Goal: Task Accomplishment & Management: Manage account settings

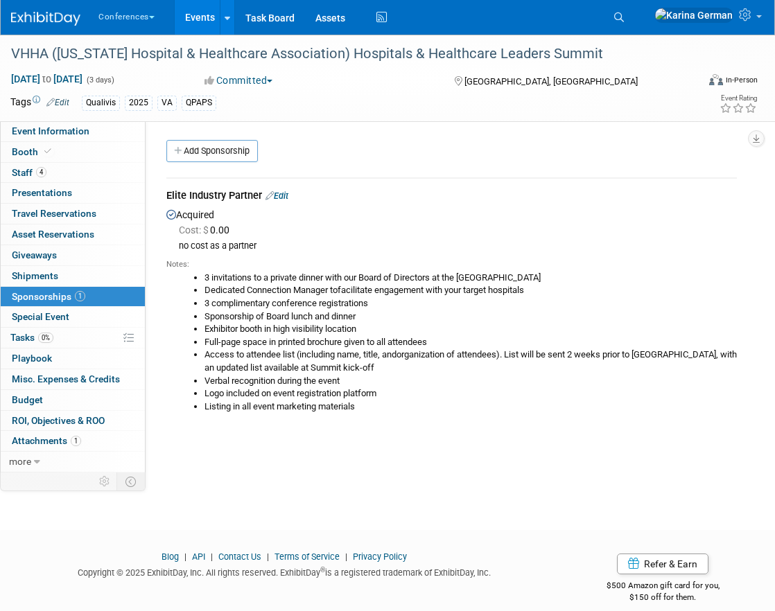
scroll to position [7, 0]
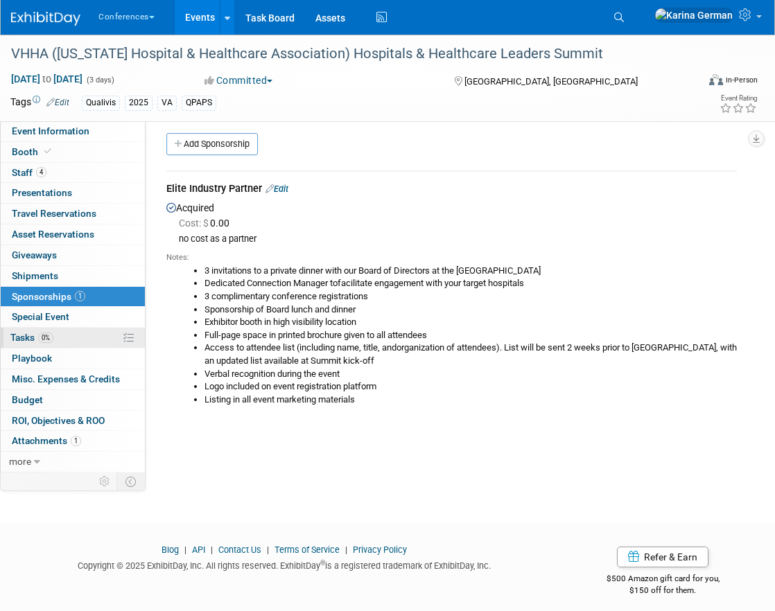
click at [46, 337] on span "0%" at bounding box center [45, 338] width 15 height 10
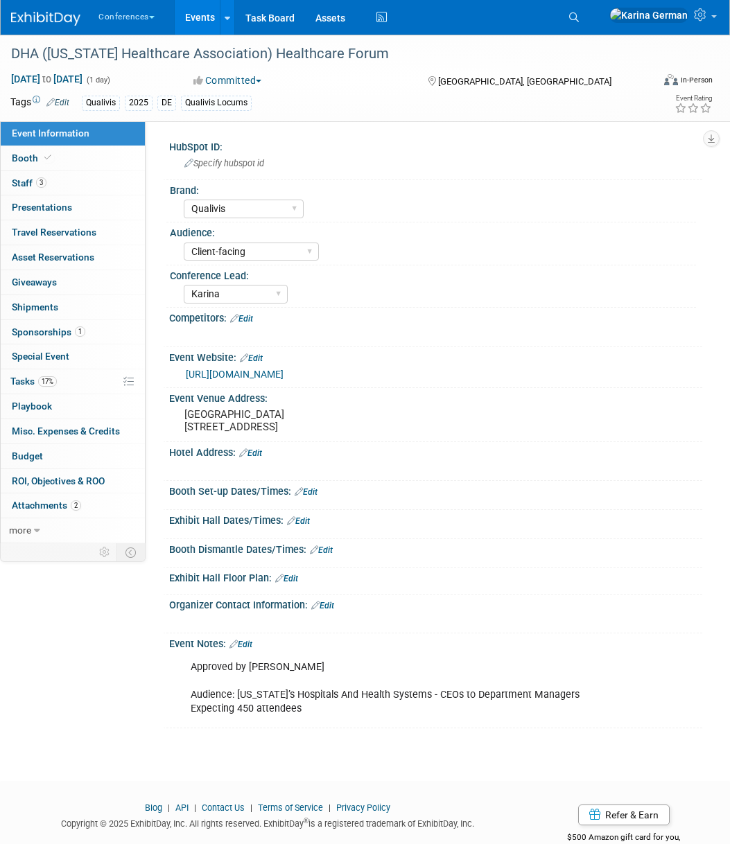
select select "Qualivis"
select select "Client-facing"
select select "Karina"
click at [579, 19] on icon at bounding box center [574, 17] width 10 height 10
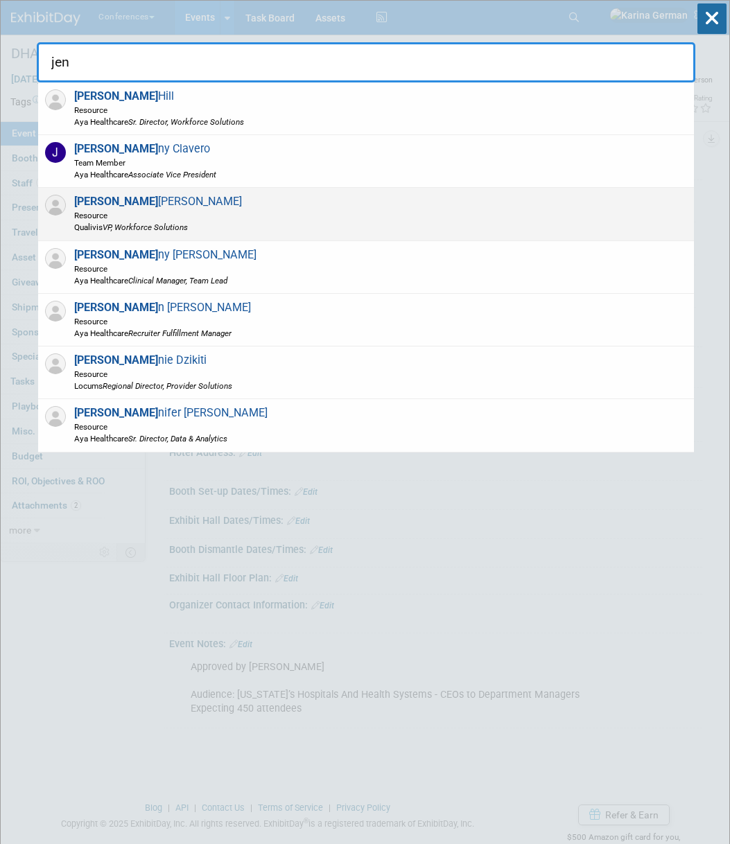
type input "jen"
click at [250, 218] on div "Jen McHugh Resource Qualivis VP, Workforce Solutions" at bounding box center [366, 214] width 656 height 53
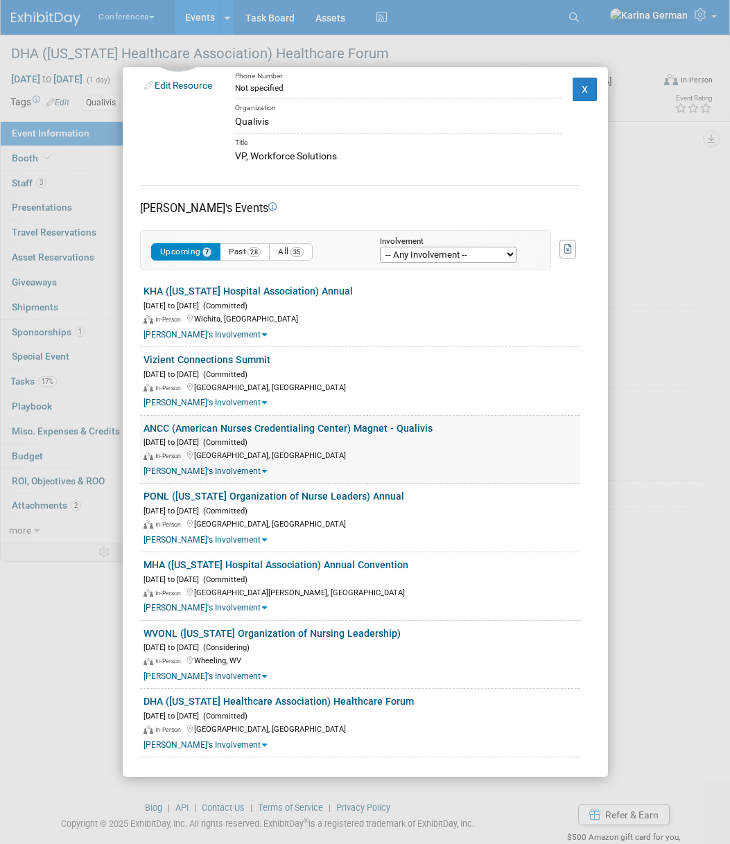
scroll to position [92, 0]
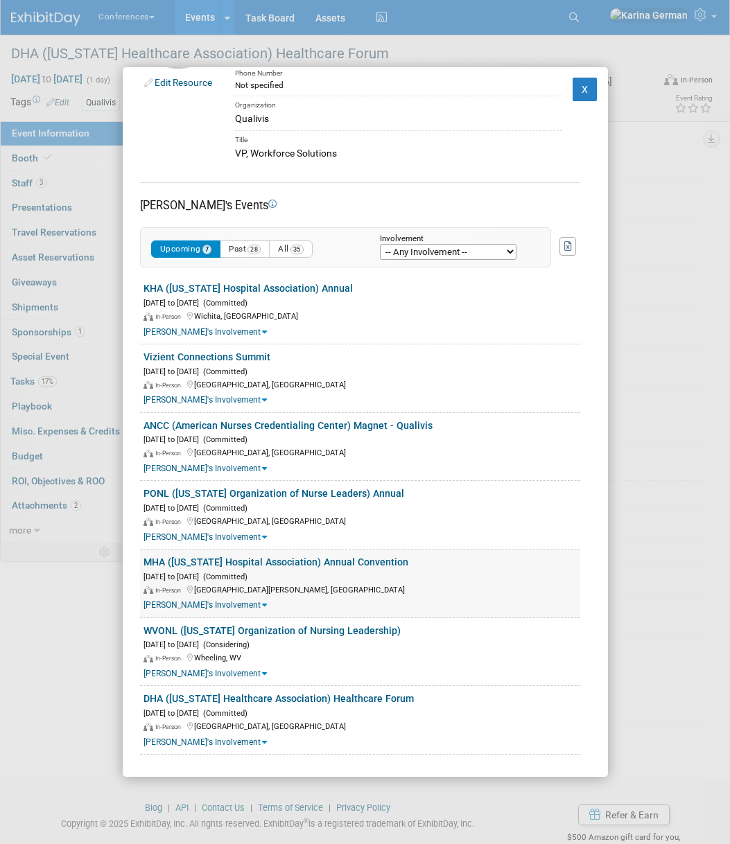
click at [315, 559] on link "MHA ([US_STATE] Hospital Association) Annual Convention" at bounding box center [275, 562] width 265 height 11
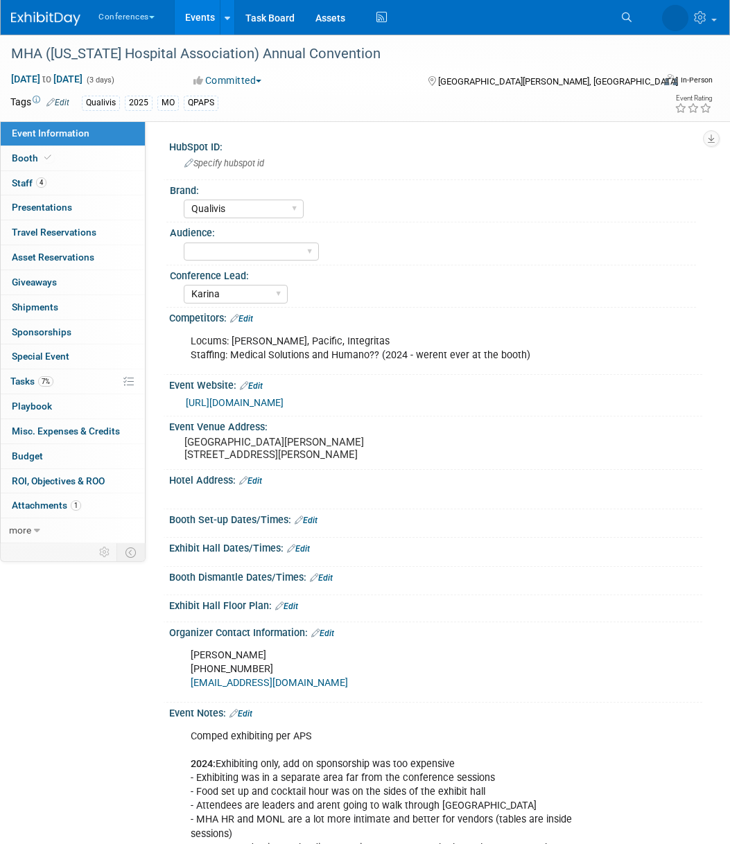
select select "Qualivis"
select select "Karina"
click at [579, 19] on icon at bounding box center [574, 17] width 10 height 10
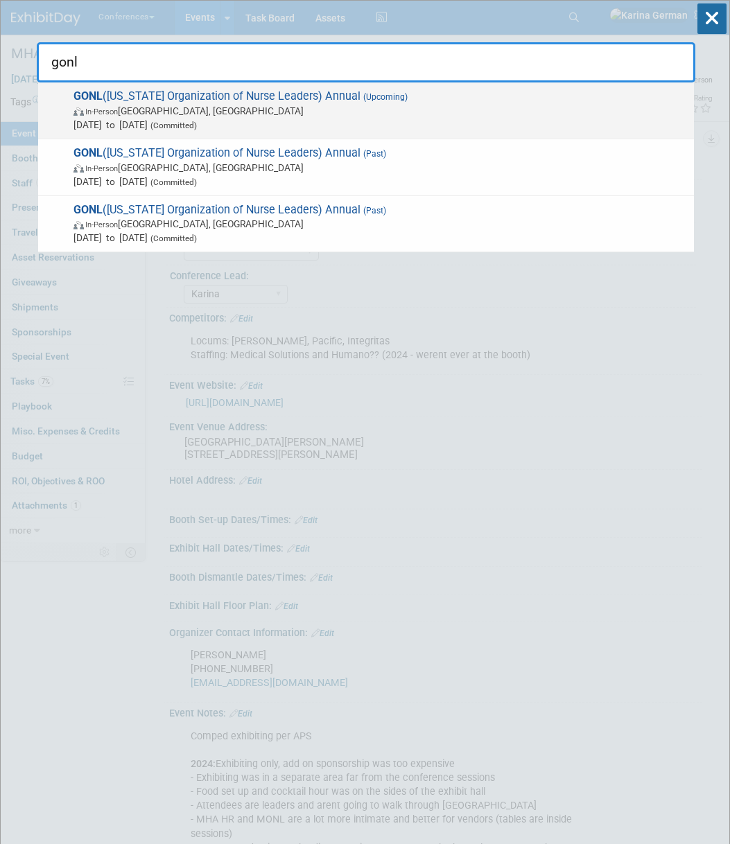
type input "gonl"
click at [498, 99] on span "GONL (Georgia Organization of Nurse Leaders) Annual (Upcoming) In-Person Savann…" at bounding box center [378, 110] width 618 height 42
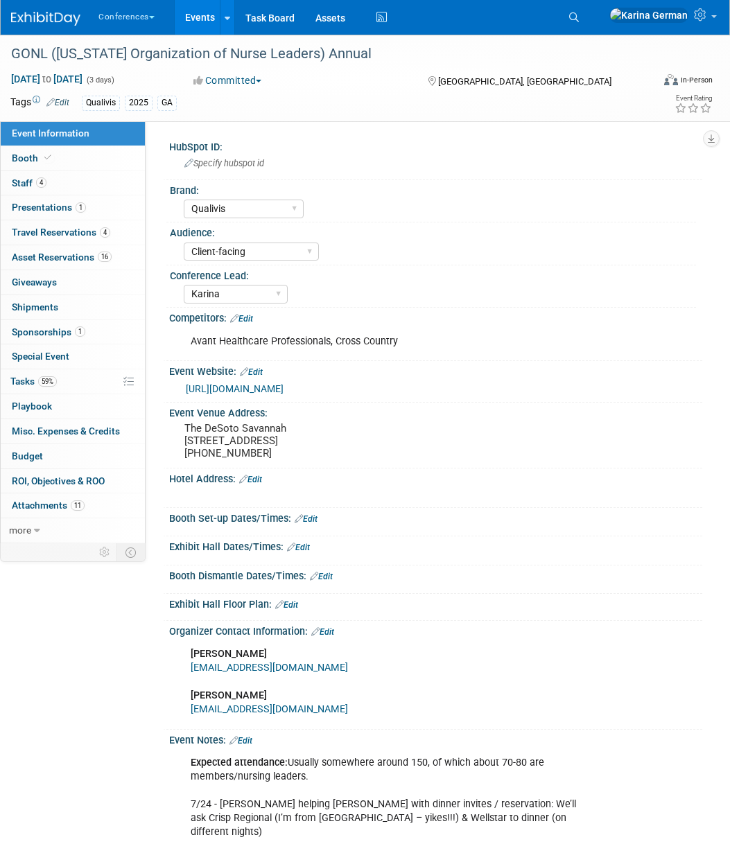
select select "Qualivis"
select select "Client-facing"
select select "Karina"
click at [58, 183] on link "4 Staff 4" at bounding box center [73, 183] width 144 height 24
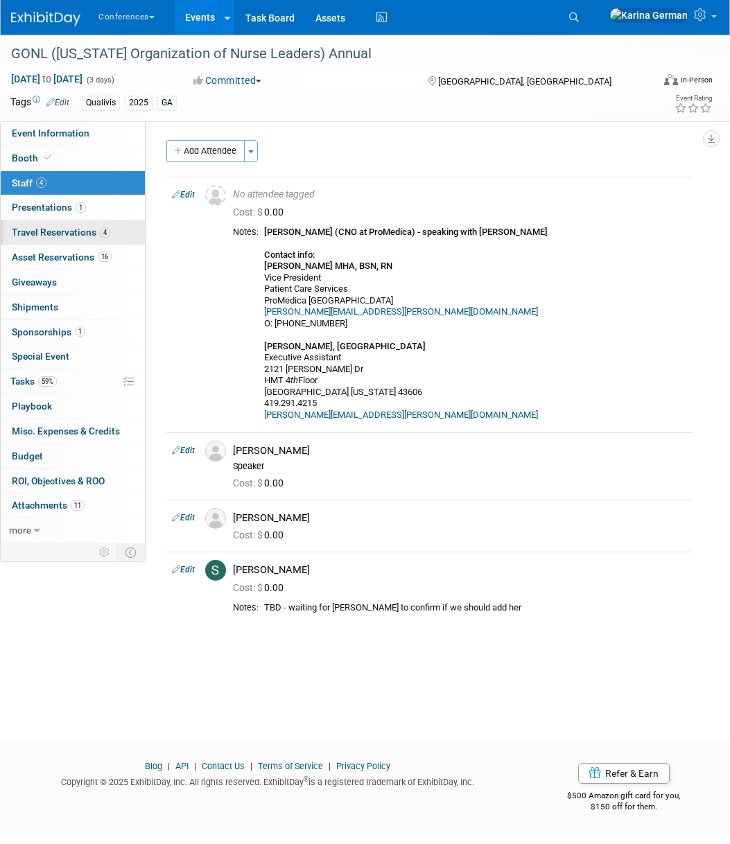
click at [73, 238] on link "4 Travel Reservations 4" at bounding box center [73, 232] width 144 height 24
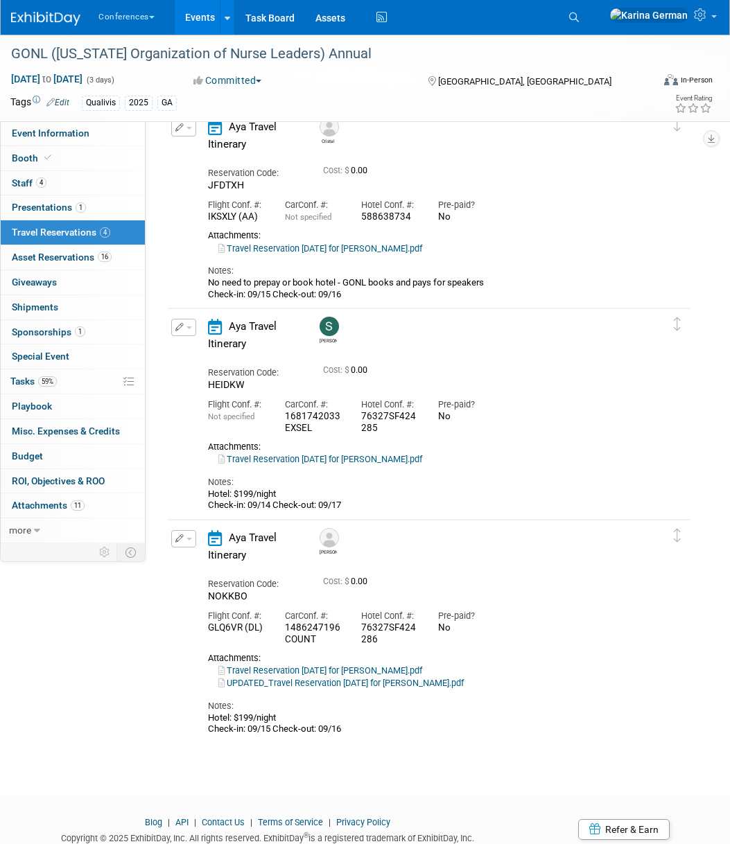
scroll to position [329, 0]
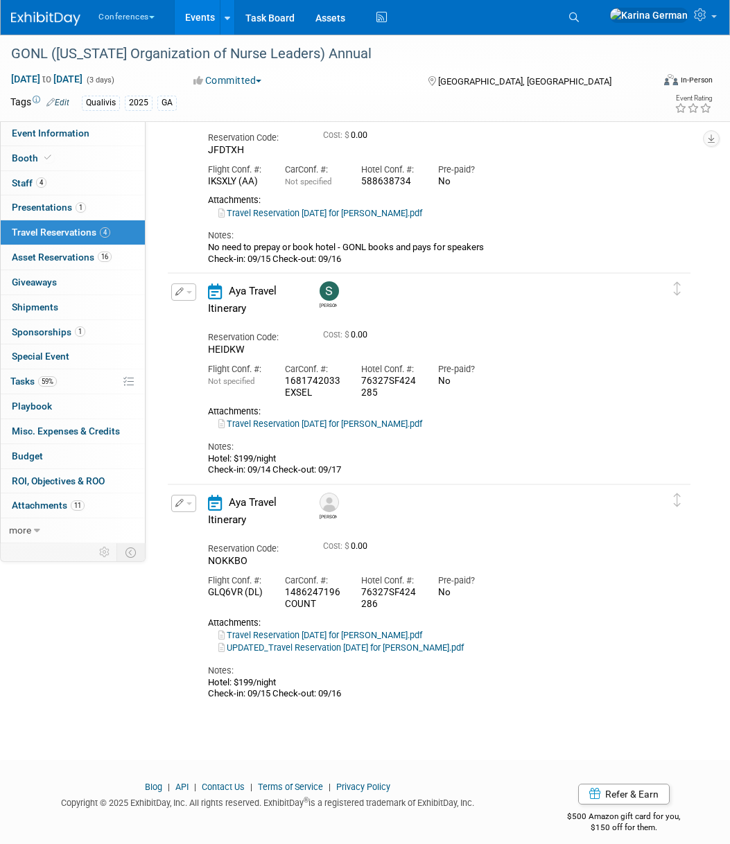
click at [388, 654] on div "UPDATED_Travel Reservation September 15 for NATALIE LITTLEPAGE PHILLIPS.pdf" at bounding box center [427, 648] width 439 height 12
click at [388, 652] on link "UPDATED_Travel Reservation September 15 for NATALIE LITTLEPAGE PHILLIPS.pdf" at bounding box center [340, 648] width 245 height 10
click at [52, 374] on link "59% Tasks 59%" at bounding box center [73, 381] width 144 height 24
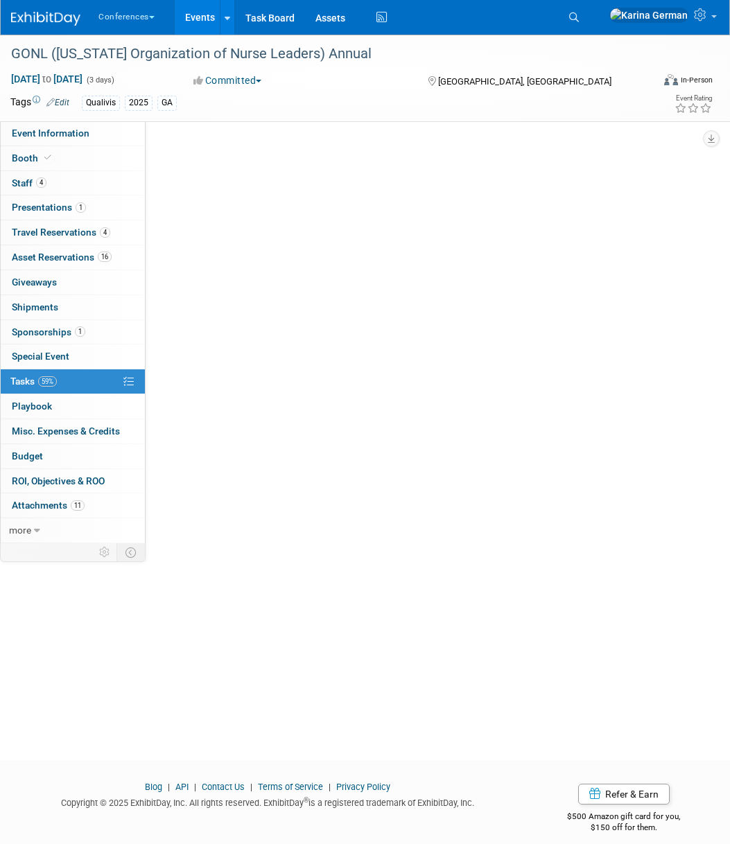
scroll to position [0, 0]
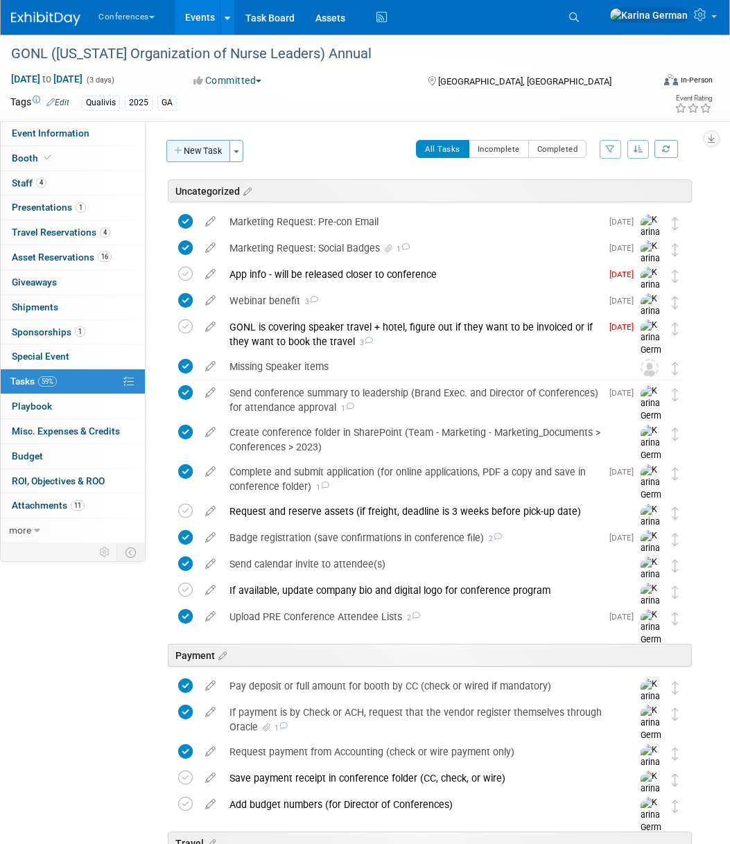
click at [203, 153] on button "New Task" at bounding box center [198, 151] width 64 height 22
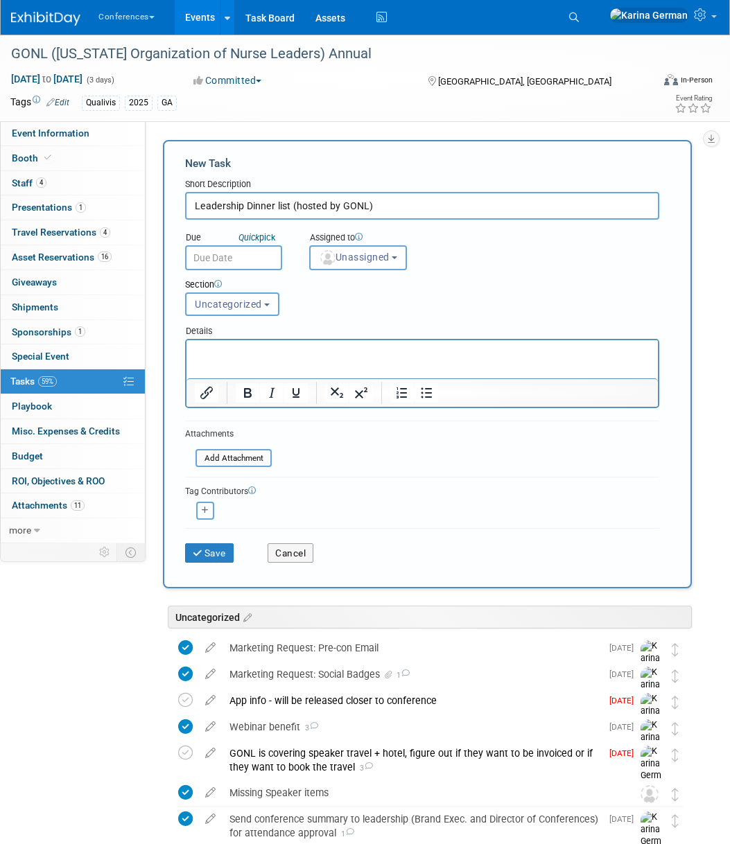
type input "Leadership Dinner list (hosted by GONL)"
click at [315, 360] on html at bounding box center [421, 349] width 471 height 19
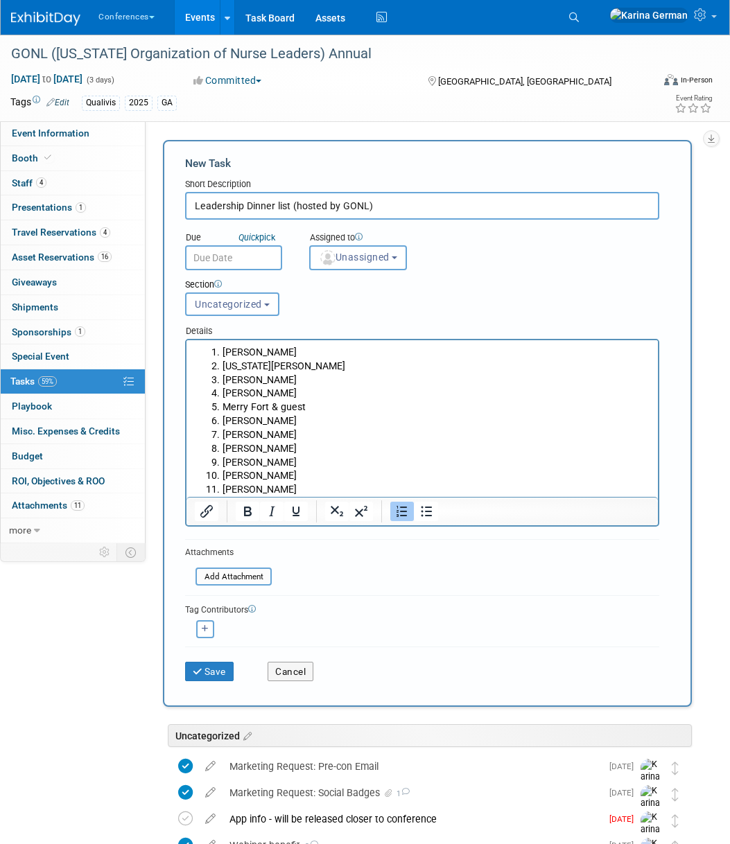
drag, startPoint x: 291, startPoint y: 489, endPoint x: 191, endPoint y: 476, distance: 101.3
click at [191, 476] on html "Jesse Dean Georgia Jackson Thomas Fonner Pam Cosper Merry Fort & guest Shondia …" at bounding box center [421, 418] width 471 height 157
click at [295, 485] on li "[PERSON_NAME]" at bounding box center [437, 490] width 428 height 14
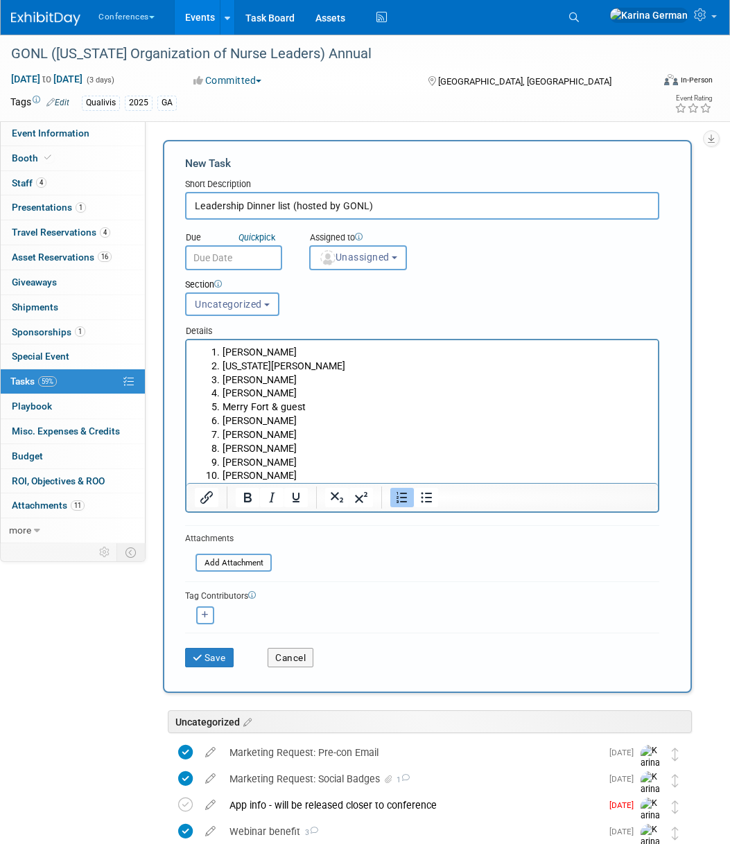
click at [245, 472] on li "Sheri Kolb" at bounding box center [437, 476] width 428 height 14
click at [213, 650] on button "Save" at bounding box center [209, 657] width 49 height 19
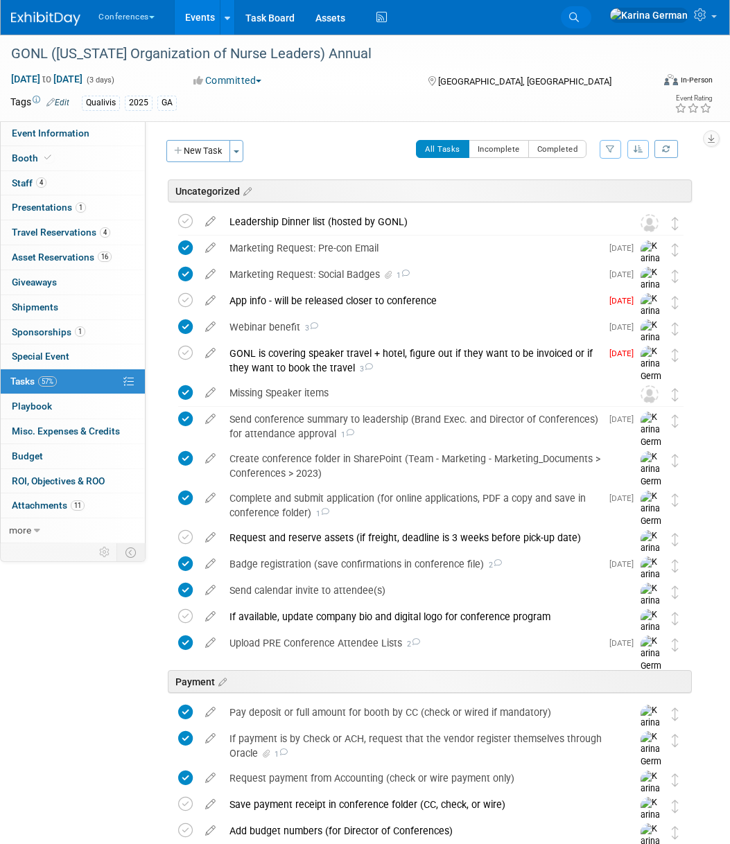
click at [591, 22] on link "Search" at bounding box center [576, 17] width 31 height 22
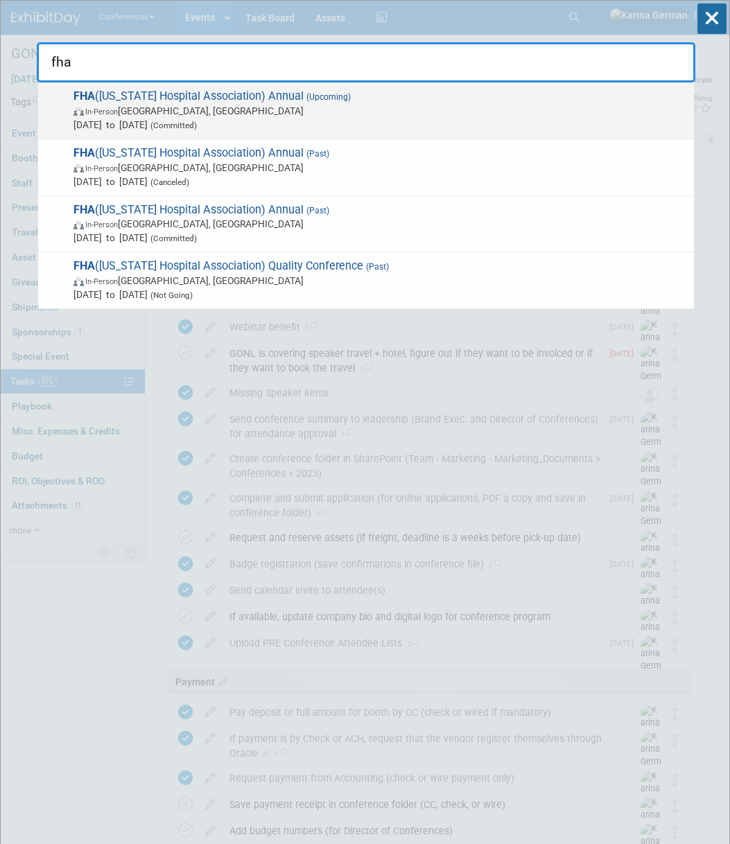
type input "fha"
click at [318, 116] on span "In-Person Orlando, FL" at bounding box center [379, 111] width 613 height 14
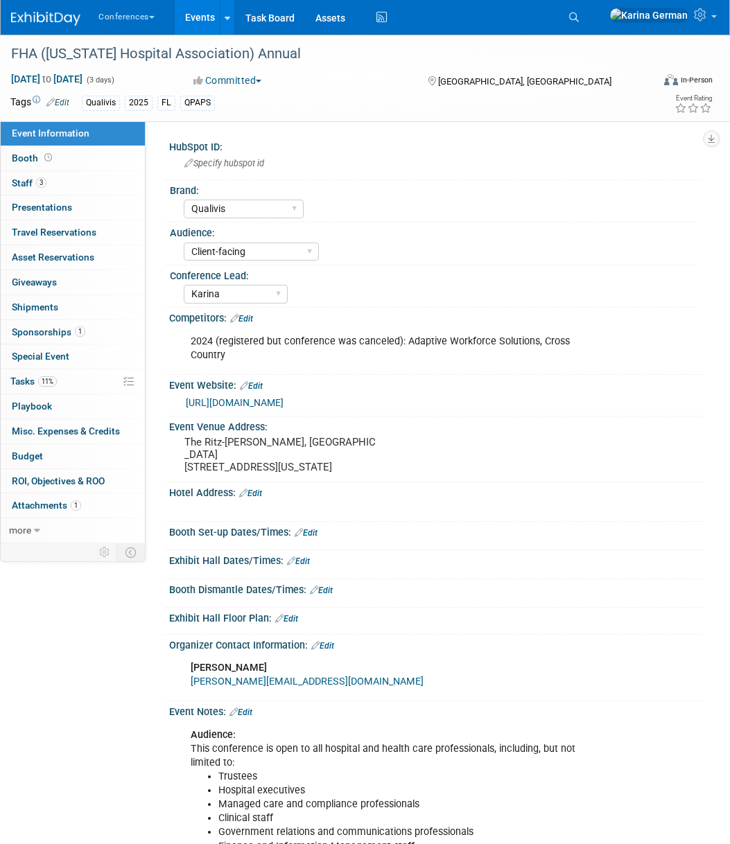
select select "Qualivis"
select select "Client-facing"
select select "Karina"
click at [155, 57] on div "FHA ([US_STATE] Hospital Association) Annual" at bounding box center [324, 54] width 636 height 25
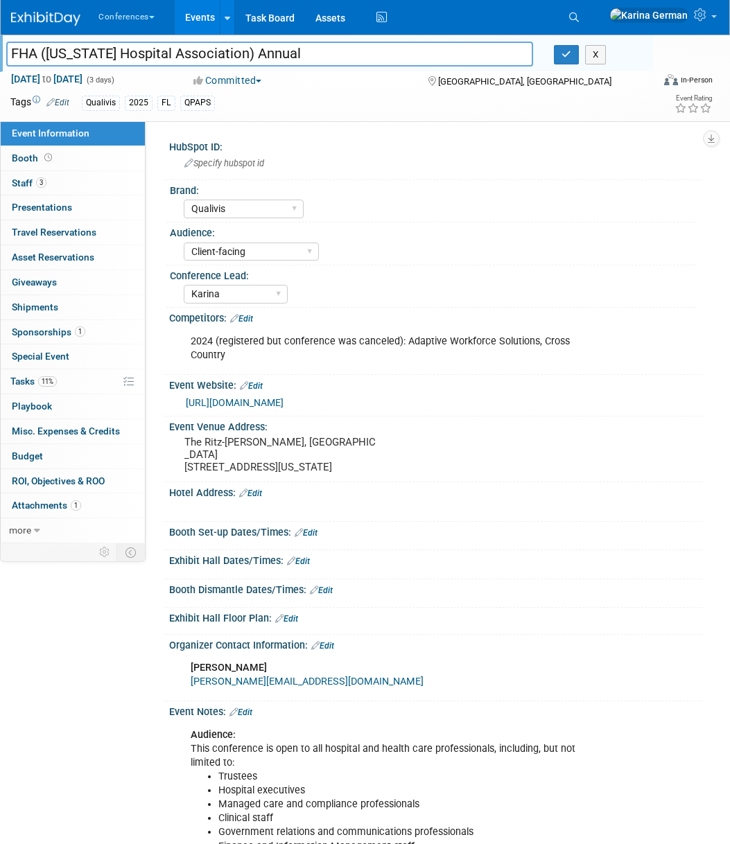
click at [155, 57] on input "FHA ([US_STATE] Hospital Association) Annual" at bounding box center [269, 54] width 527 height 24
click at [186, 443] on pre "The Ritz-Carlton Orlando, Grande Lakes 4012 Central Florida Pkwy, Orlando, FL 3…" at bounding box center [279, 454] width 191 height 37
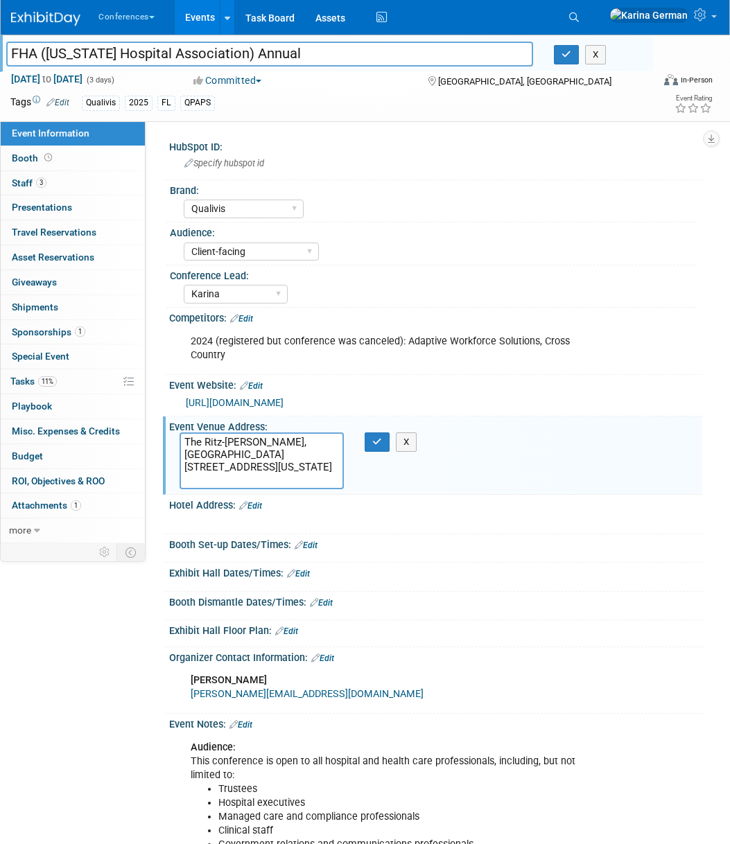
drag, startPoint x: 184, startPoint y: 442, endPoint x: 263, endPoint y: 455, distance: 80.7
click at [263, 455] on textarea "The Ritz-Carlton Orlando, Grande Lakes 4012 Central Florida Pkwy, Orlando, FL 3…" at bounding box center [262, 461] width 164 height 57
click at [66, 377] on link "11% Tasks 11%" at bounding box center [73, 381] width 144 height 24
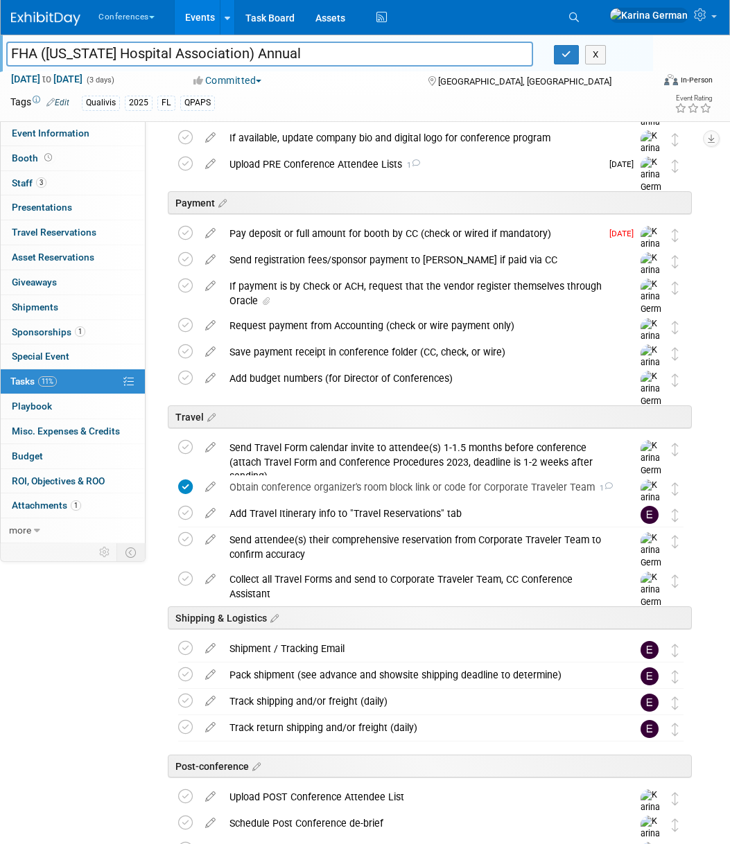
scroll to position [282, 0]
click at [87, 129] on span "Event Information" at bounding box center [51, 133] width 78 height 11
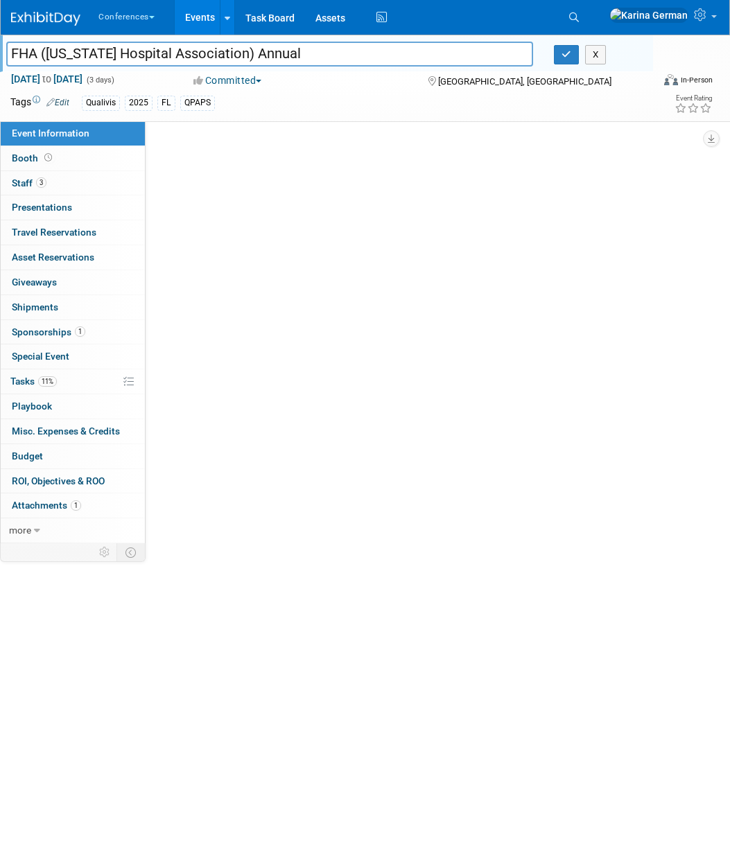
scroll to position [0, 0]
select select "Qualivis"
select select "Client-facing"
select select "Karina"
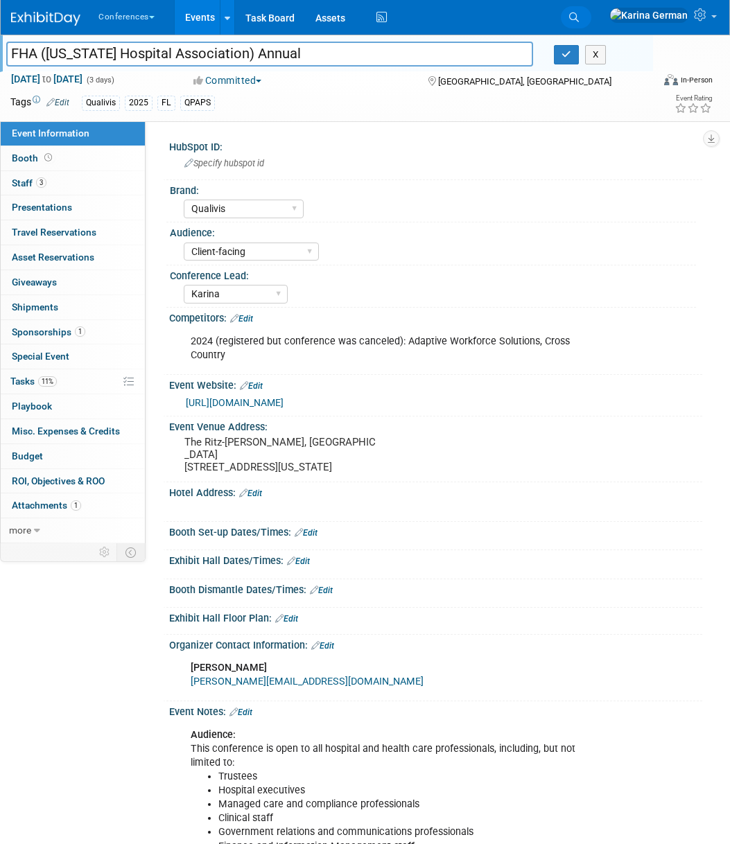
click at [579, 19] on icon at bounding box center [574, 17] width 10 height 10
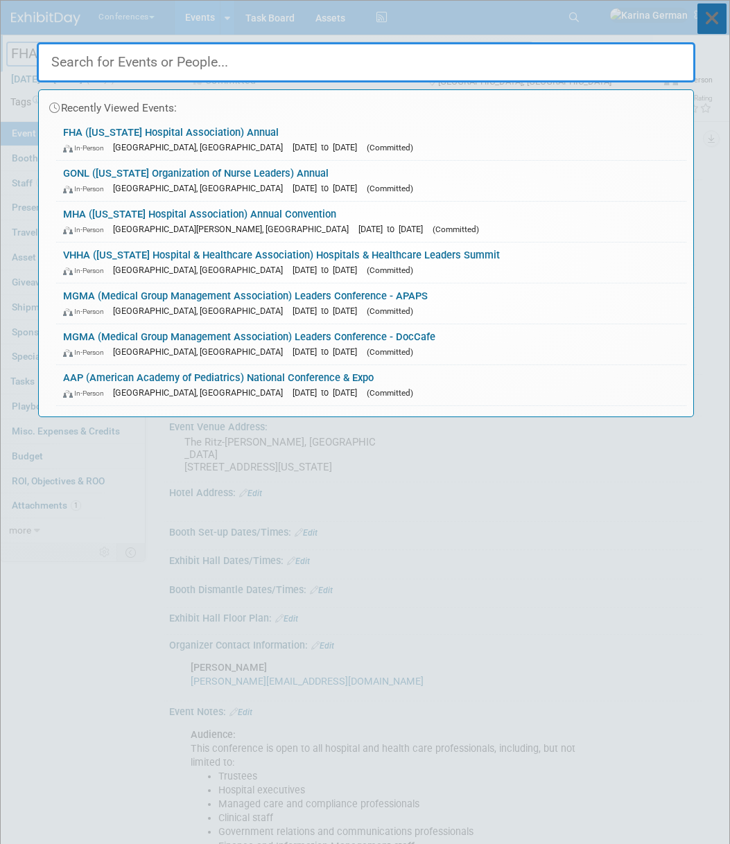
click at [715, 12] on icon at bounding box center [711, 18] width 29 height 31
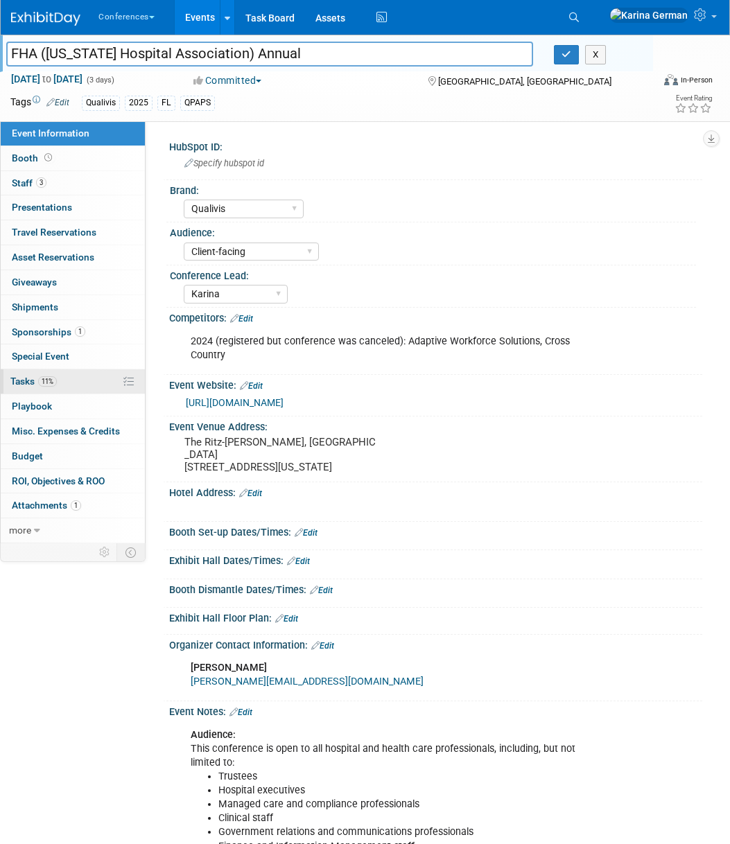
click at [64, 376] on link "11% Tasks 11%" at bounding box center [73, 381] width 144 height 24
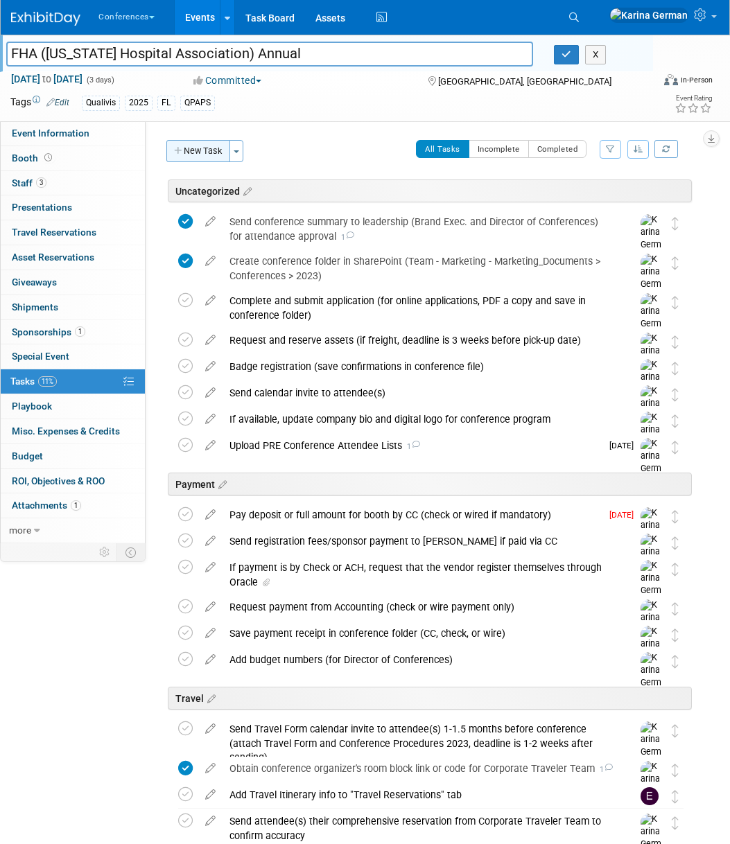
click at [204, 151] on button "New Task" at bounding box center [198, 151] width 64 height 22
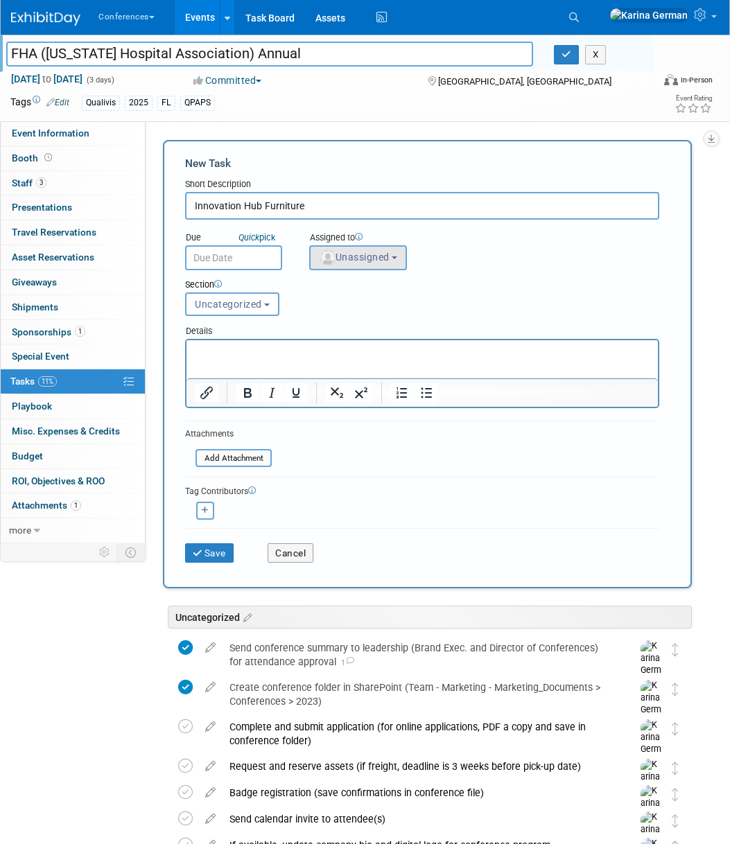
type input "Innovation Hub Furniture"
click at [366, 258] on span "Unassigned" at bounding box center [354, 257] width 71 height 11
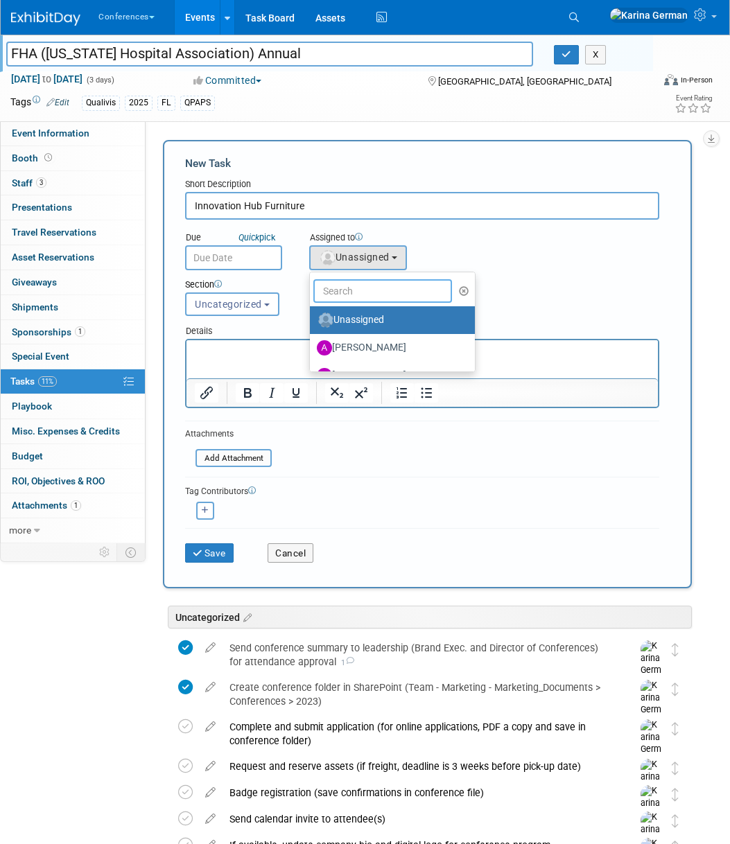
click at [368, 292] on input "text" at bounding box center [382, 291] width 139 height 24
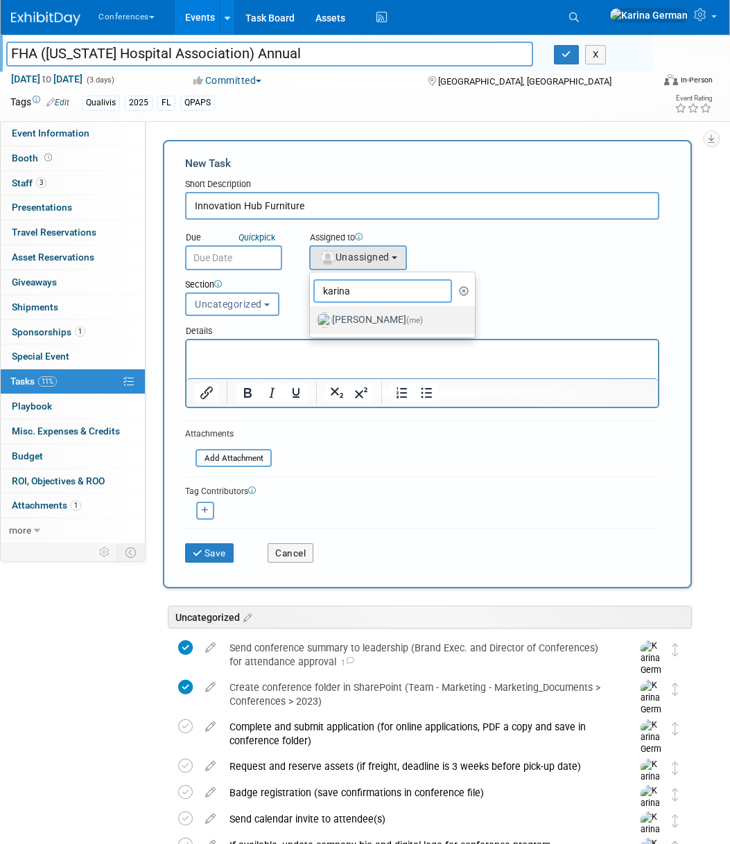
type input "karina"
click at [374, 321] on label "Karina German (me)" at bounding box center [389, 320] width 145 height 22
click at [312, 321] on input "Karina German (me)" at bounding box center [307, 318] width 9 height 9
select select "eb9a80ed-01df-455e-b7c9-ebccef2a47a7"
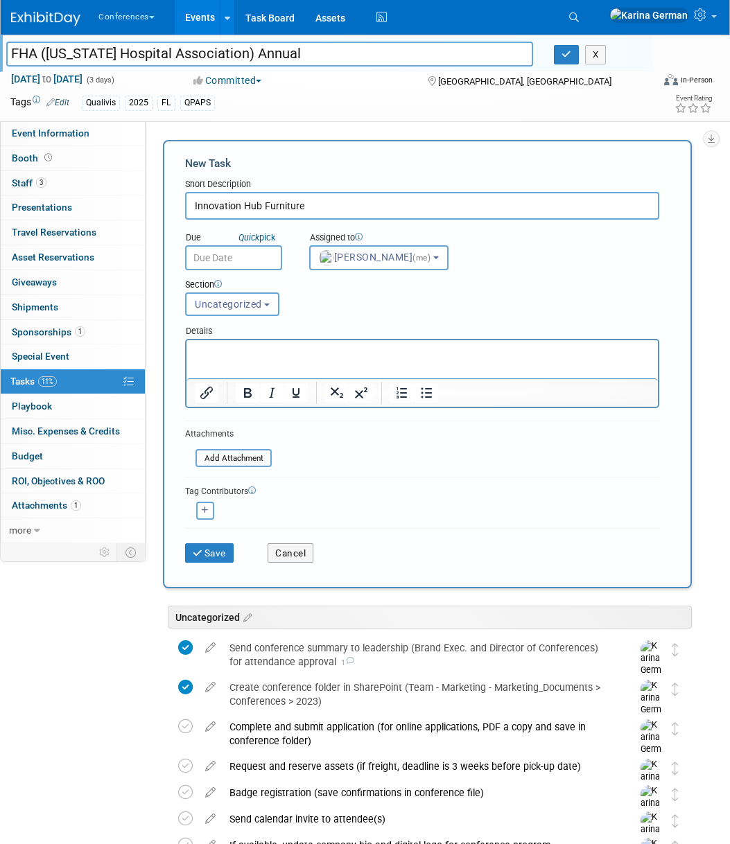
click at [219, 346] on p "Rich Text Area. Press ALT-0 for help." at bounding box center [422, 353] width 455 height 14
click at [244, 468] on div "Attachments Add Attachment" at bounding box center [228, 448] width 87 height 42
click at [236, 444] on div "Add Attachment" at bounding box center [233, 445] width 76 height 2
click at [235, 462] on input "file" at bounding box center [187, 459] width 165 height 16
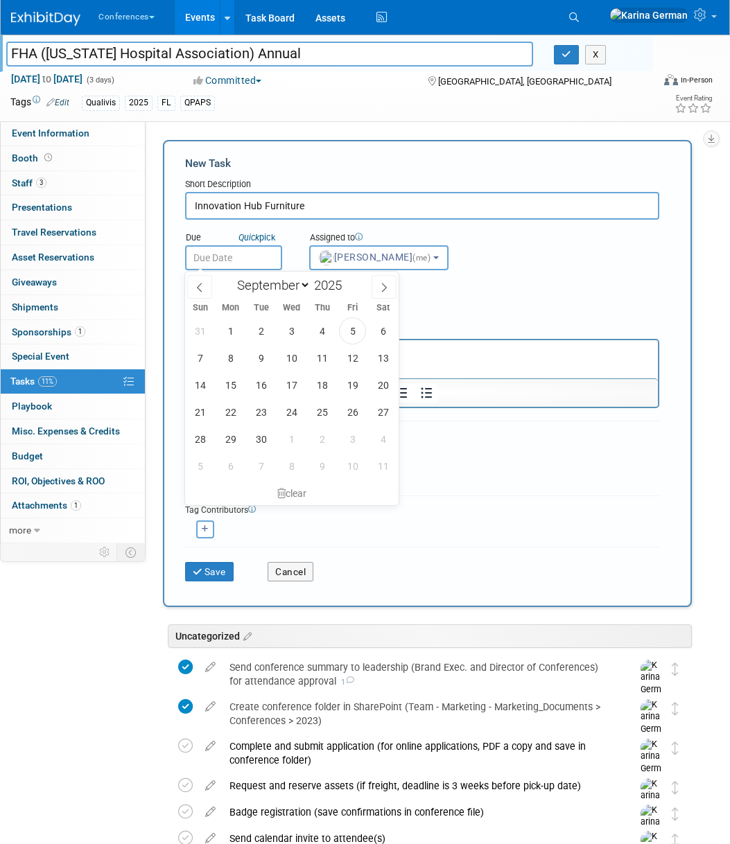
click at [220, 261] on input "text" at bounding box center [233, 257] width 97 height 25
click at [349, 354] on span "12" at bounding box center [352, 358] width 27 height 27
type input "Sep 12, 2025"
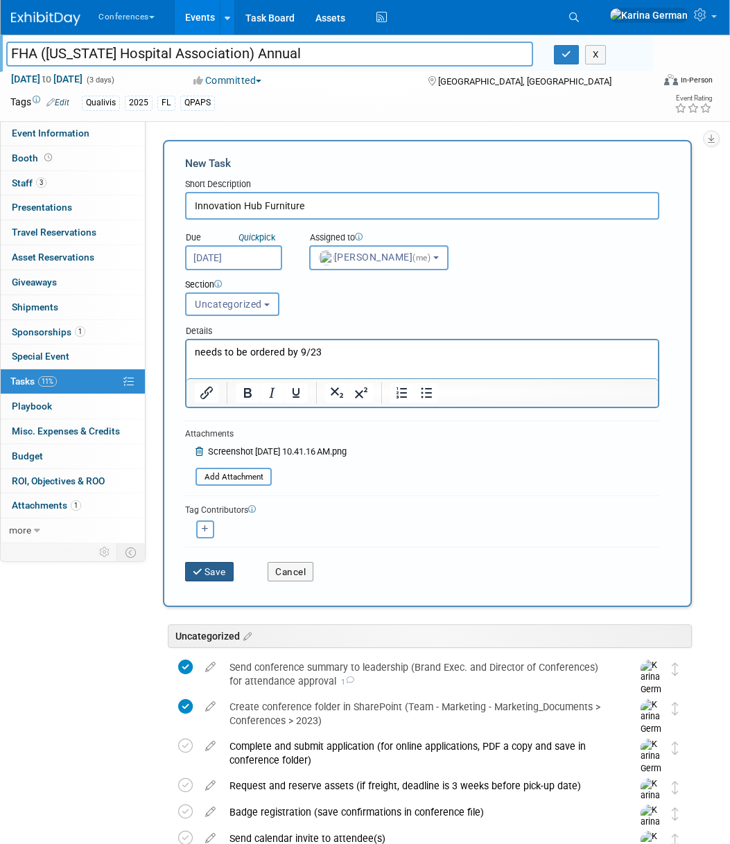
click at [205, 571] on button "Save" at bounding box center [209, 571] width 49 height 19
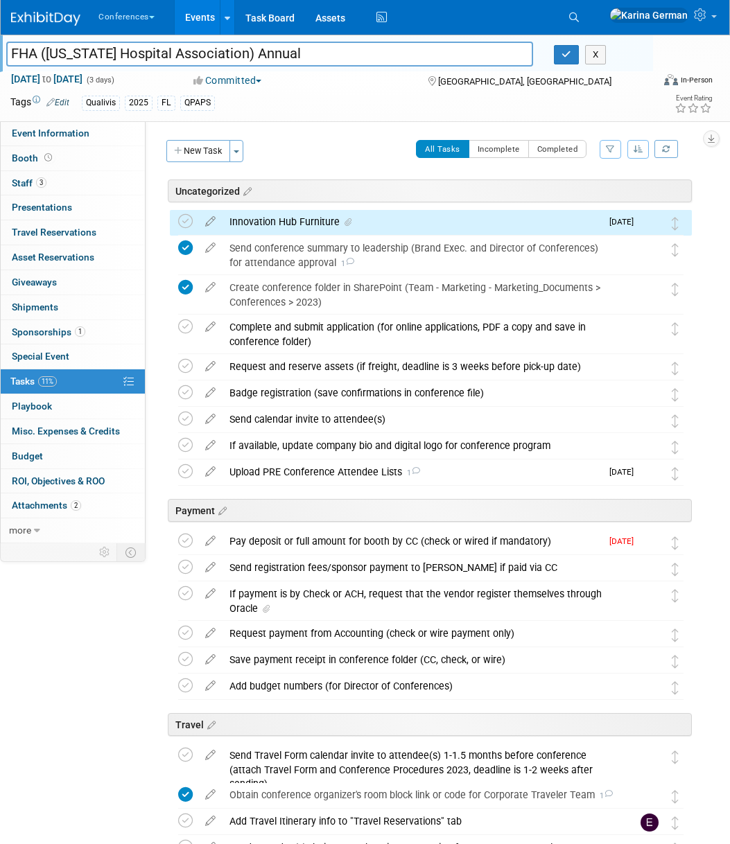
click at [293, 209] on div "Uncategorized FHA (Florida Hospital Association) Annual Orlando, FL Oct 8, 2025…" at bounding box center [427, 717] width 529 height 1074
click at [293, 219] on div "Innovation Hub Furniture" at bounding box center [412, 222] width 378 height 24
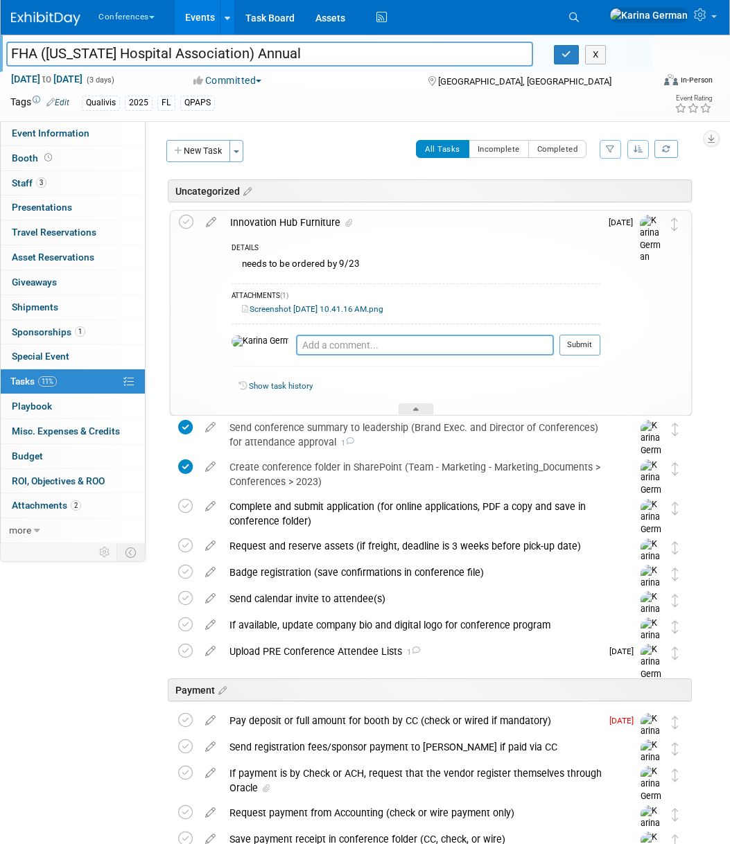
click at [296, 344] on textarea at bounding box center [425, 345] width 258 height 21
type textarea "requested quote 9/5 for furniture attached"
click at [584, 342] on button "Submit" at bounding box center [579, 345] width 41 height 21
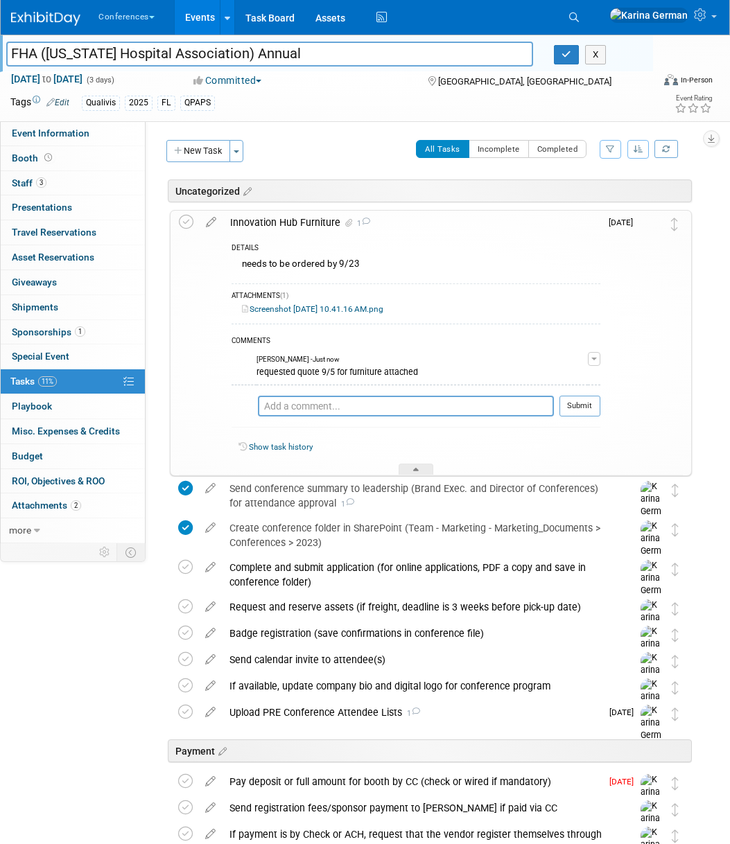
click at [287, 227] on div "Innovation Hub Furniture 1" at bounding box center [411, 223] width 377 height 24
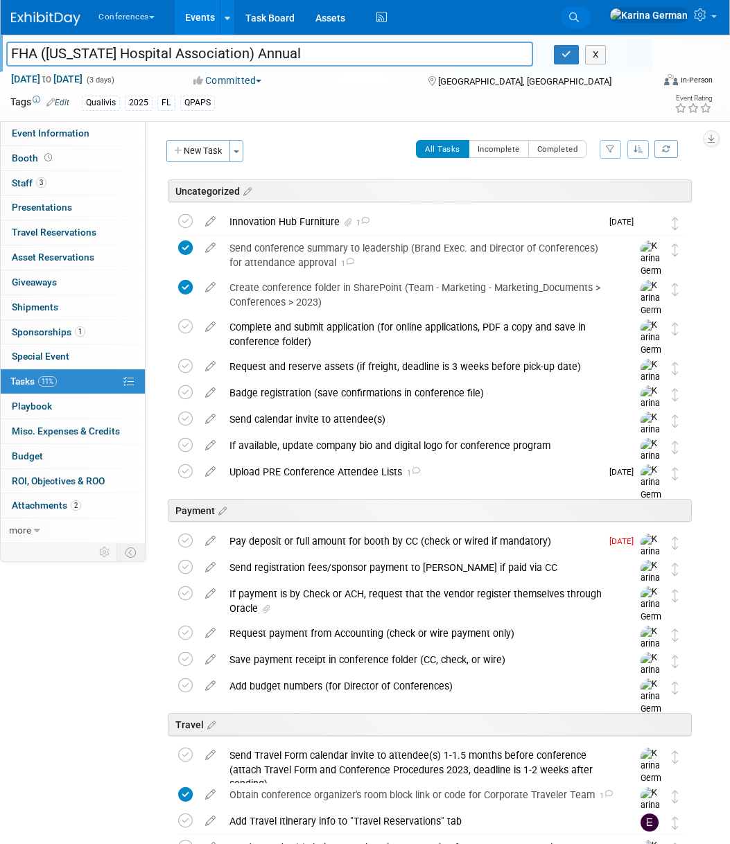
click at [591, 15] on link "Search" at bounding box center [576, 17] width 31 height 22
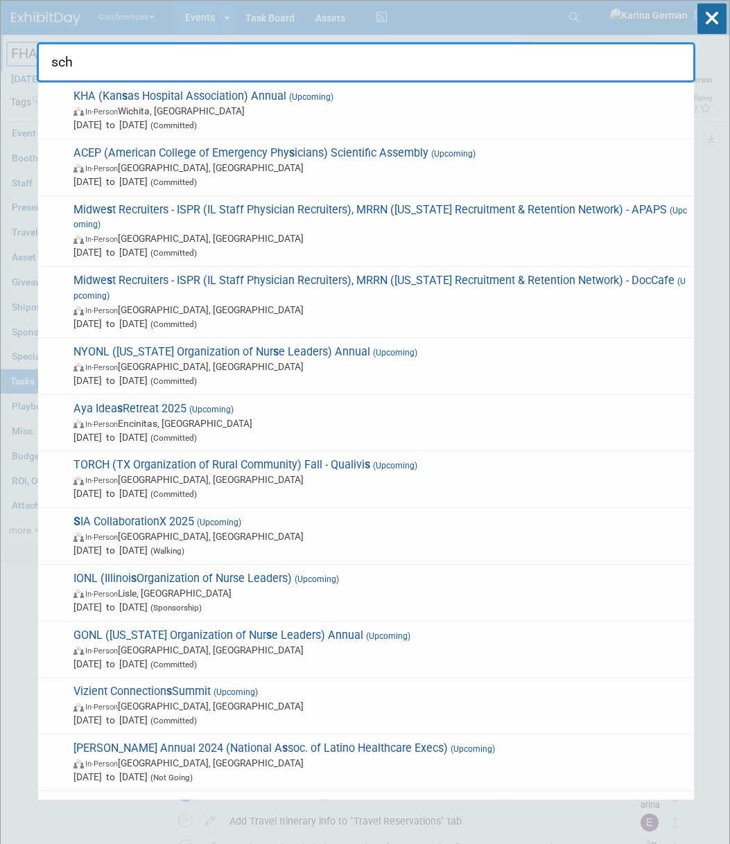
type input "scha"
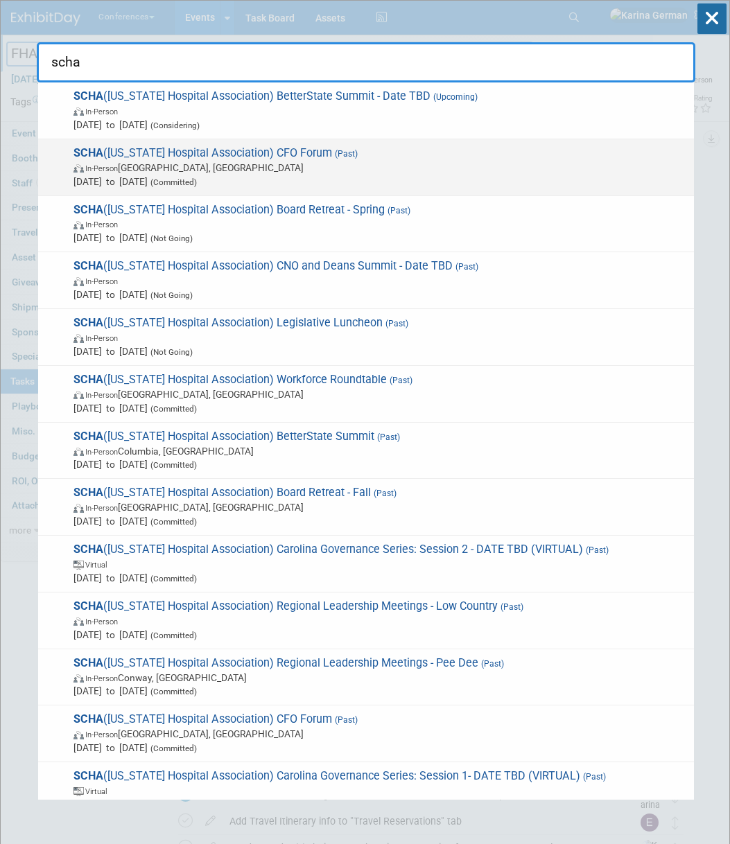
click at [339, 171] on span "In-Person Charleston, SC" at bounding box center [379, 168] width 613 height 14
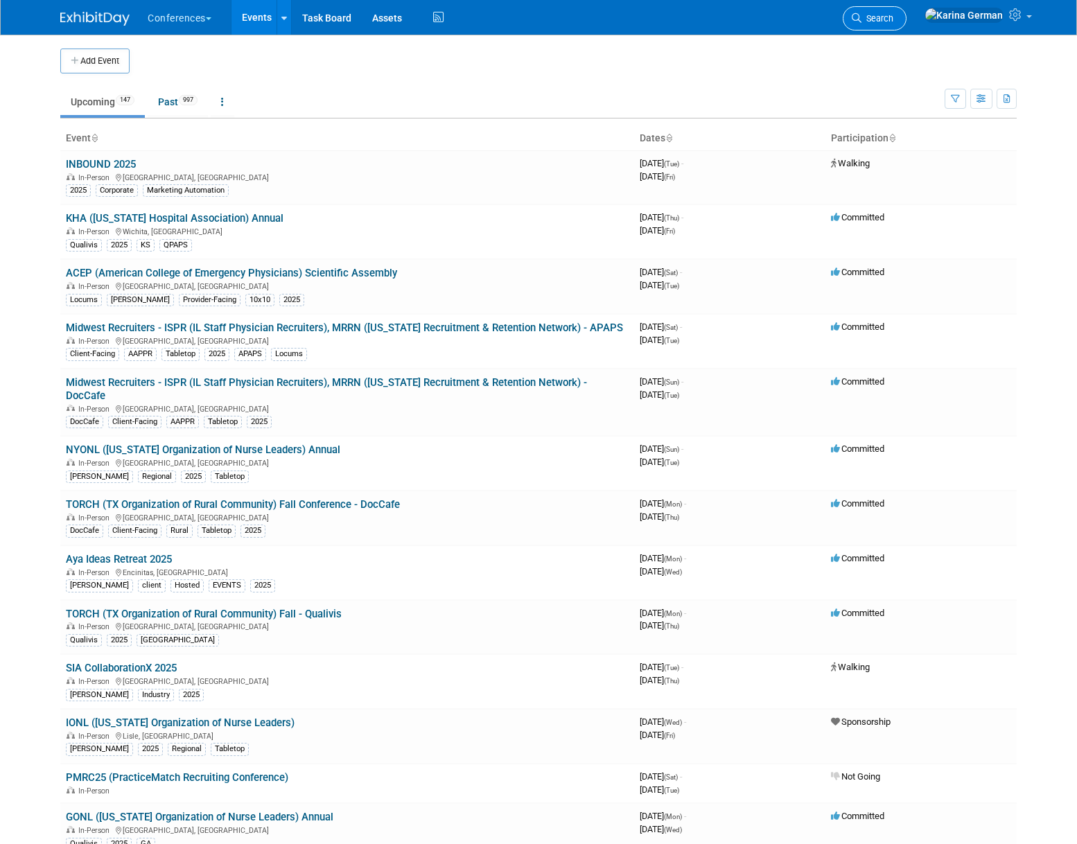
click at [729, 20] on span "Search" at bounding box center [878, 18] width 32 height 10
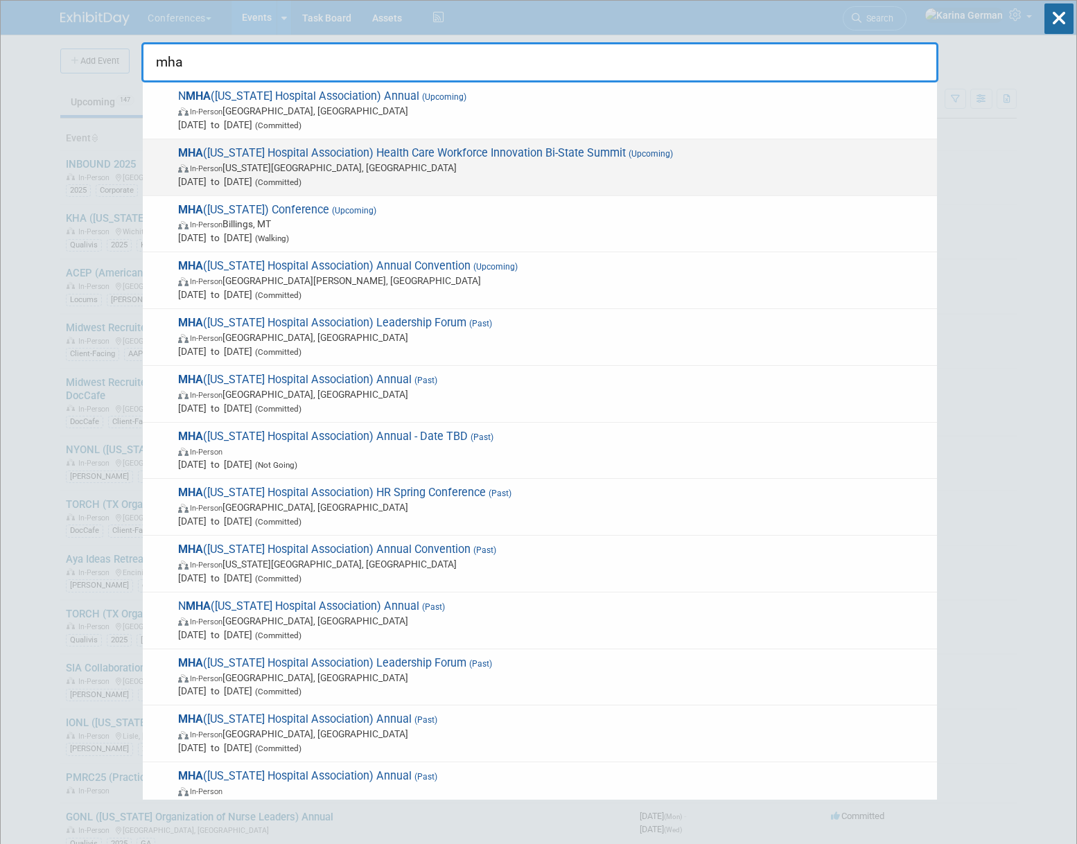
type input "mha"
click at [400, 184] on span "Oct 2, 2025 to Oct 3, 2025 (Committed)" at bounding box center [554, 182] width 752 height 14
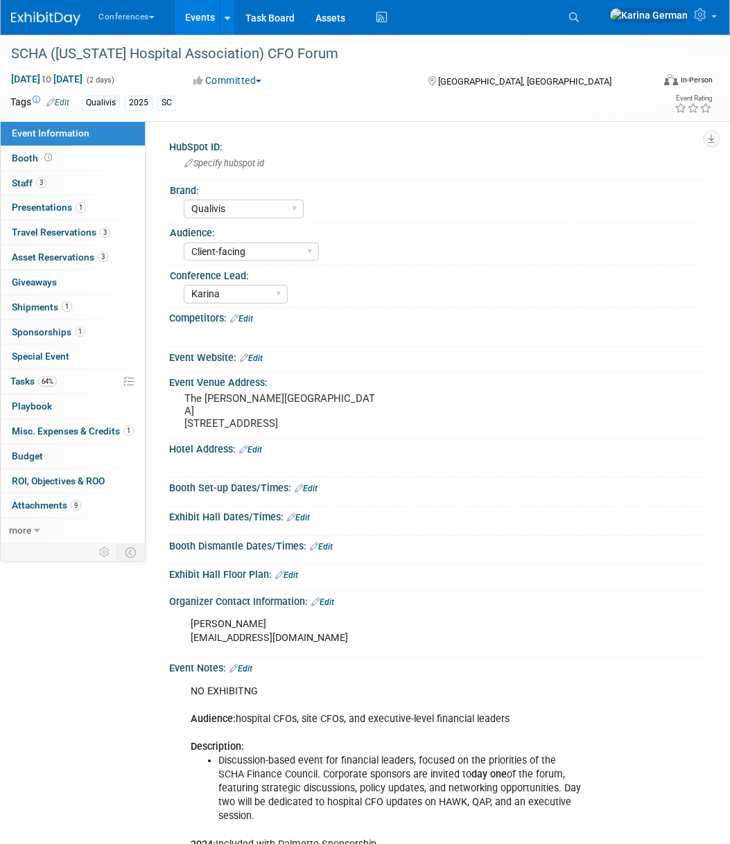
select select "Qualivis"
select select "Client-facing"
select select "Karina"
click at [56, 384] on span "64%" at bounding box center [47, 381] width 19 height 10
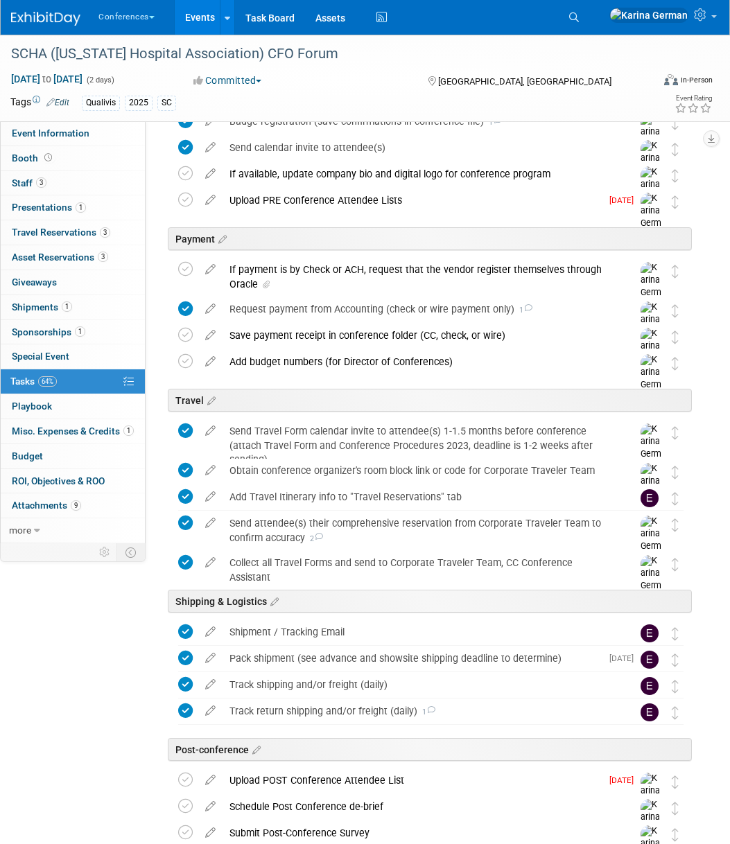
scroll to position [360, 0]
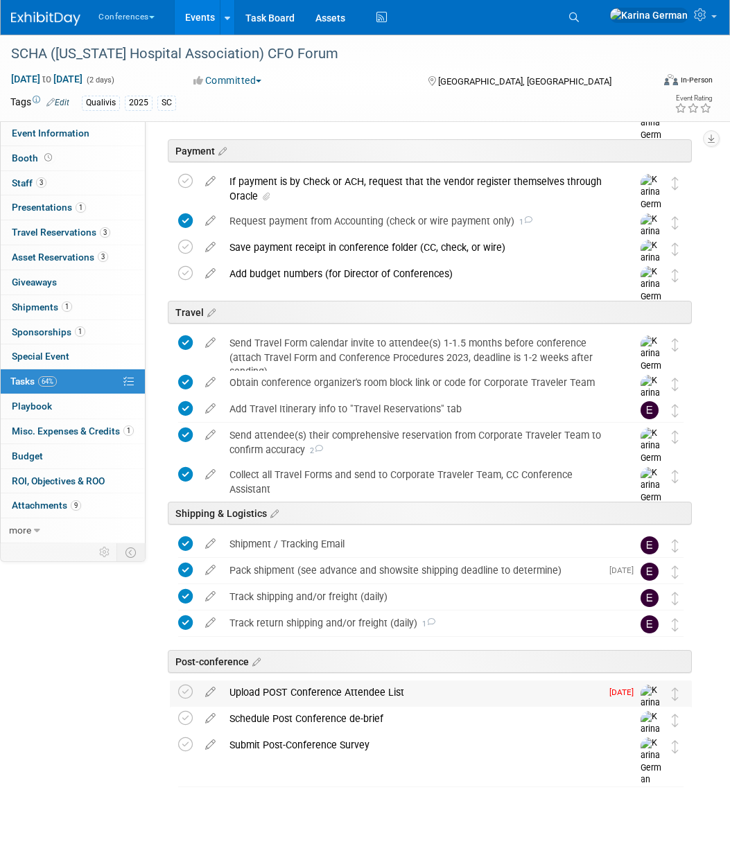
click at [329, 685] on div "Upload POST Conference Attendee List" at bounding box center [412, 693] width 378 height 24
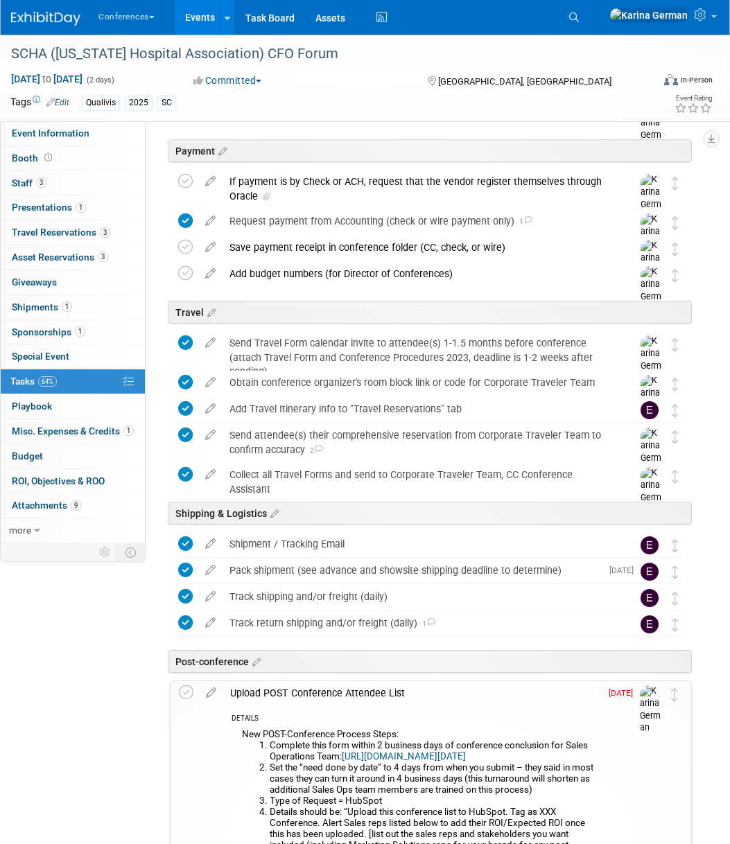
click at [329, 685] on div "Upload POST Conference Attendee List" at bounding box center [411, 693] width 377 height 24
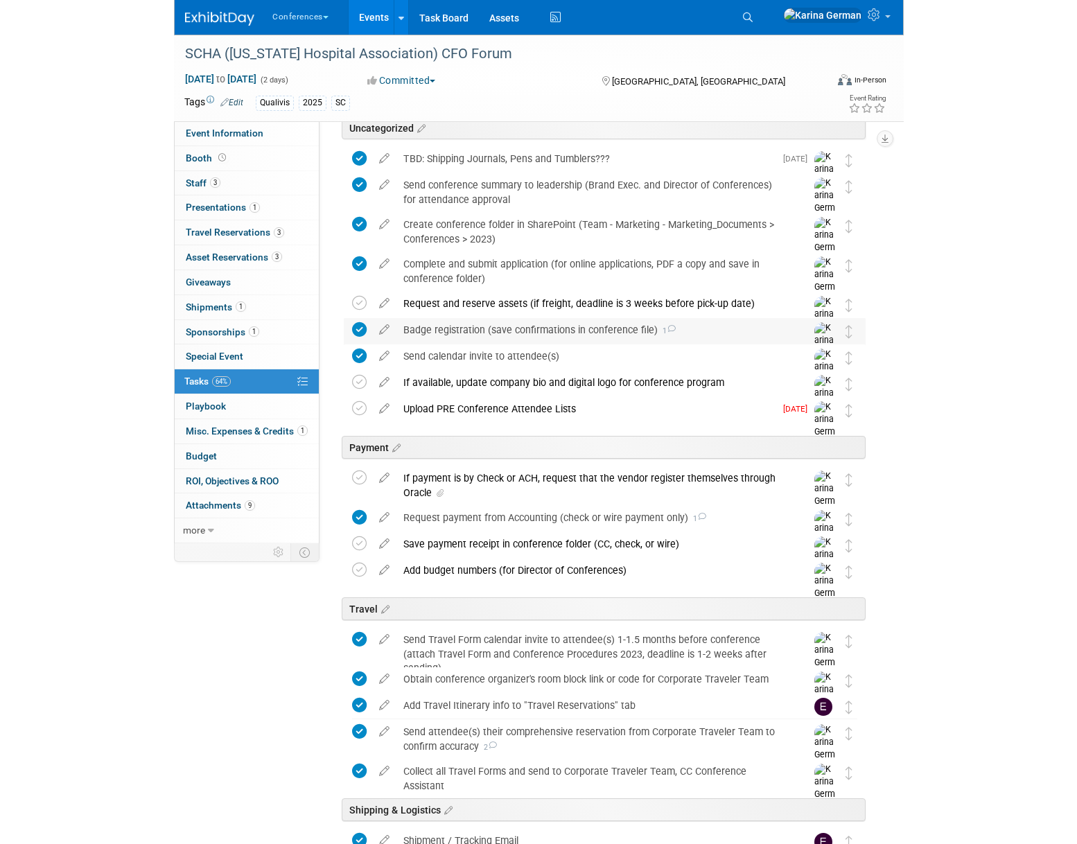
scroll to position [0, 0]
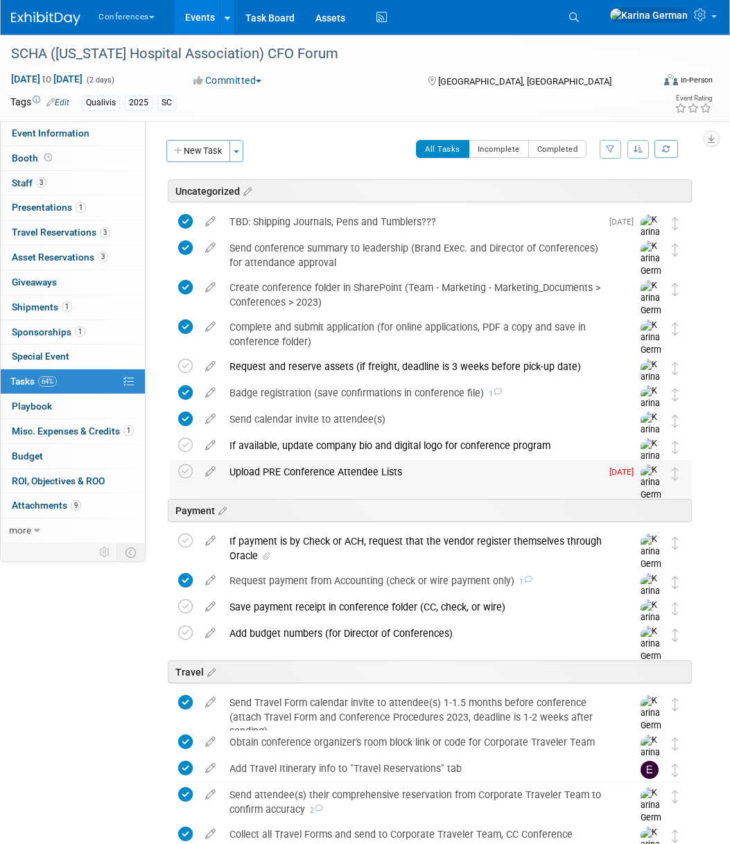
click at [296, 480] on div "Upload PRE Conference Attendee Lists" at bounding box center [412, 472] width 378 height 24
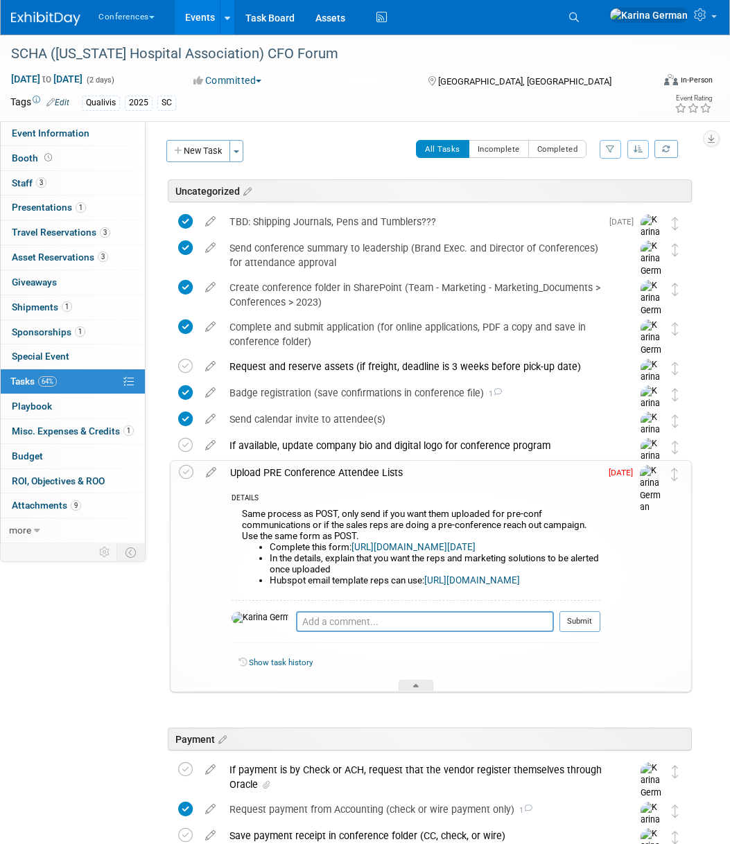
click at [296, 480] on div "Upload PRE Conference Attendee Lists" at bounding box center [411, 473] width 377 height 24
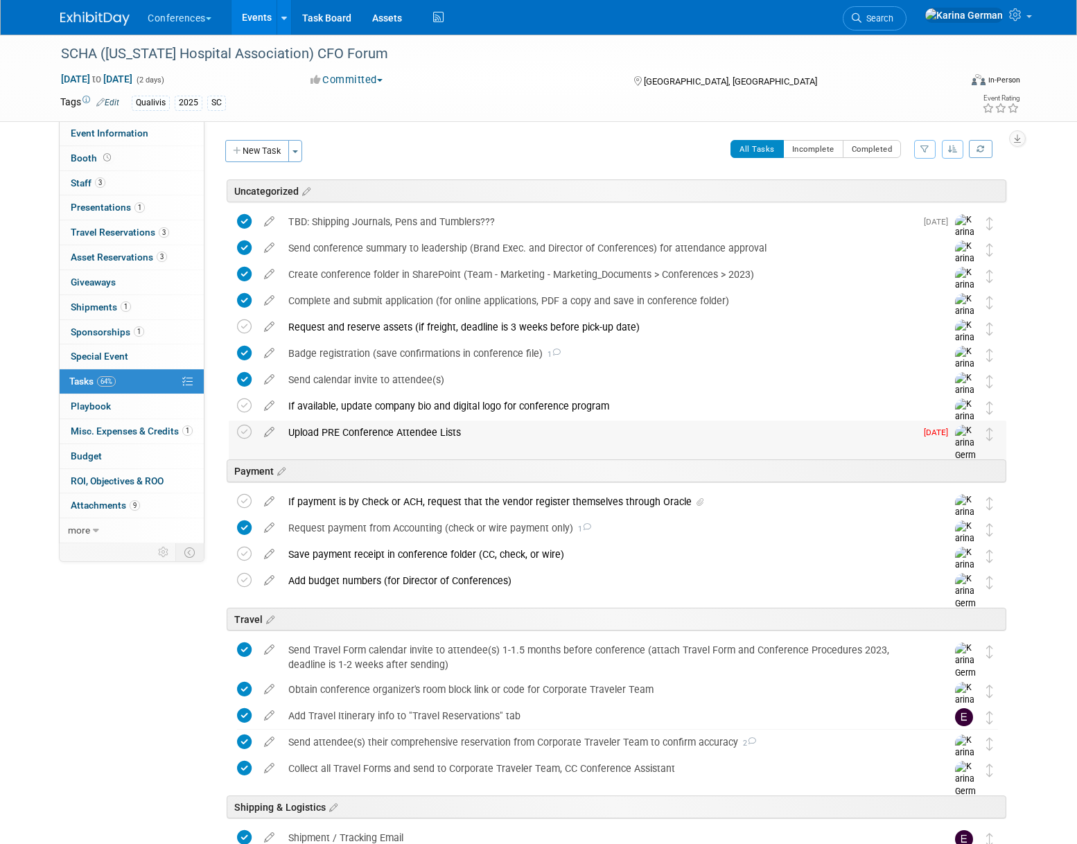
click at [326, 438] on div "Upload PRE Conference Attendee Lists" at bounding box center [598, 433] width 634 height 24
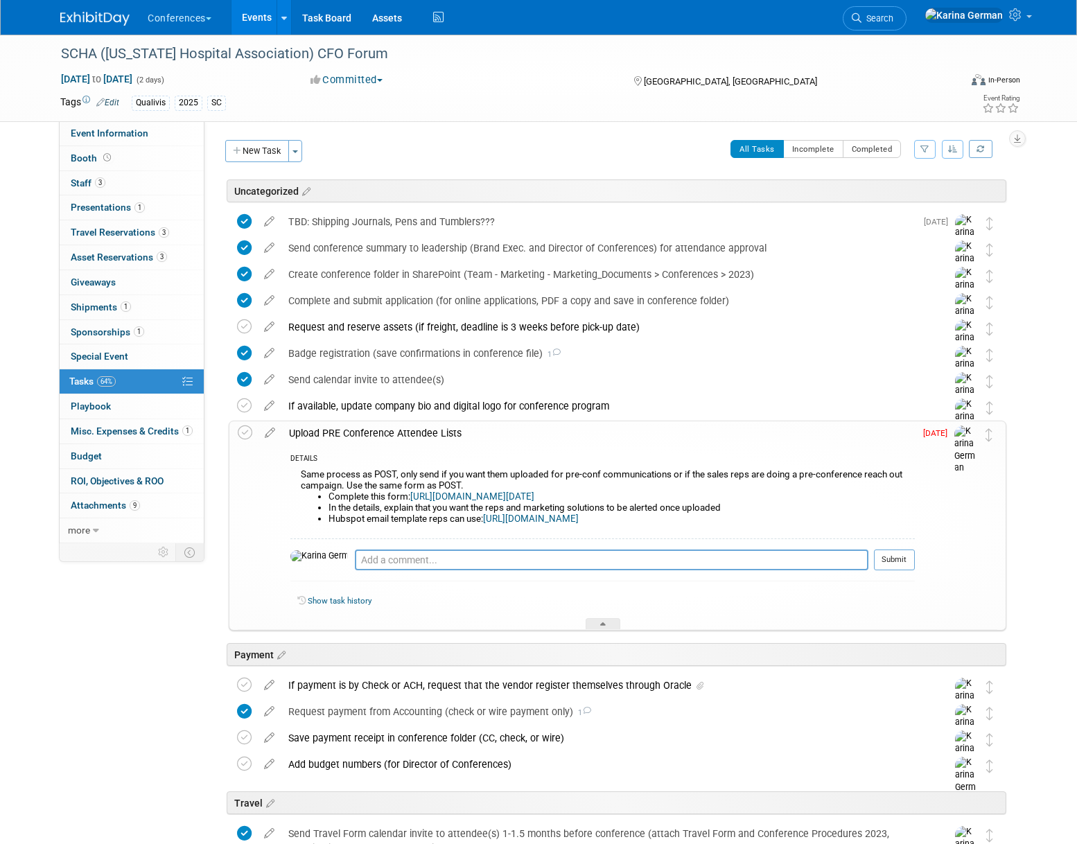
click at [326, 438] on div "Upload PRE Conference Attendee Lists" at bounding box center [598, 433] width 633 height 24
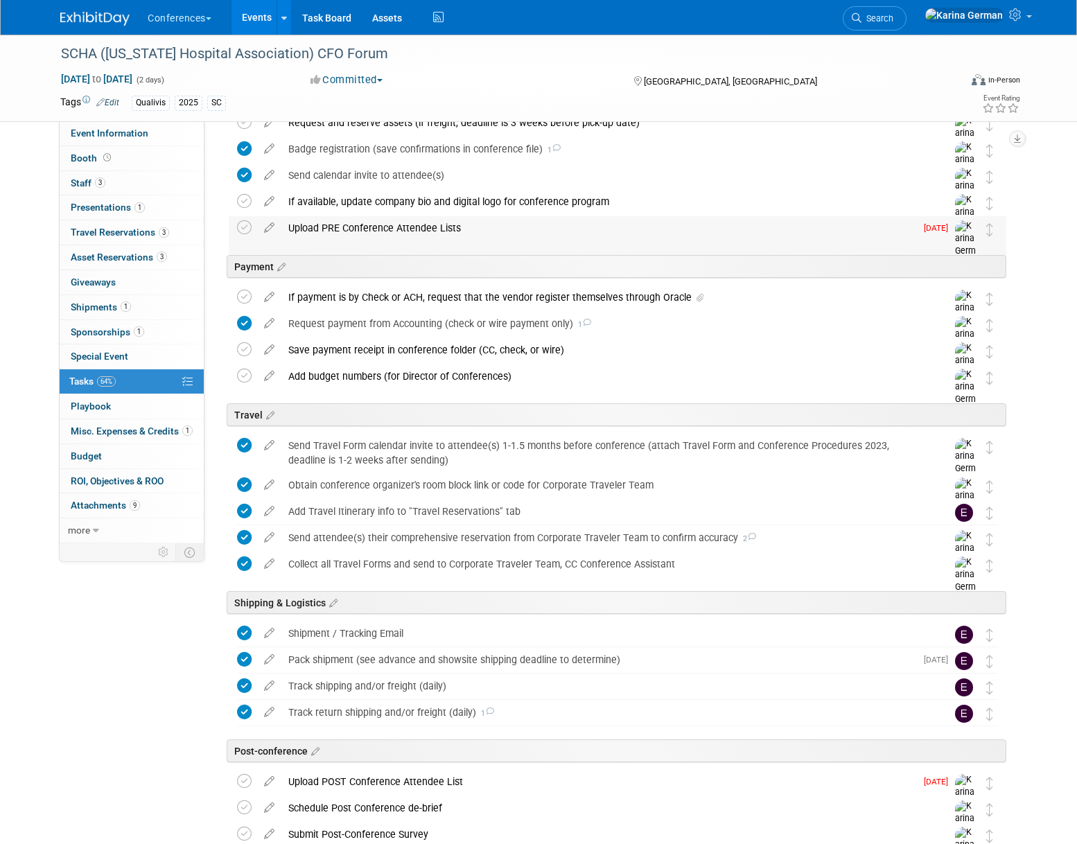
scroll to position [200, 0]
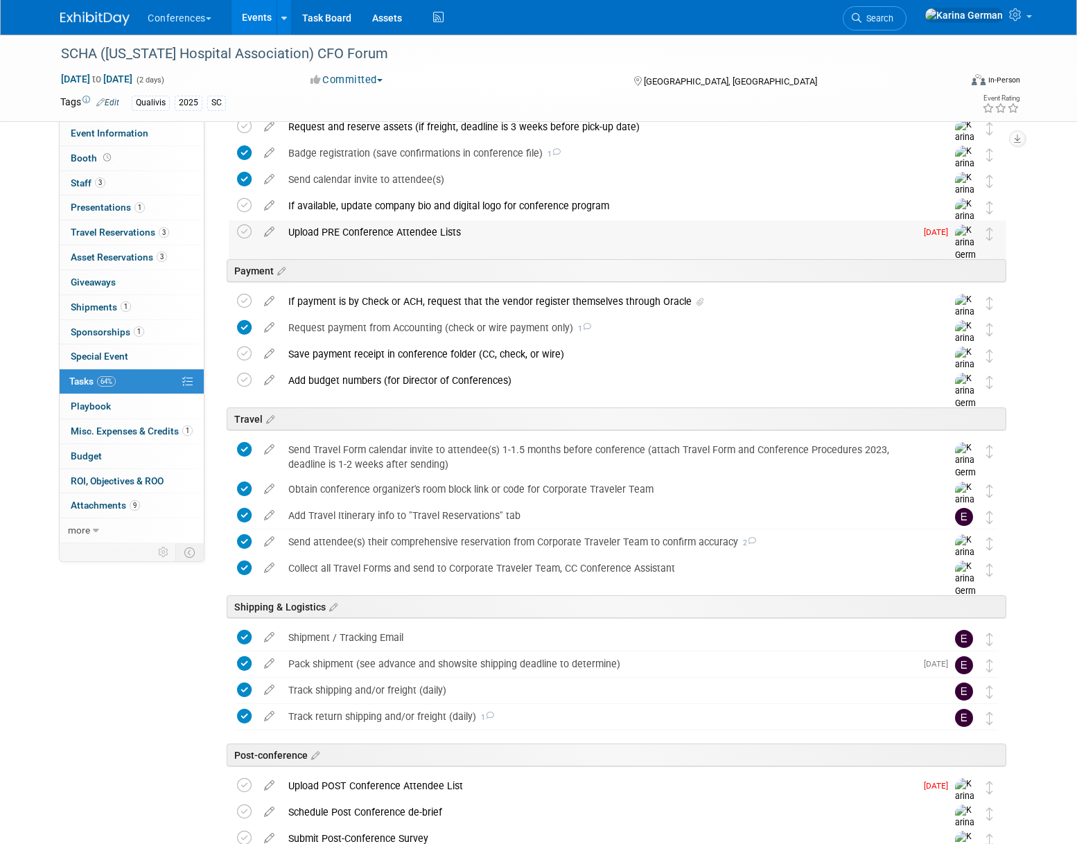
click at [363, 239] on div "Upload PRE Conference Attendee Lists" at bounding box center [598, 232] width 634 height 24
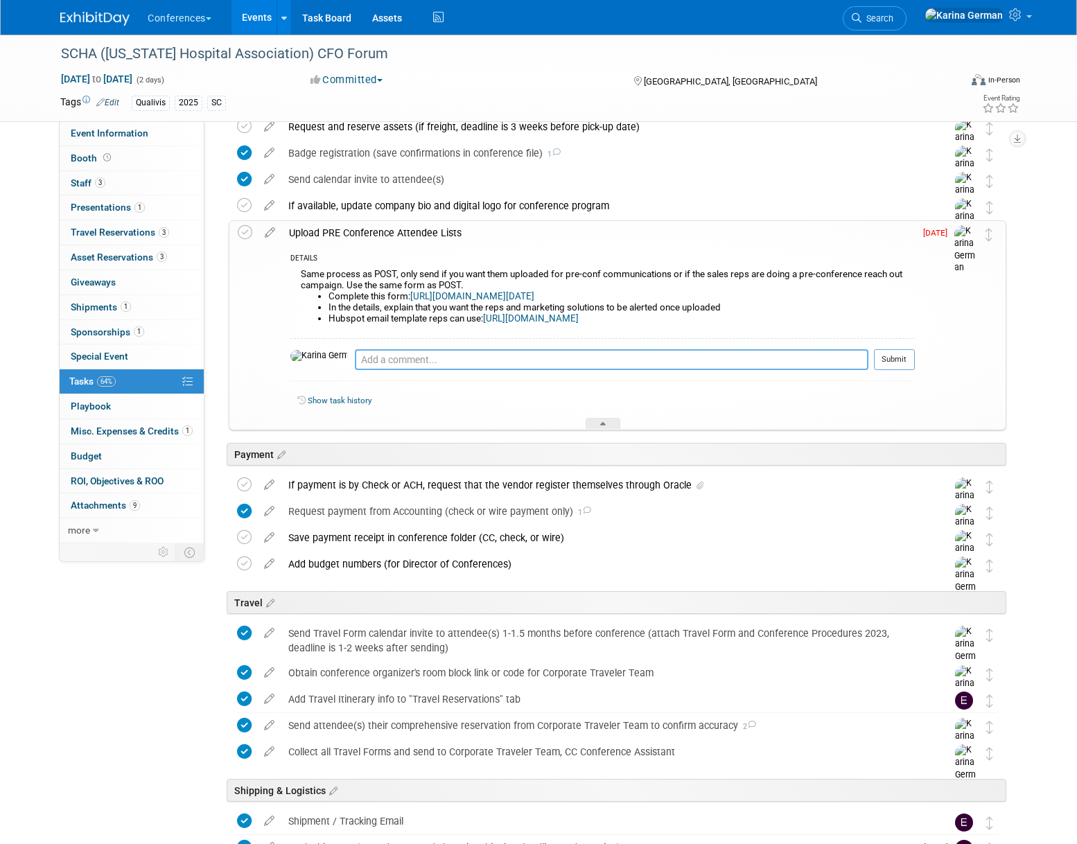
click at [367, 357] on textarea at bounding box center [612, 359] width 514 height 21
type textarea "n/a"
click at [729, 347] on div "n/a Pro tip: Press Ctrl-Enter to submit comment. Submit" at bounding box center [602, 363] width 625 height 50
click at [729, 353] on button "Submit" at bounding box center [894, 359] width 41 height 21
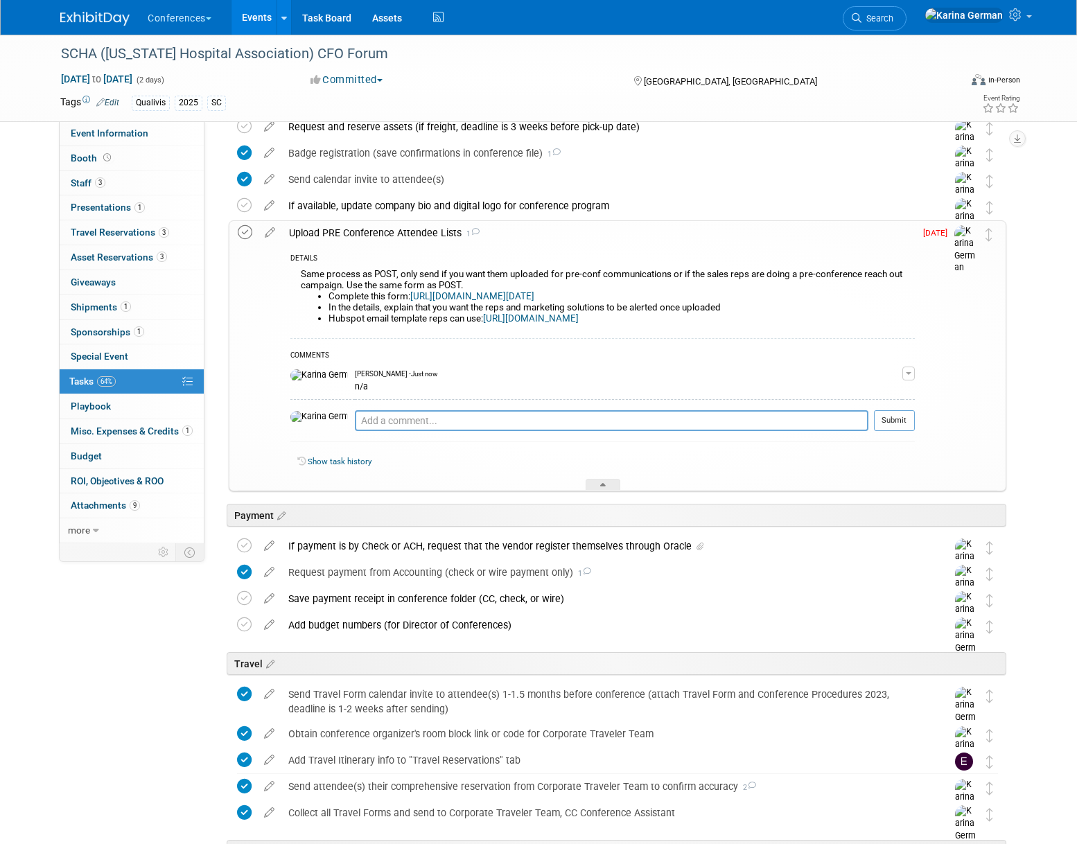
click at [245, 229] on icon at bounding box center [245, 232] width 15 height 15
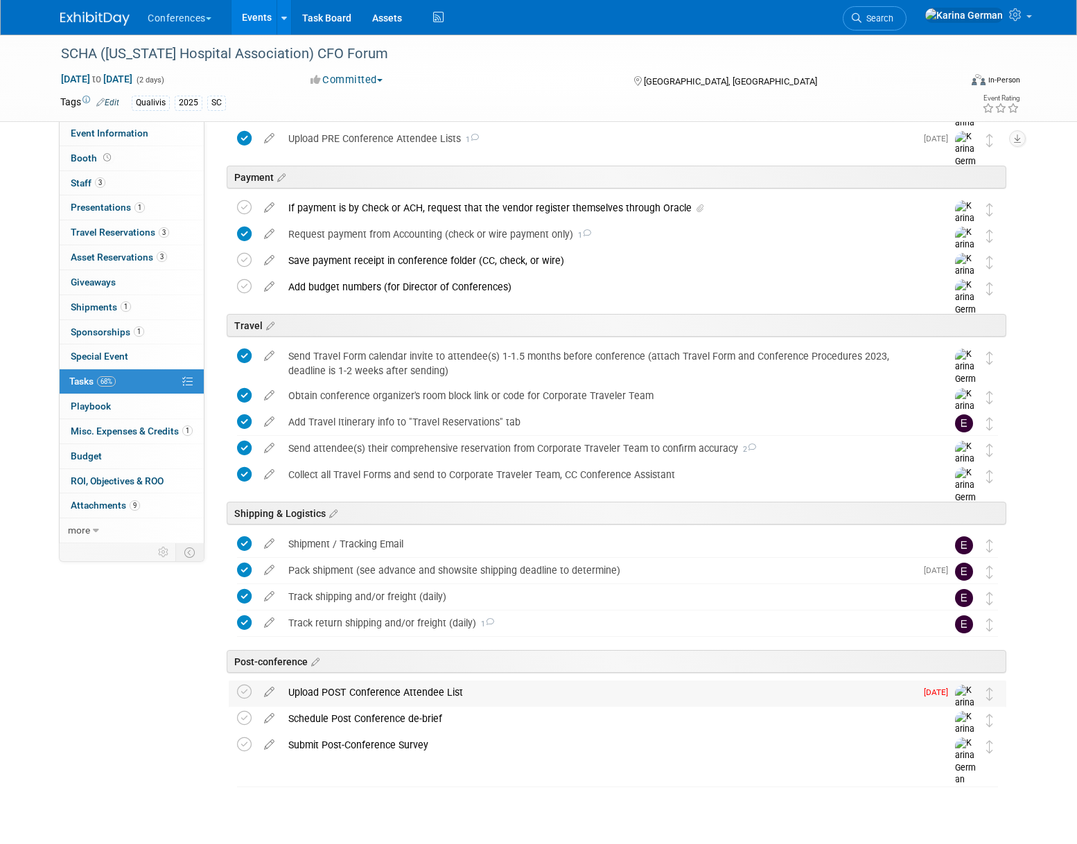
click at [355, 688] on div "Upload POST Conference Attendee List" at bounding box center [598, 693] width 634 height 24
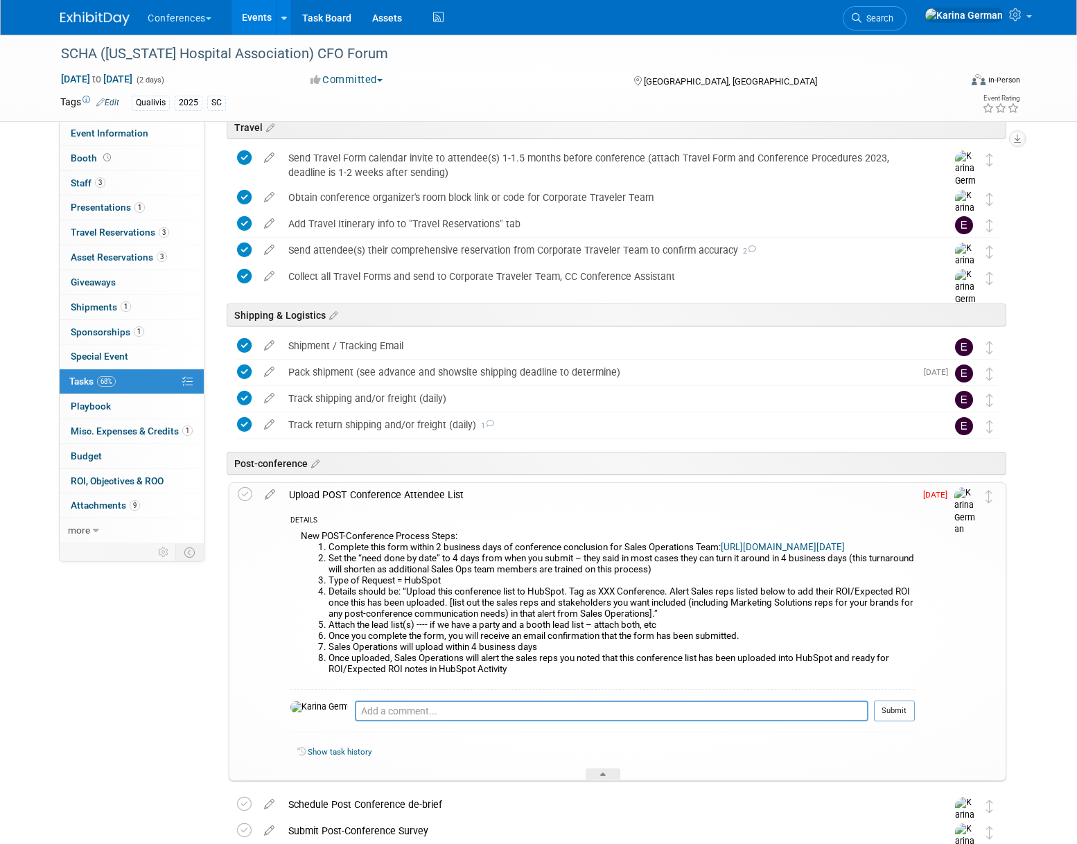
scroll to position [542, 0]
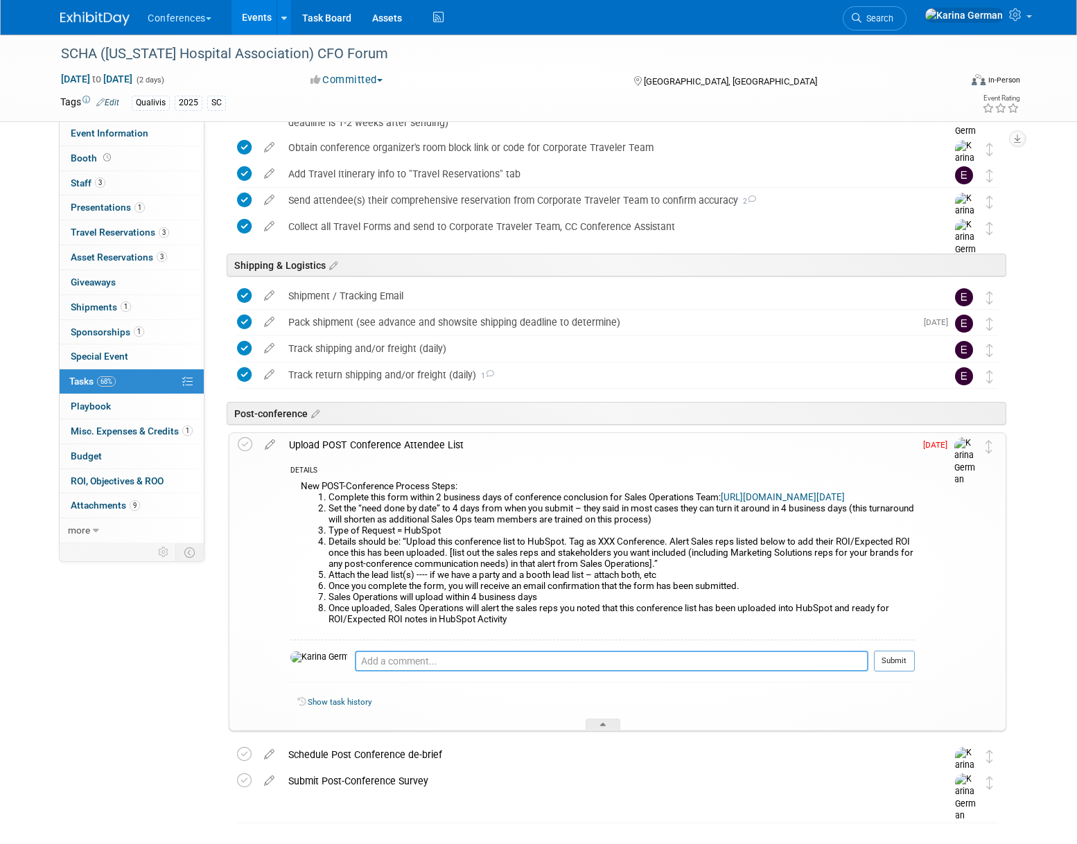
click at [379, 672] on textarea at bounding box center [612, 661] width 514 height 21
type textarea "pinged Mindy to see if she ever got the attendee list"
click at [729, 665] on button "Submit" at bounding box center [894, 661] width 41 height 21
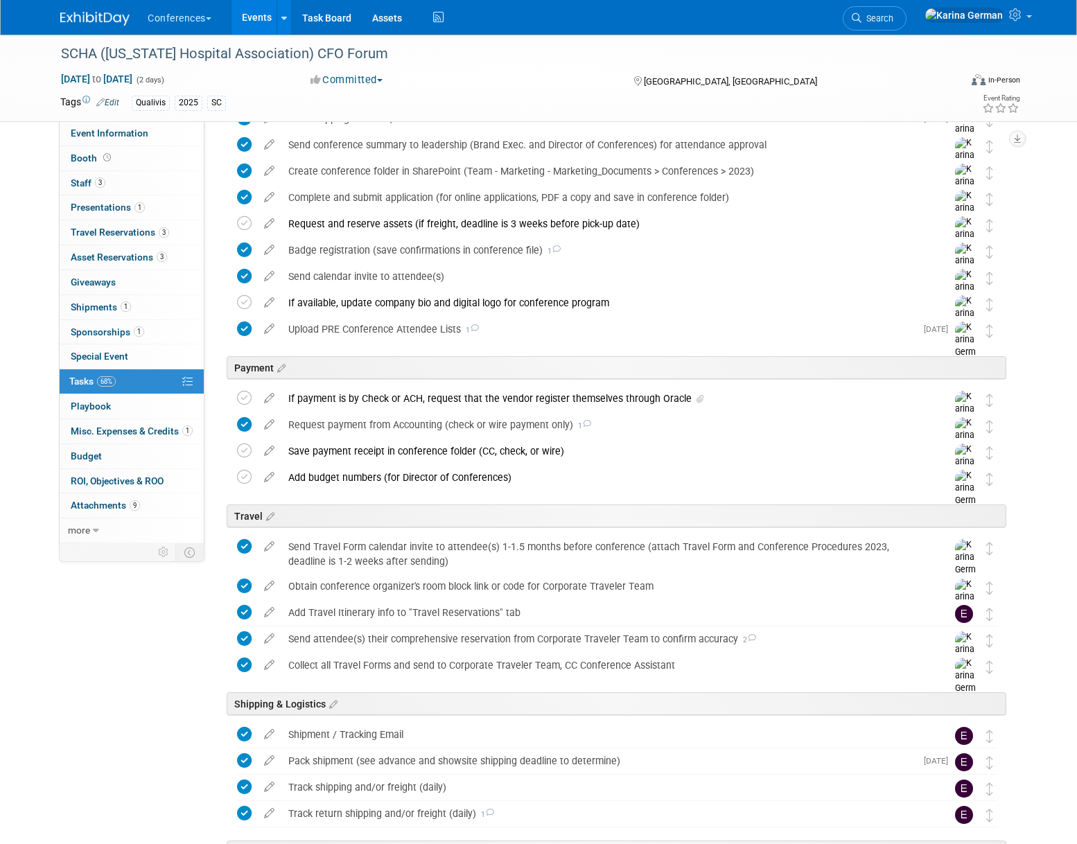
scroll to position [0, 0]
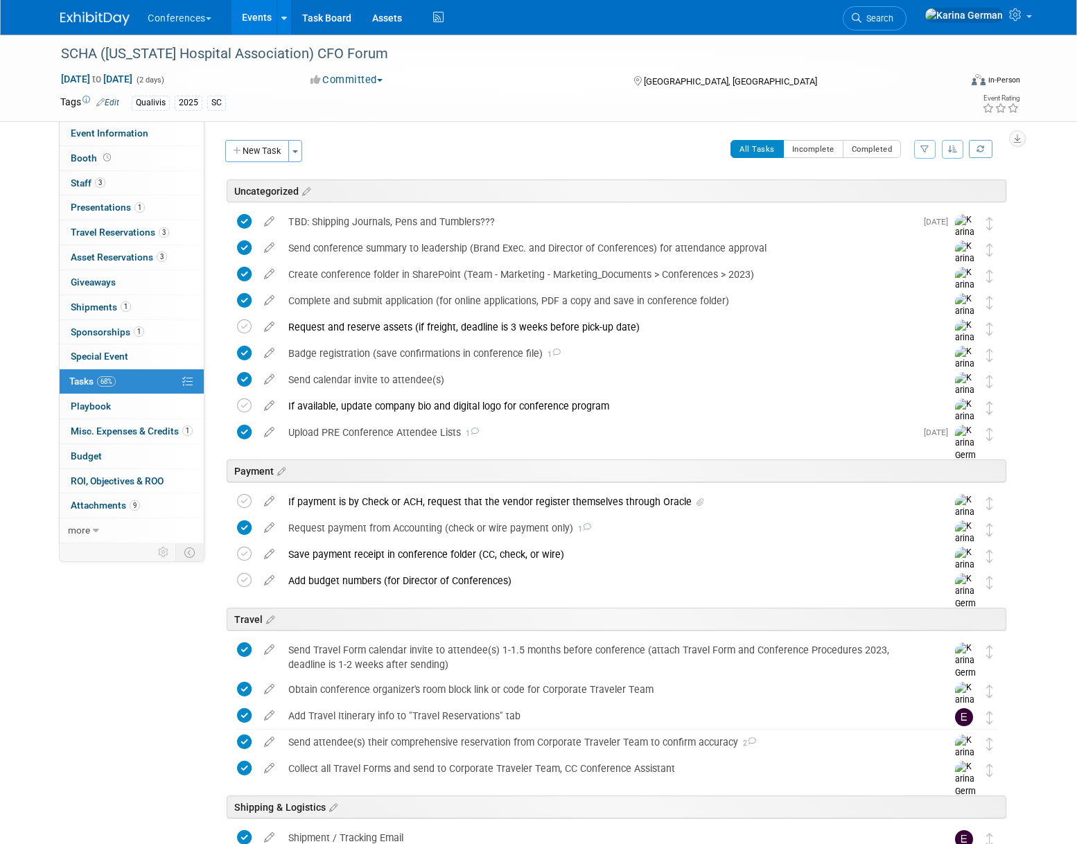
click at [261, 8] on link "Events" at bounding box center [257, 17] width 51 height 35
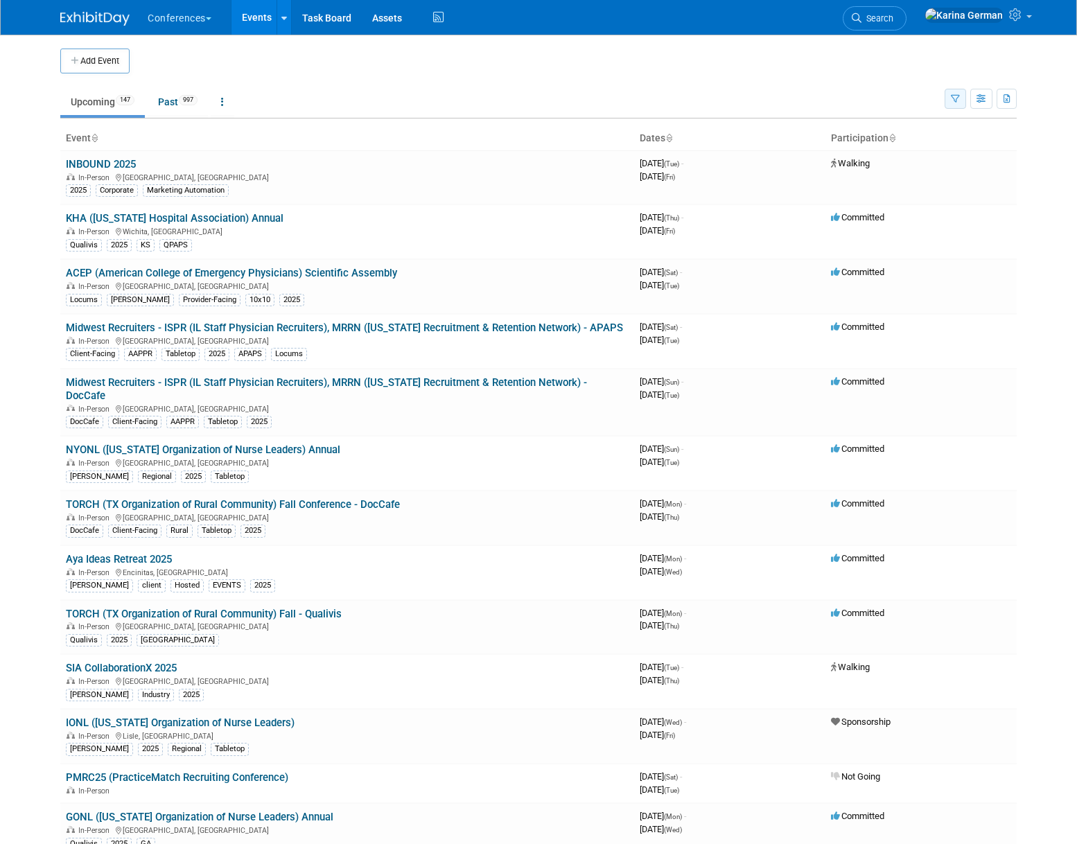
click at [958, 101] on icon "button" at bounding box center [955, 99] width 9 height 9
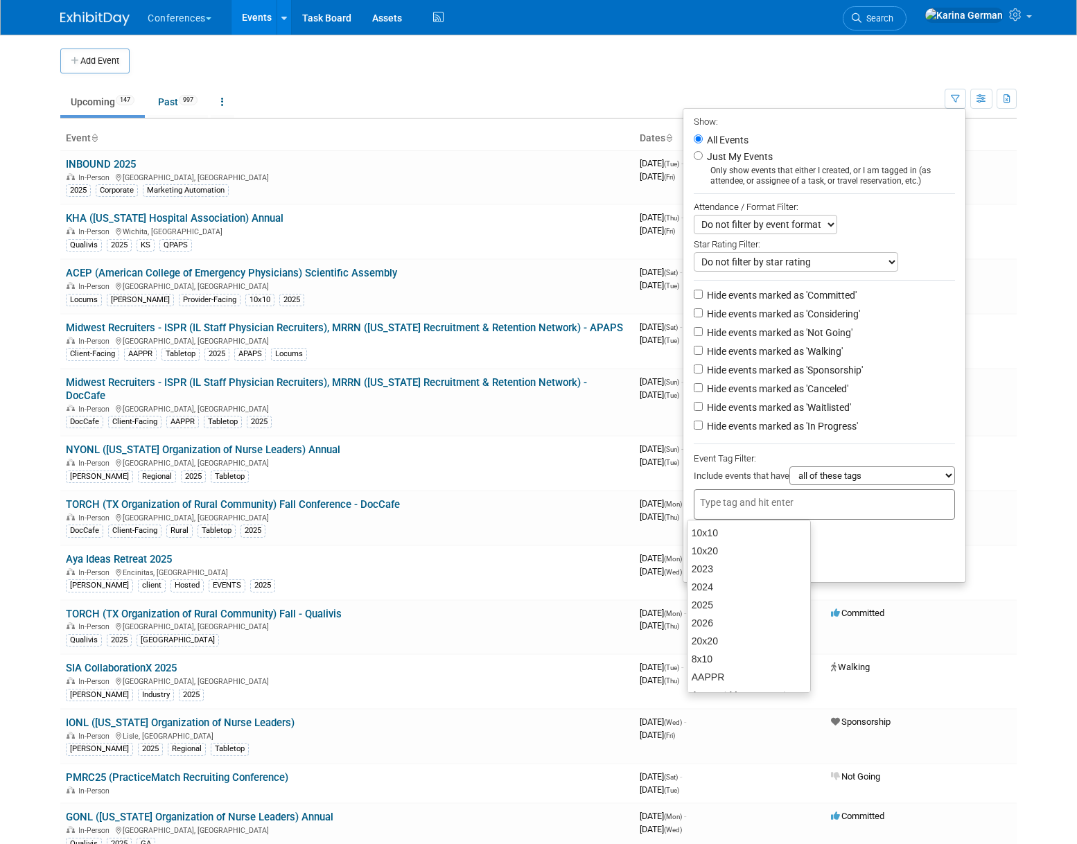
click at [774, 500] on input "text" at bounding box center [755, 503] width 111 height 14
type input "qualivis"
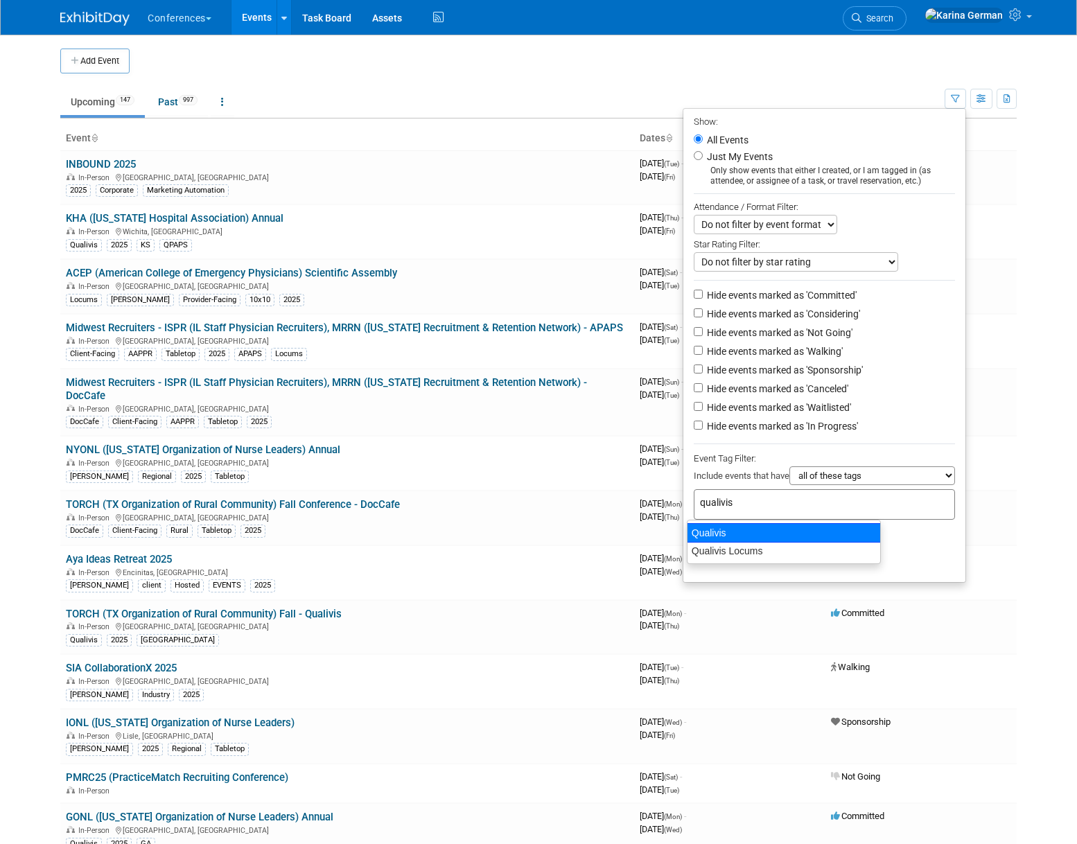
click at [749, 530] on div "Qualivis" at bounding box center [784, 532] width 194 height 19
type input "Qualivis"
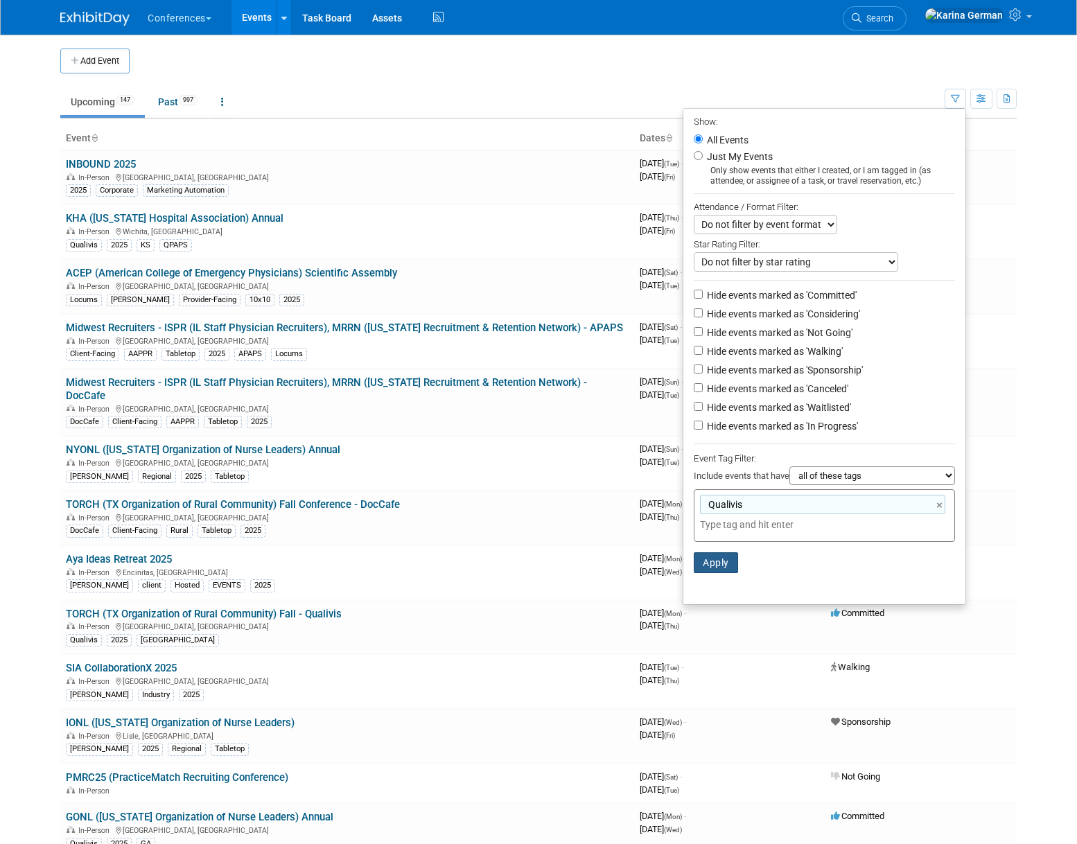
click at [712, 561] on button "Apply" at bounding box center [716, 562] width 44 height 21
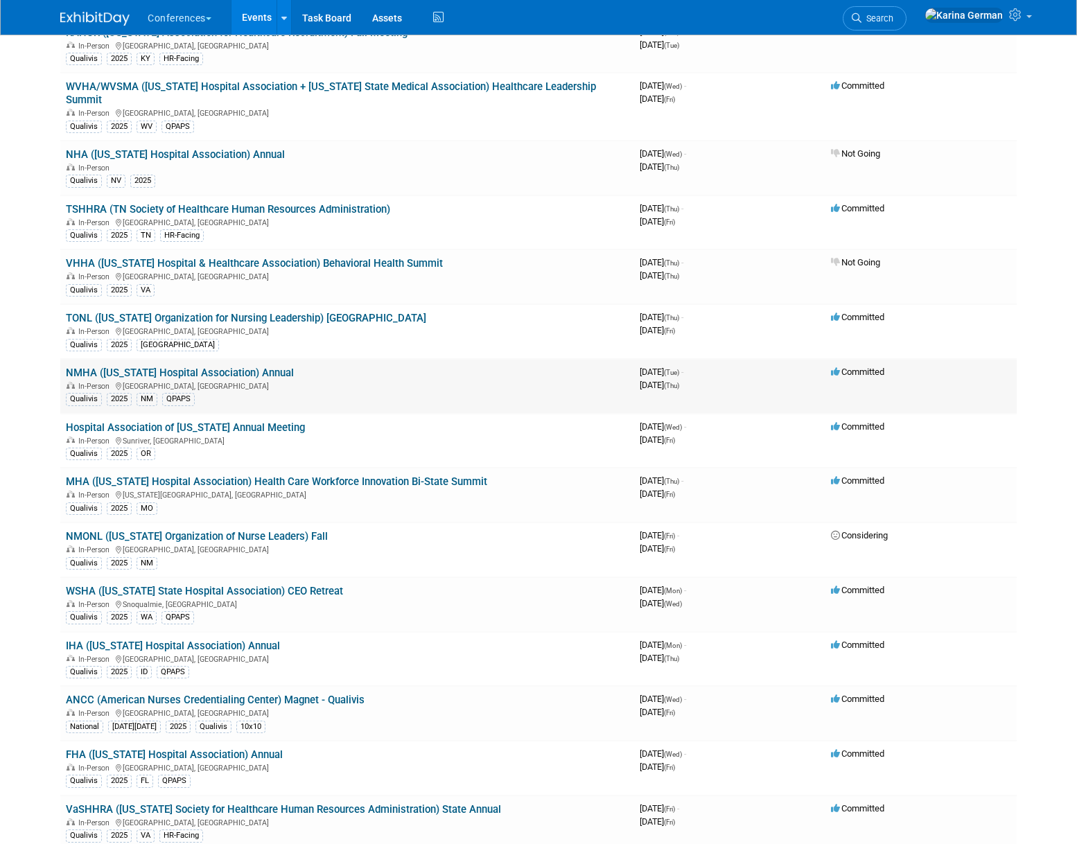
scroll to position [575, 0]
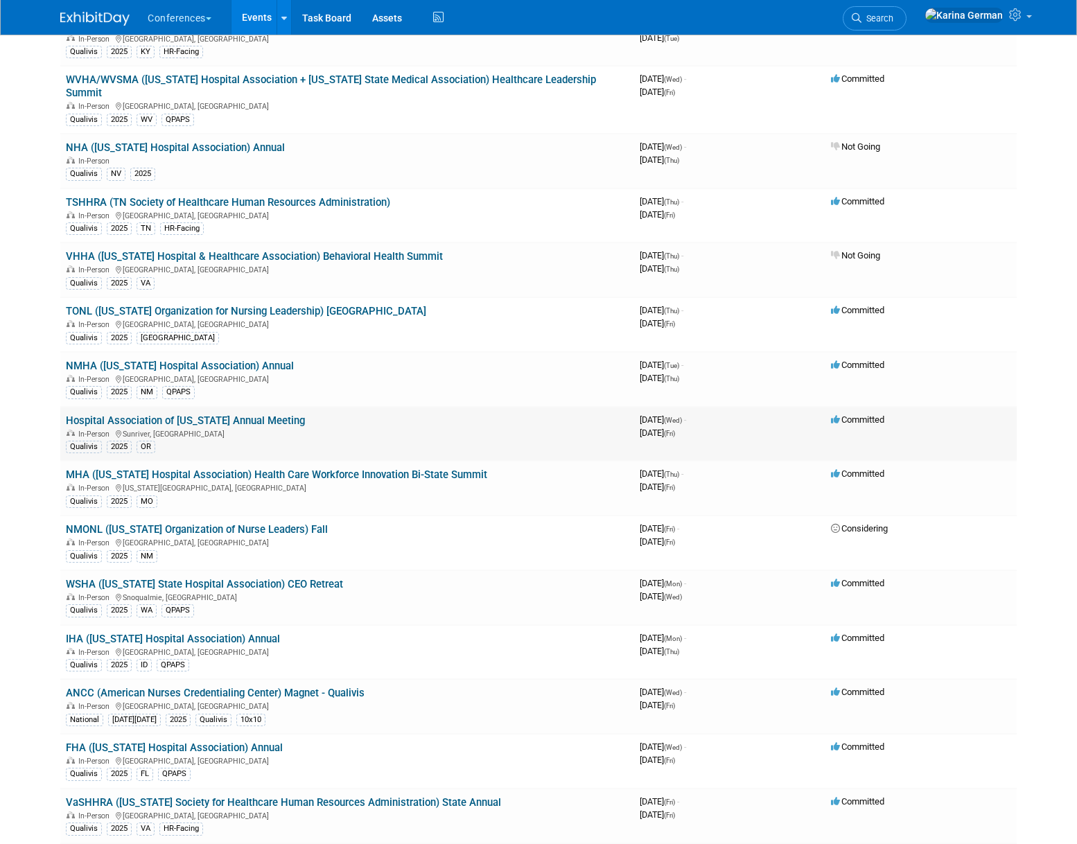
click at [252, 421] on link "Hospital Association of [US_STATE] Annual Meeting" at bounding box center [185, 421] width 239 height 12
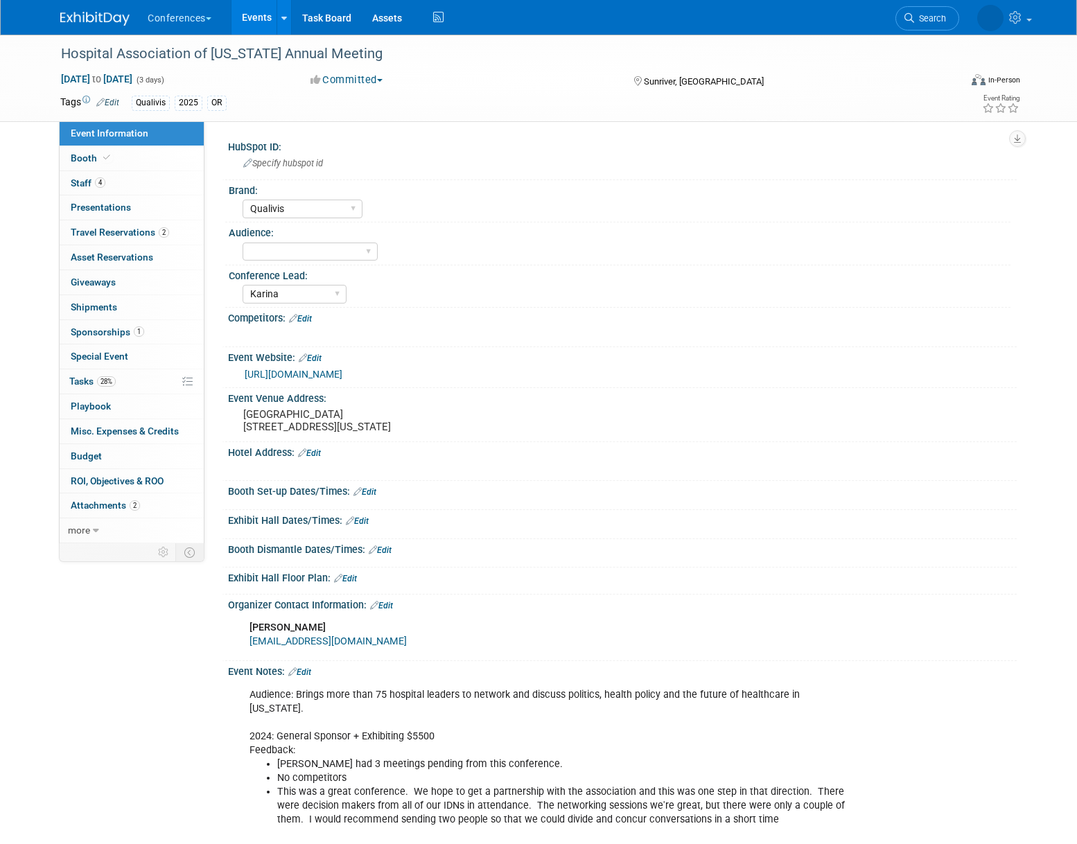
select select "Qualivis"
select select "Karina"
click at [128, 182] on link "4 Staff 4" at bounding box center [132, 183] width 144 height 24
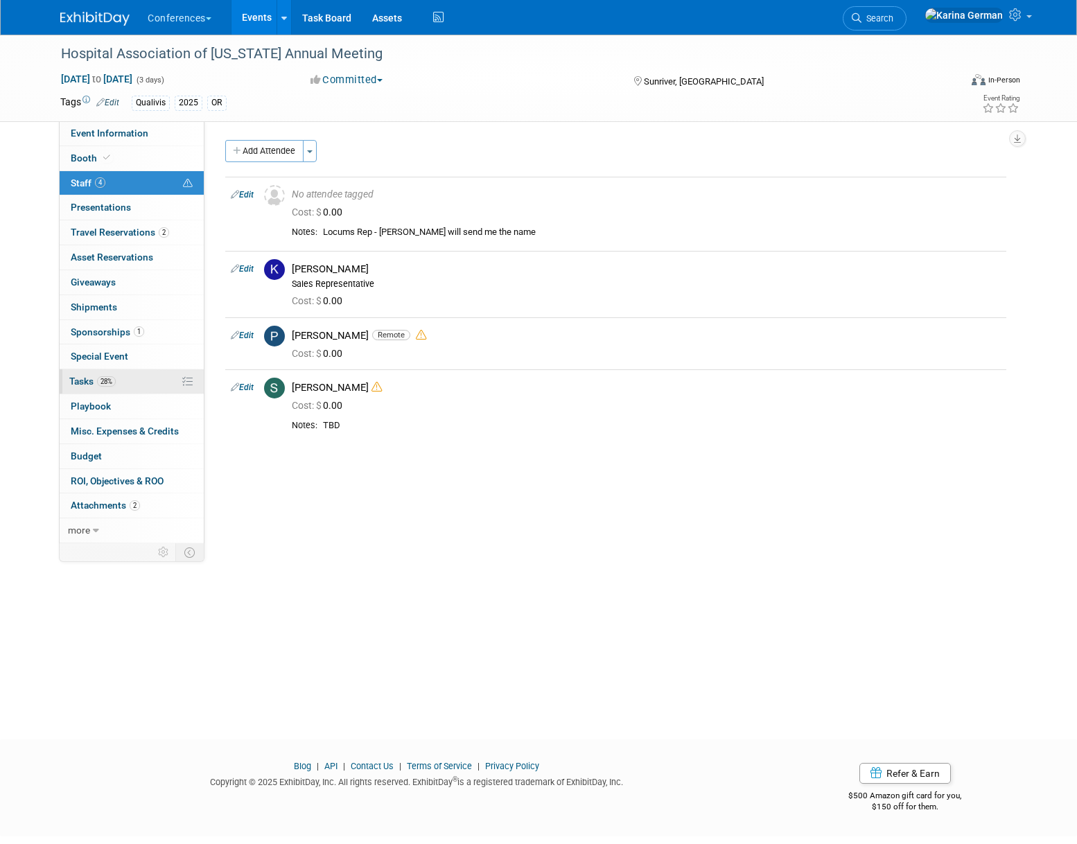
click at [130, 386] on link "28% Tasks 28%" at bounding box center [132, 381] width 144 height 24
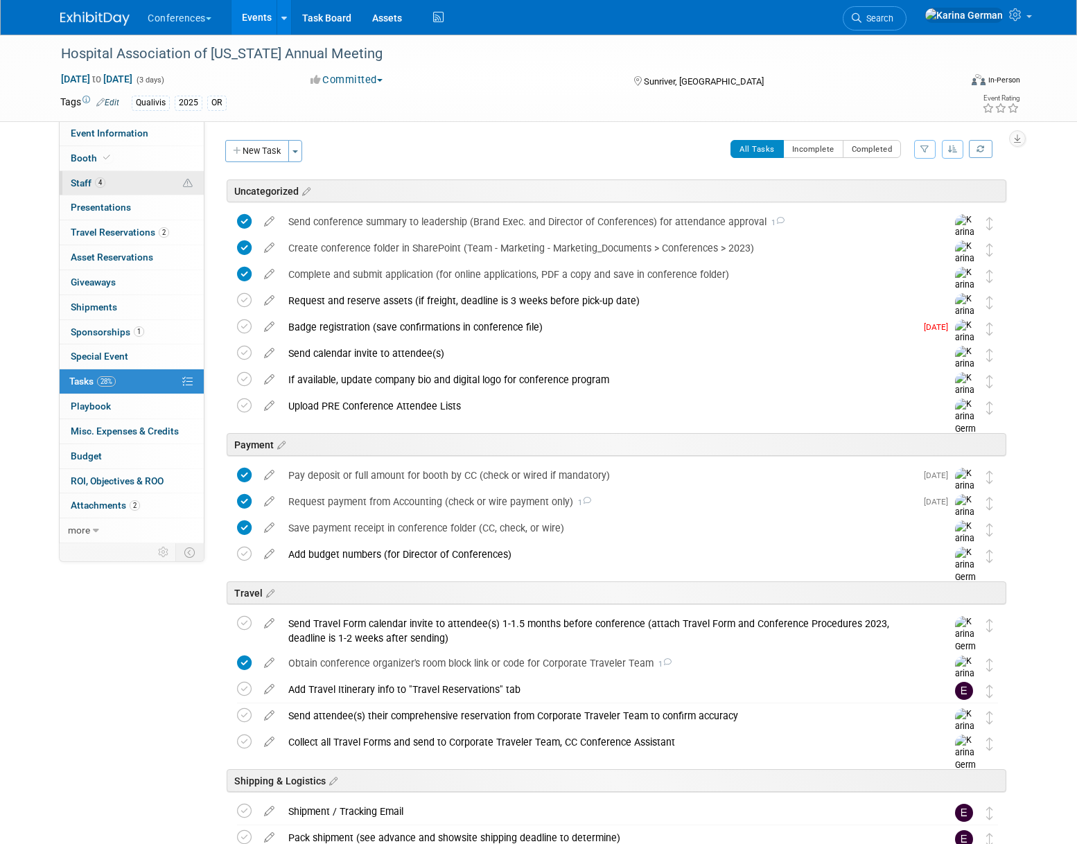
click at [135, 191] on link "4 Staff 4" at bounding box center [132, 183] width 144 height 24
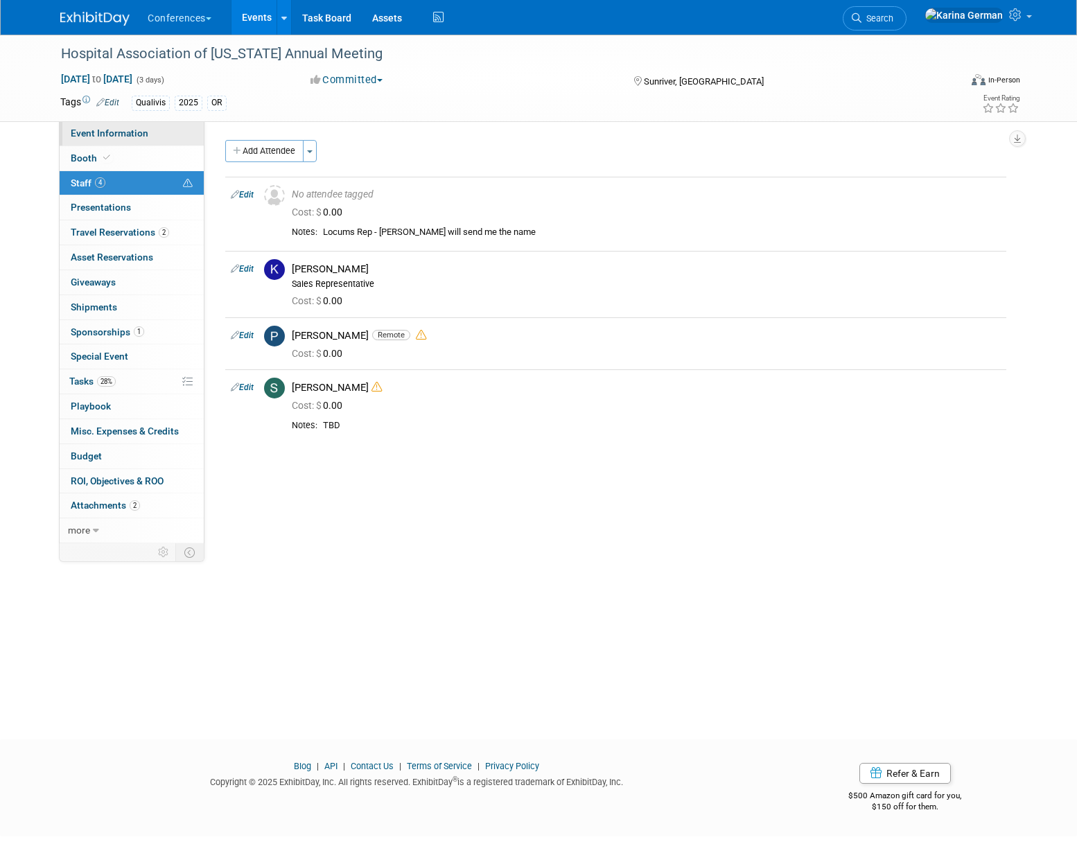
click at [156, 134] on link "Event Information" at bounding box center [132, 133] width 144 height 24
select select "Qualivis"
select select "Karina"
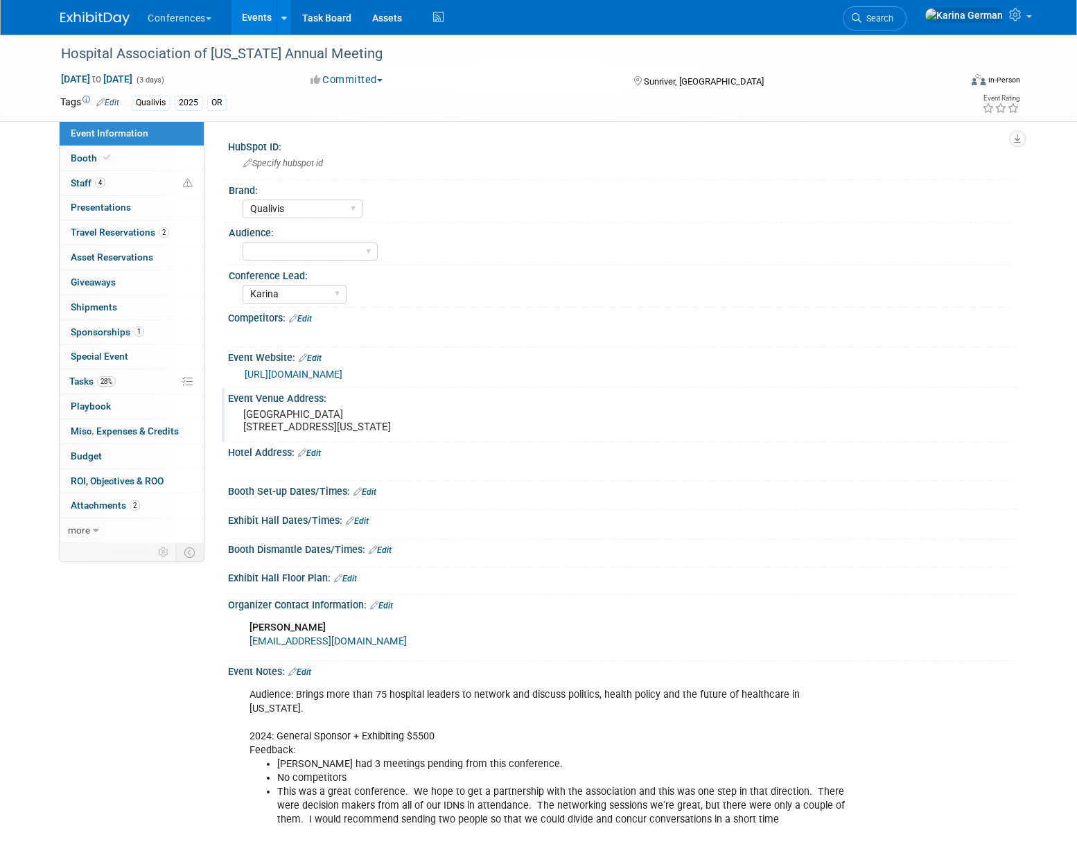
click at [681, 423] on div "Event Venue Address: Sunriver Resort 17600 Center Drive Sunriver, Oregon, 97707" at bounding box center [619, 414] width 795 height 53
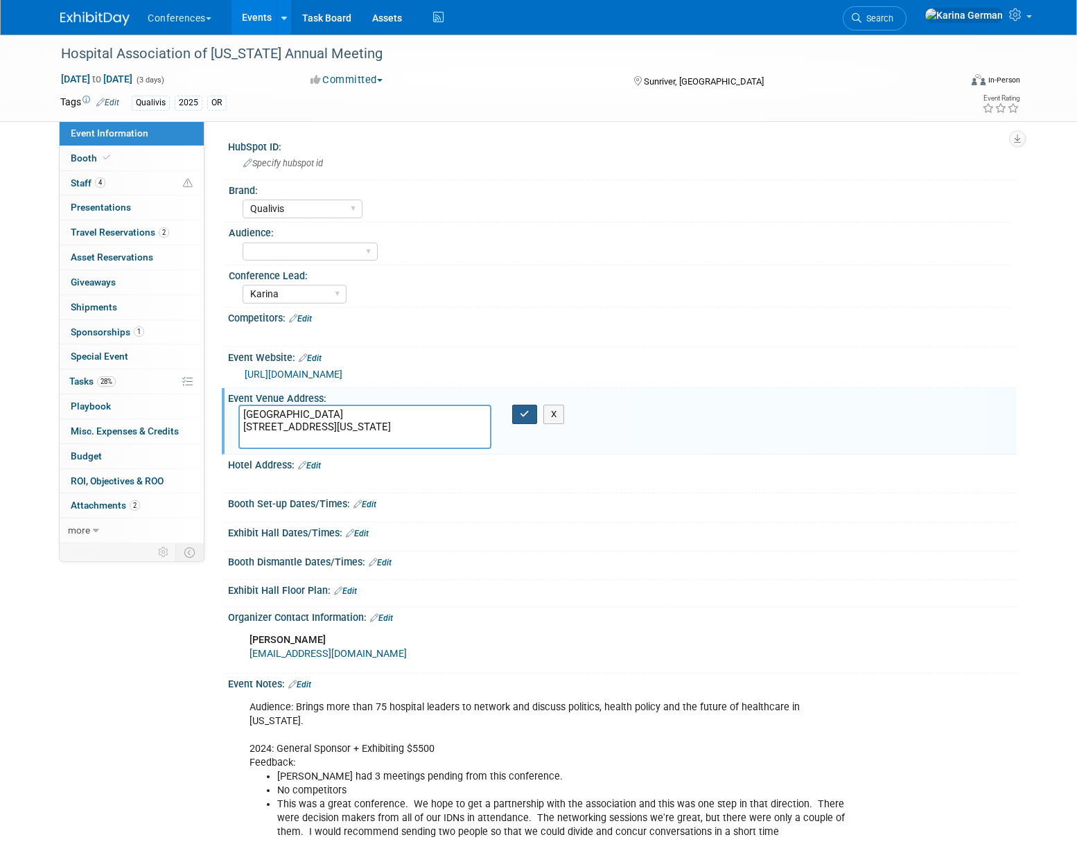
click at [525, 413] on icon "button" at bounding box center [525, 414] width 10 height 9
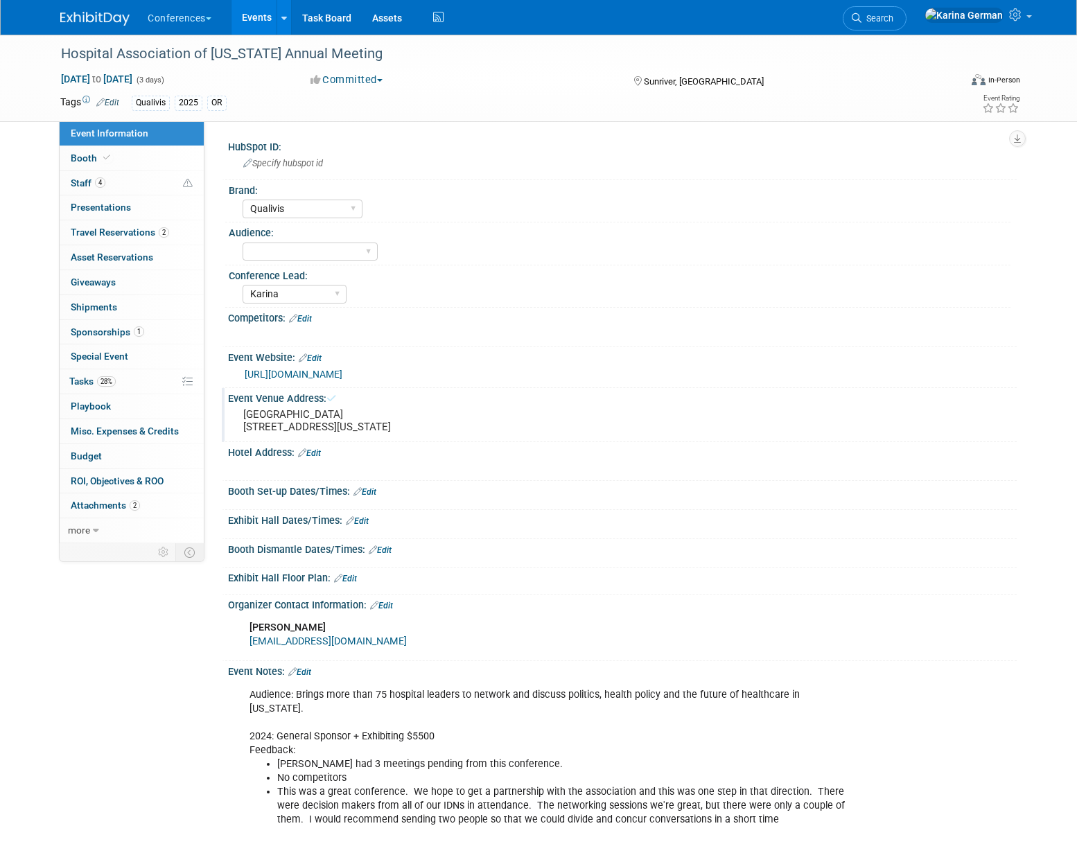
click at [518, 381] on div "https://oregonhospitals.org/events/save-the-date-2025-annual-member-meeting/" at bounding box center [626, 375] width 762 height 16
click at [514, 358] on div "Event Website: Edit" at bounding box center [622, 356] width 789 height 18
click at [342, 374] on link "https://oregonhospitals.org/events/save-the-date-2025-annual-member-meeting/" at bounding box center [294, 374] width 98 height 11
click at [132, 326] on span "Sponsorships 1" at bounding box center [107, 331] width 73 height 11
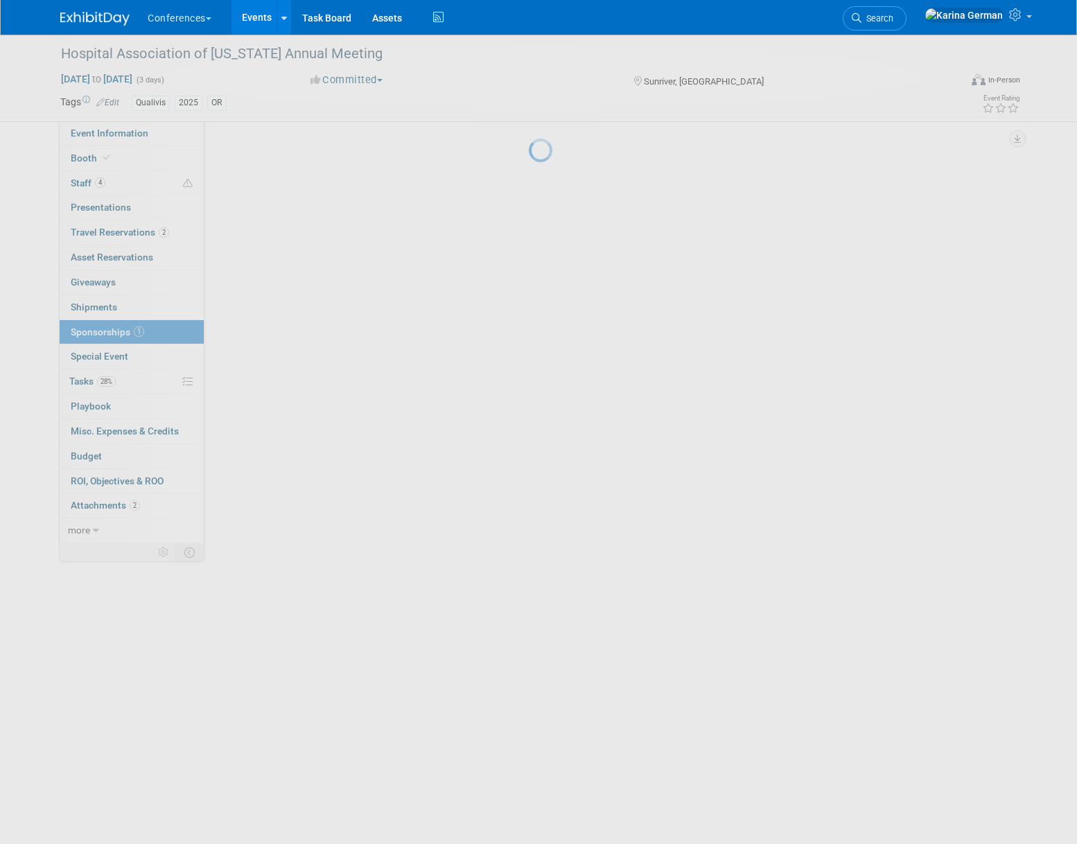
click at [529, 326] on div at bounding box center [538, 422] width 19 height 844
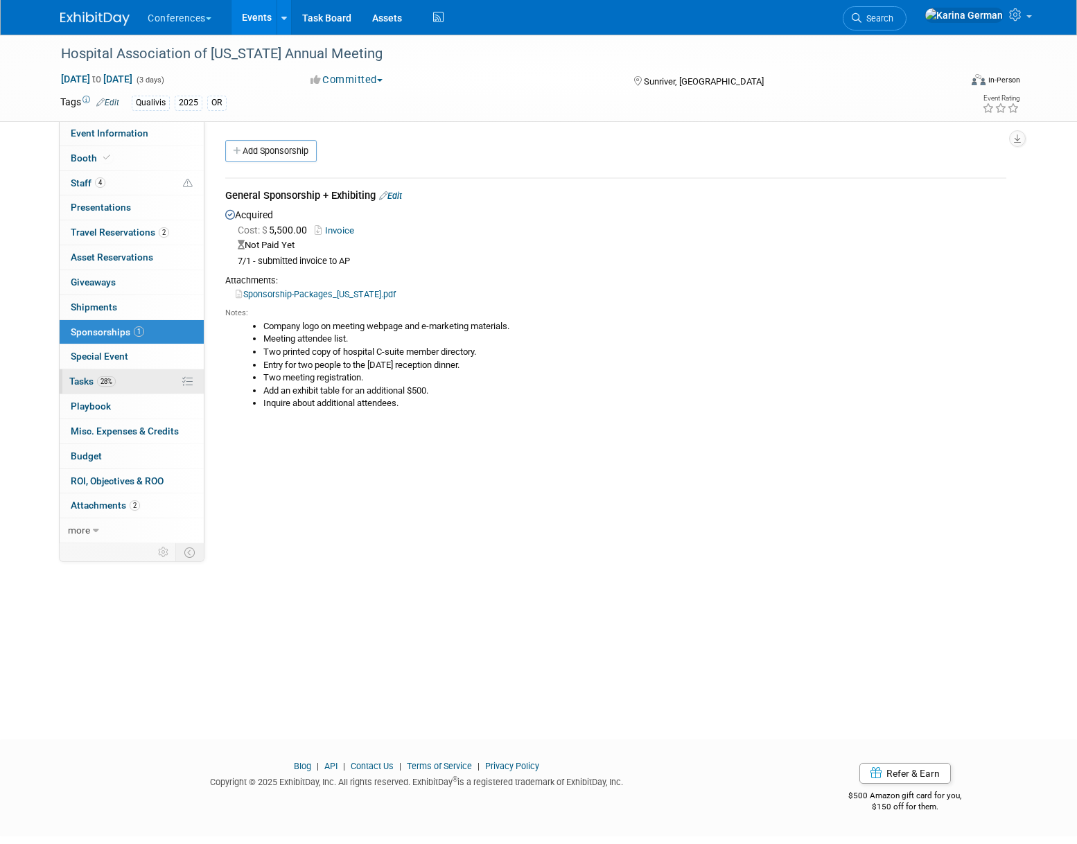
click at [112, 381] on span "28%" at bounding box center [106, 381] width 19 height 10
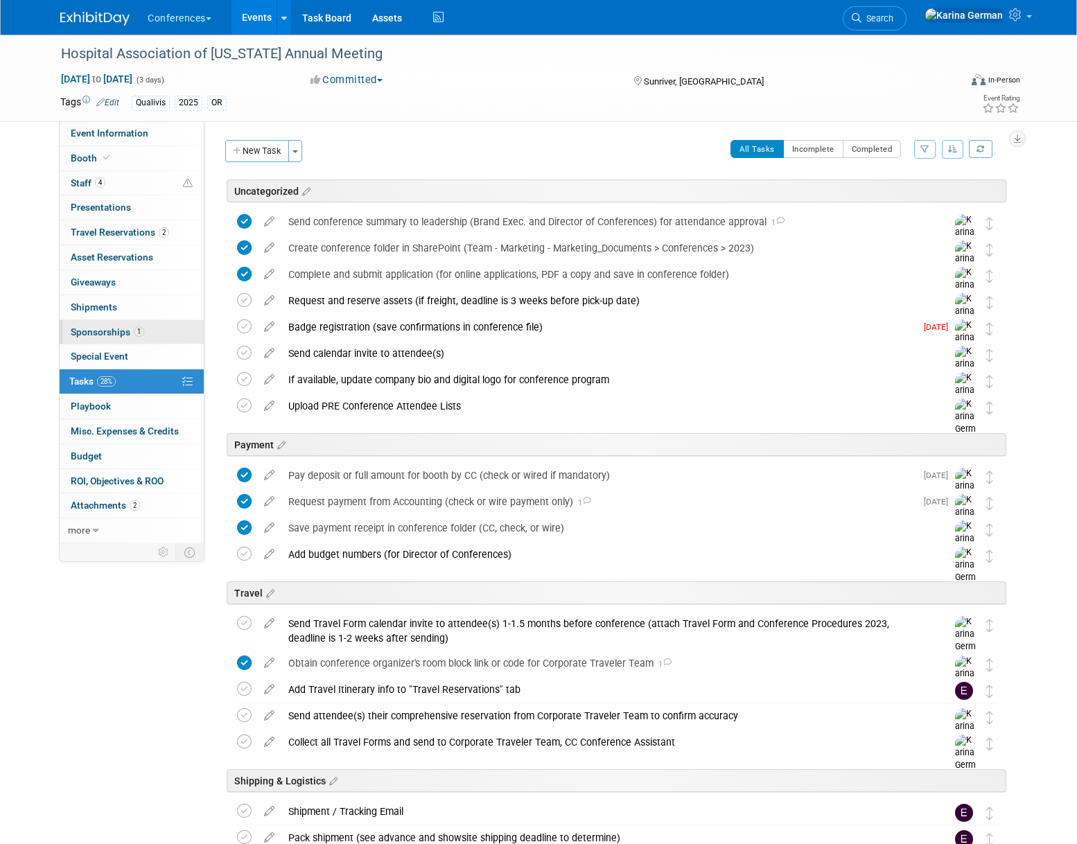
click at [148, 333] on link "1 Sponsorships 1" at bounding box center [132, 332] width 144 height 24
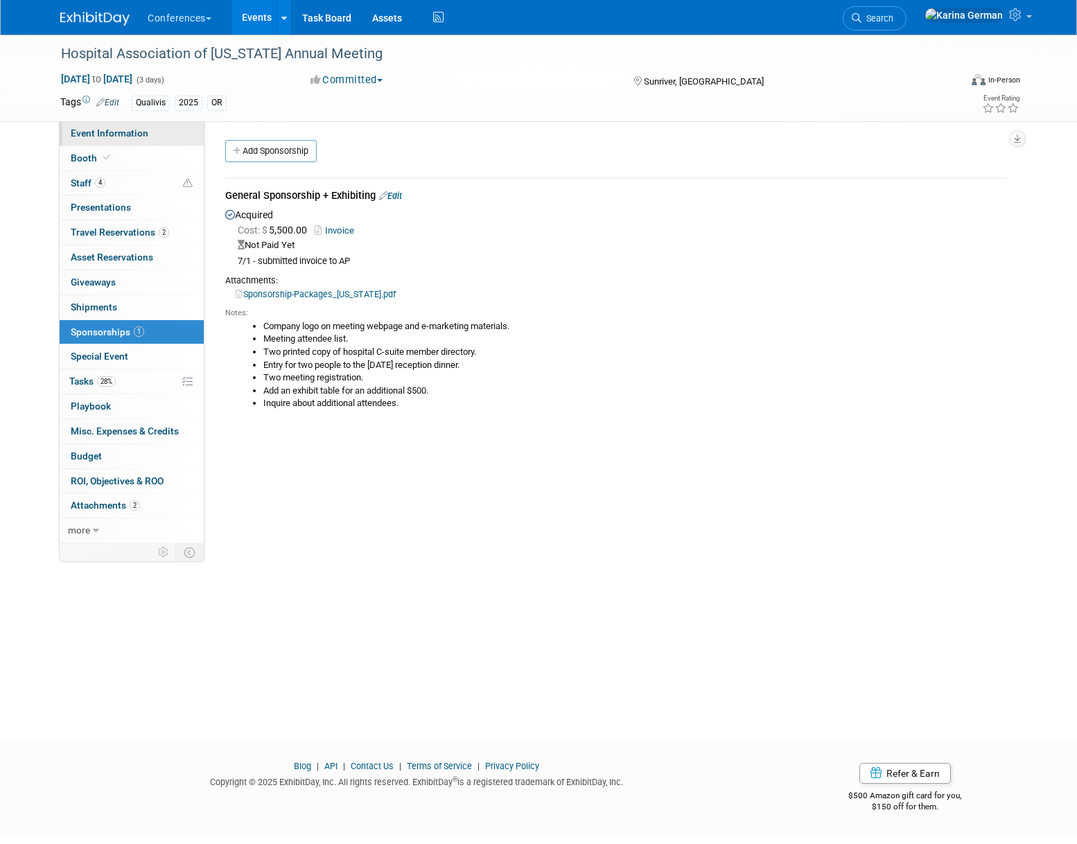
click at [130, 130] on span "Event Information" at bounding box center [110, 133] width 78 height 11
select select "Qualivis"
select select "Karina"
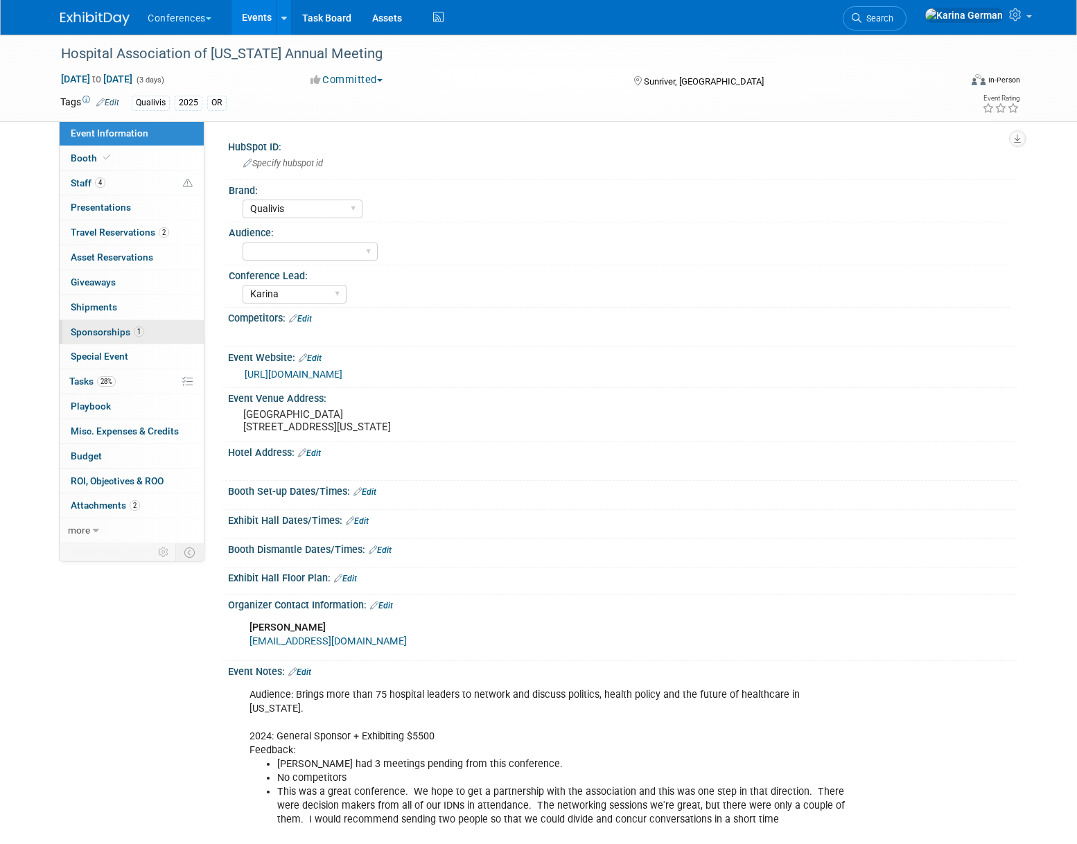
click at [143, 329] on link "1 Sponsorships 1" at bounding box center [132, 332] width 144 height 24
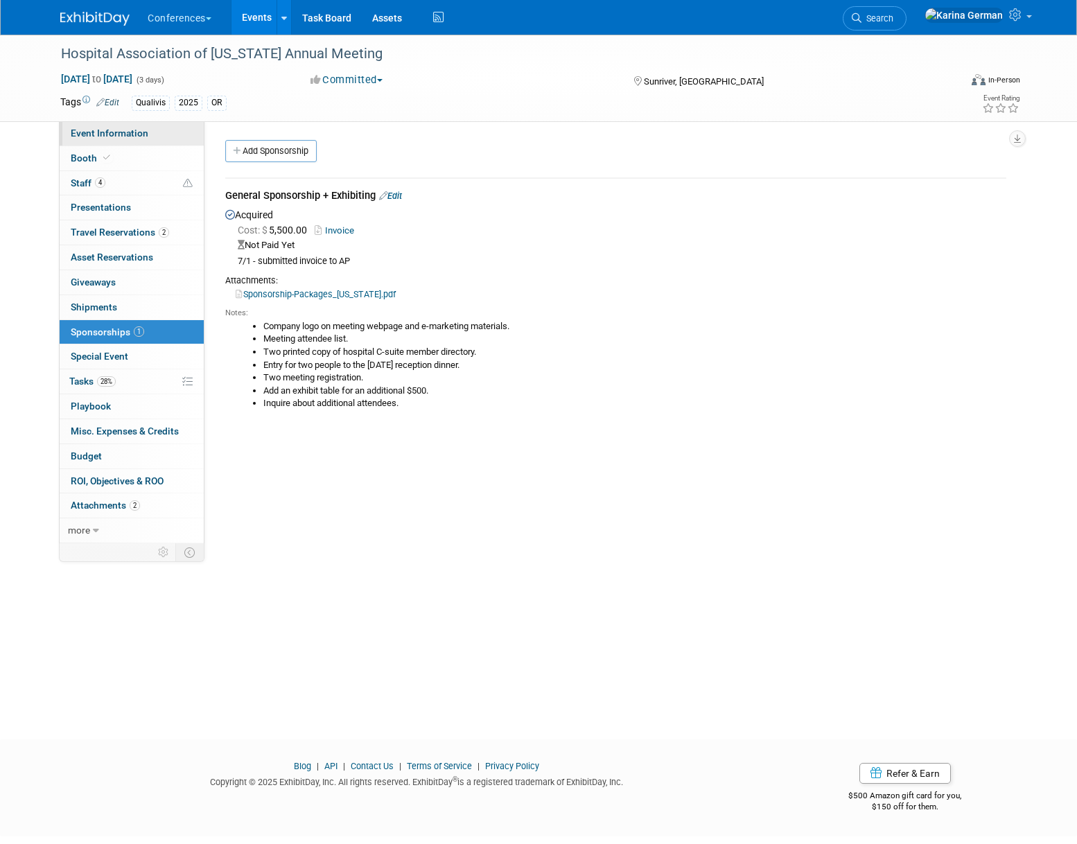
click at [151, 137] on link "Event Information" at bounding box center [132, 133] width 144 height 24
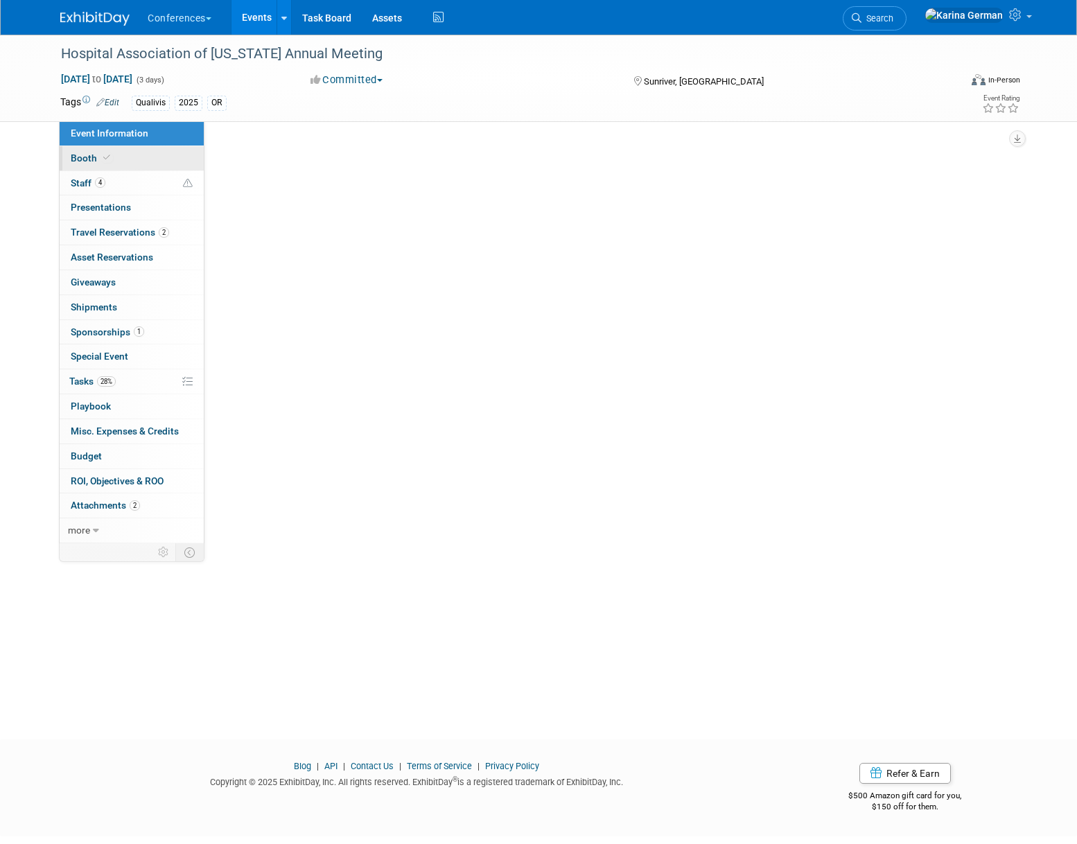
select select "Qualivis"
select select "Karina"
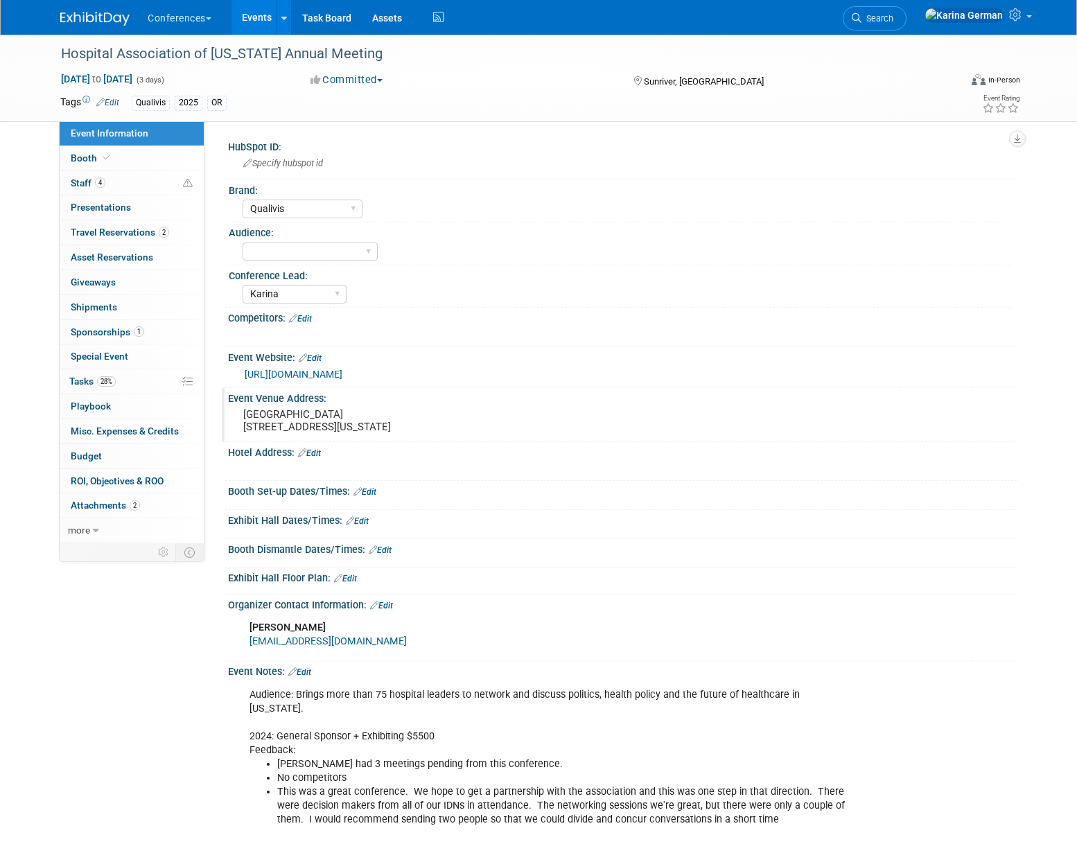
click at [267, 431] on pre "Sunriver Resort 17600 Center Drive Sunriver, Oregon, 97707" at bounding box center [392, 420] width 298 height 25
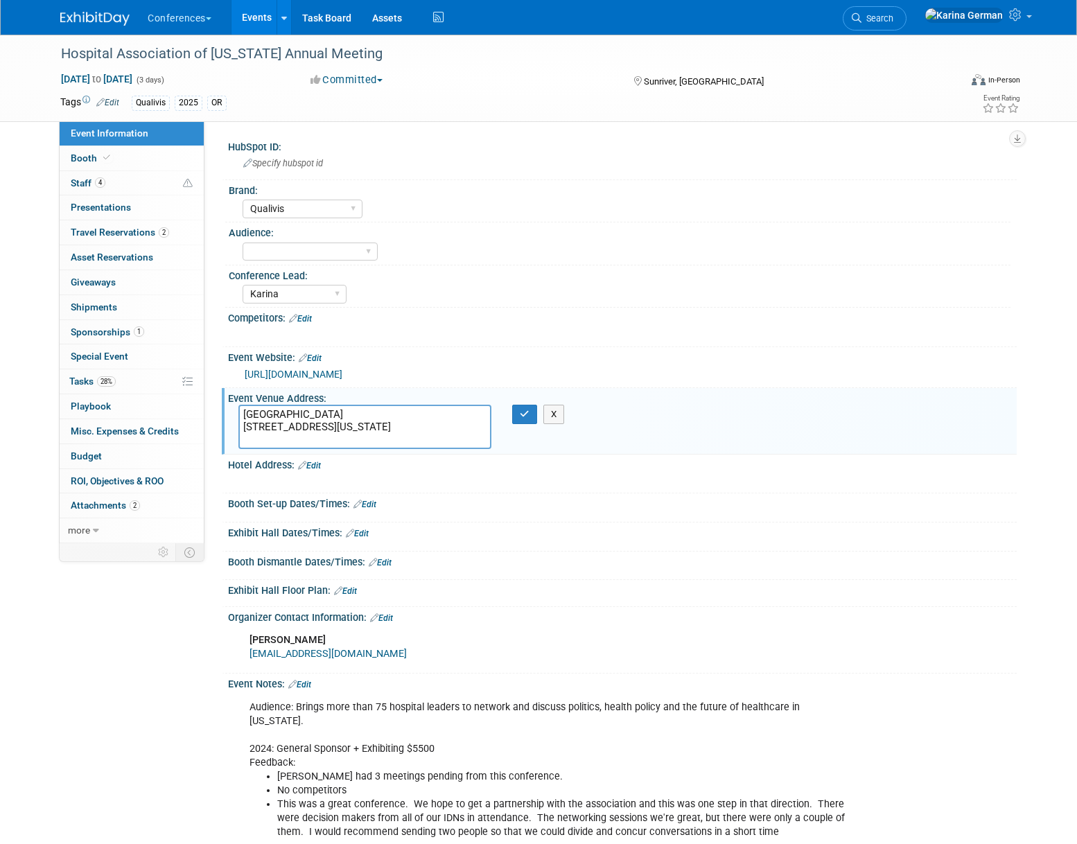
drag, startPoint x: 360, startPoint y: 442, endPoint x: 222, endPoint y: 406, distance: 142.4
click at [222, 406] on div "Event Venue Address: Sunriver Resort 17600 Center Drive Sunriver, Oregon, 97707…" at bounding box center [619, 421] width 795 height 66
click at [120, 330] on span "Sponsorships 1" at bounding box center [107, 331] width 73 height 11
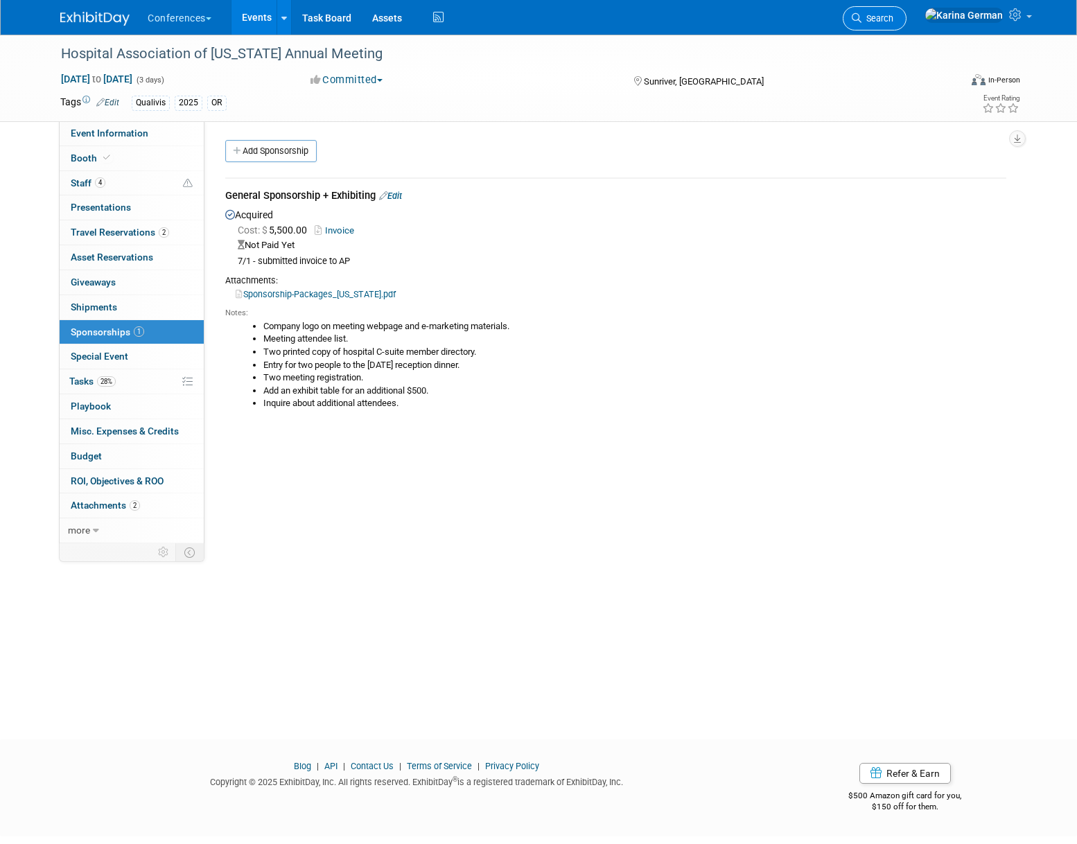
click at [894, 15] on span "Search" at bounding box center [878, 18] width 32 height 10
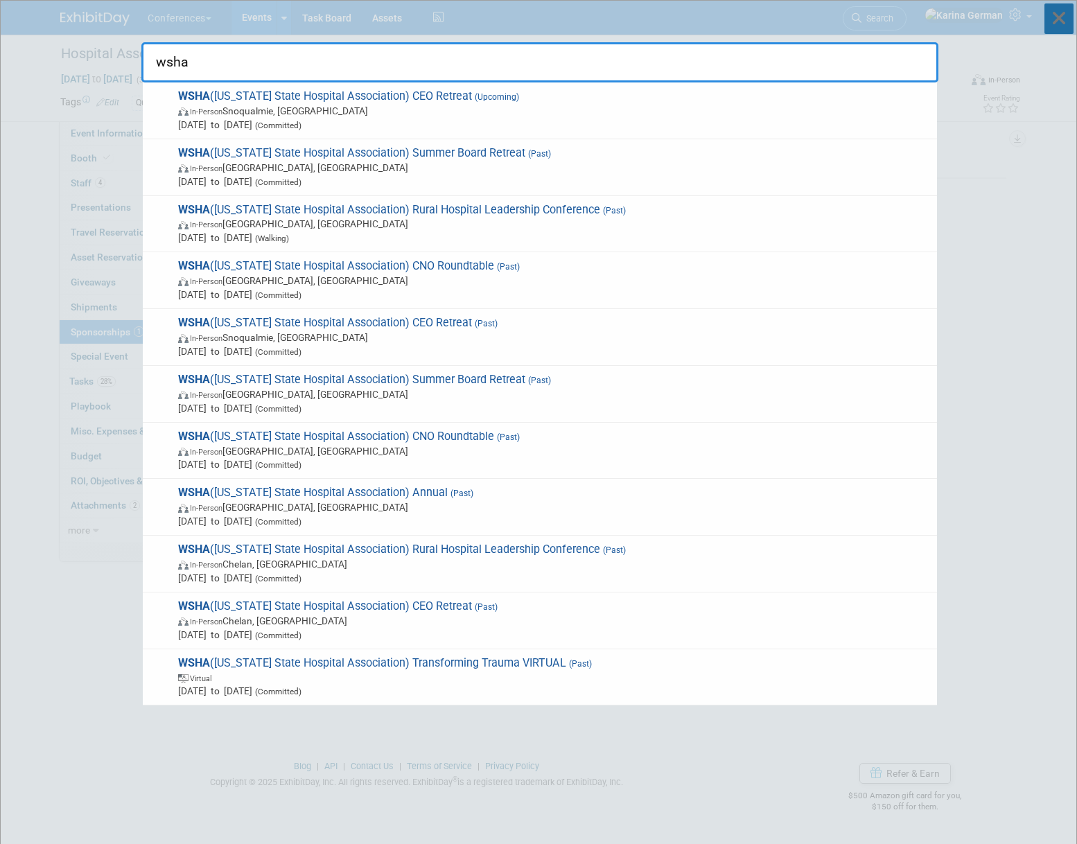
type input "wsha"
click at [1061, 33] on icon at bounding box center [1059, 18] width 29 height 31
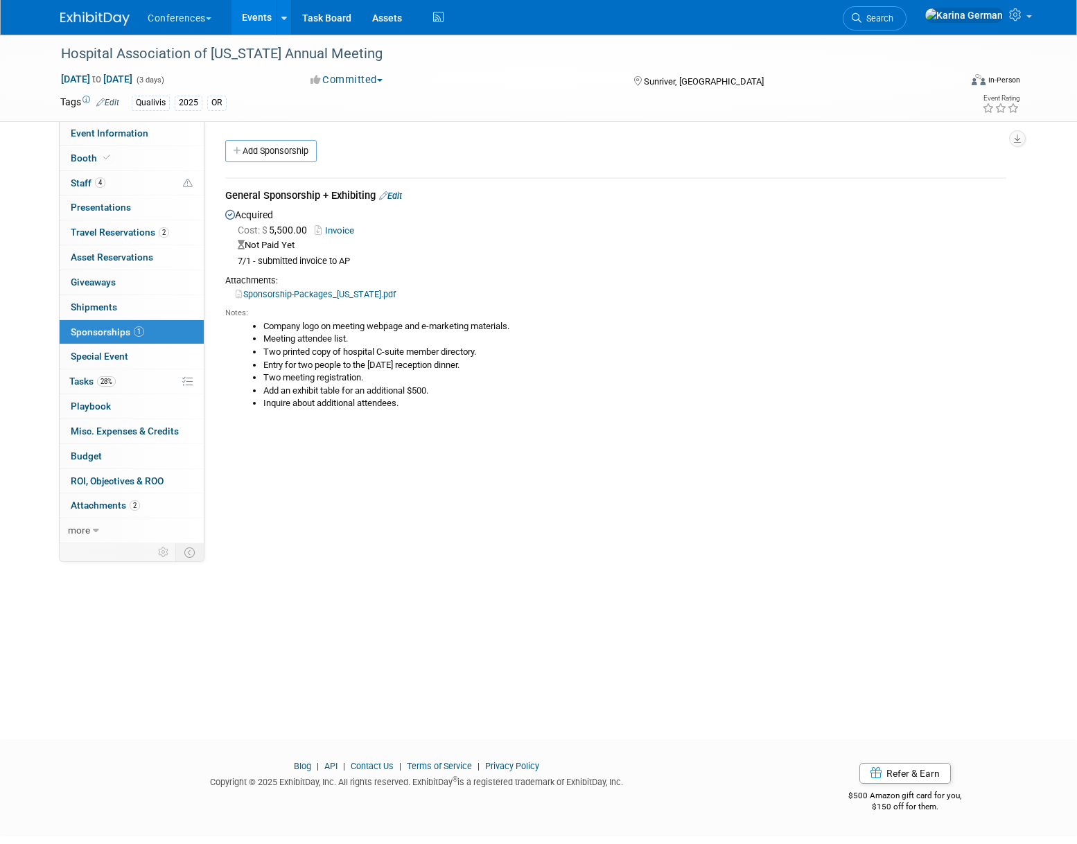
click at [401, 200] on link "Edit" at bounding box center [390, 196] width 23 height 10
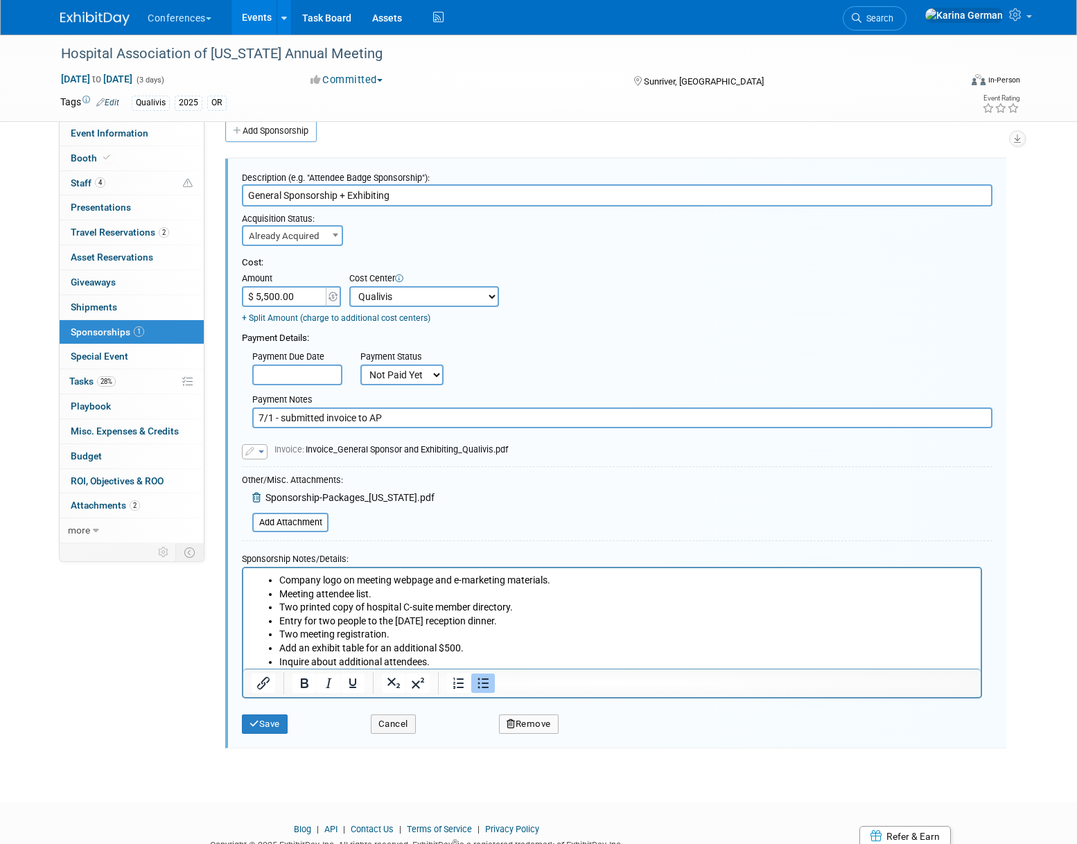
click at [406, 369] on select "Not Paid Yet Partially Paid Paid in Full" at bounding box center [401, 375] width 83 height 21
select select "1"
click at [270, 726] on button "Save" at bounding box center [265, 724] width 46 height 19
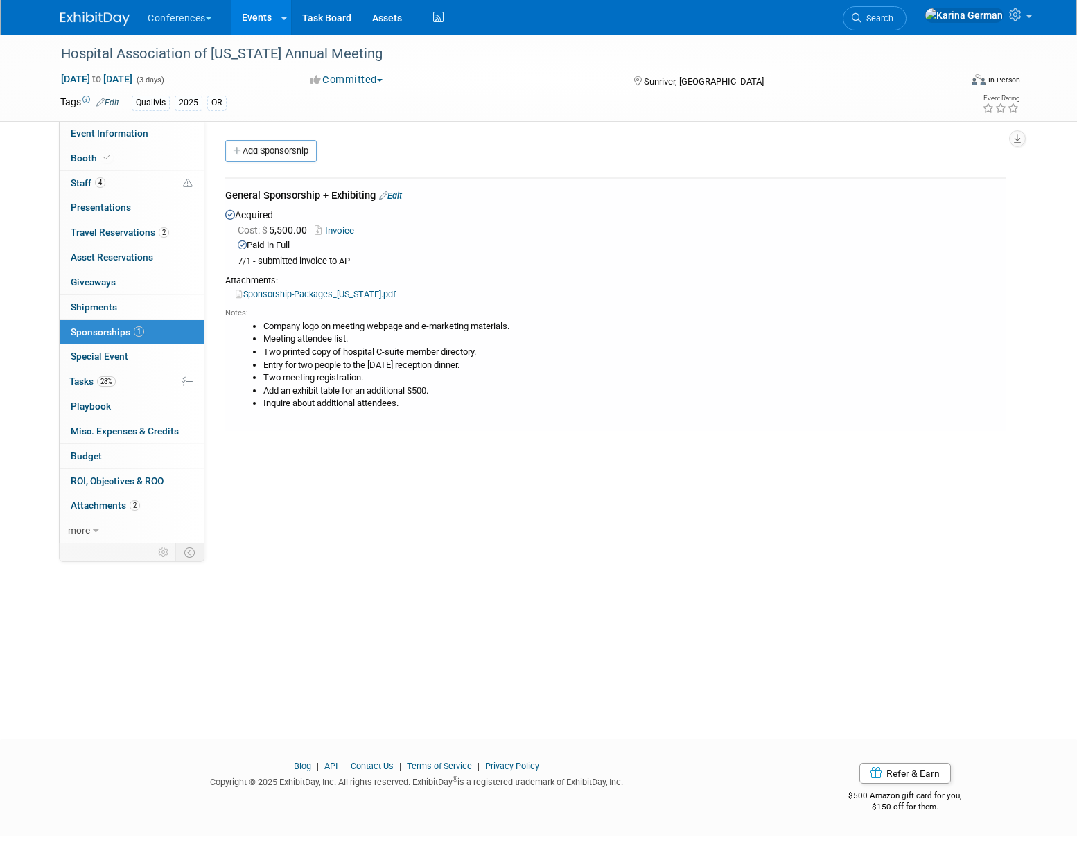
click at [385, 207] on div "Acquired Cost: $ 5,500.00 Invoice Paid in Full 7/1 - submitted invoice to AP Sp…" at bounding box center [615, 314] width 781 height 216
click at [402, 193] on link "Edit" at bounding box center [390, 196] width 23 height 10
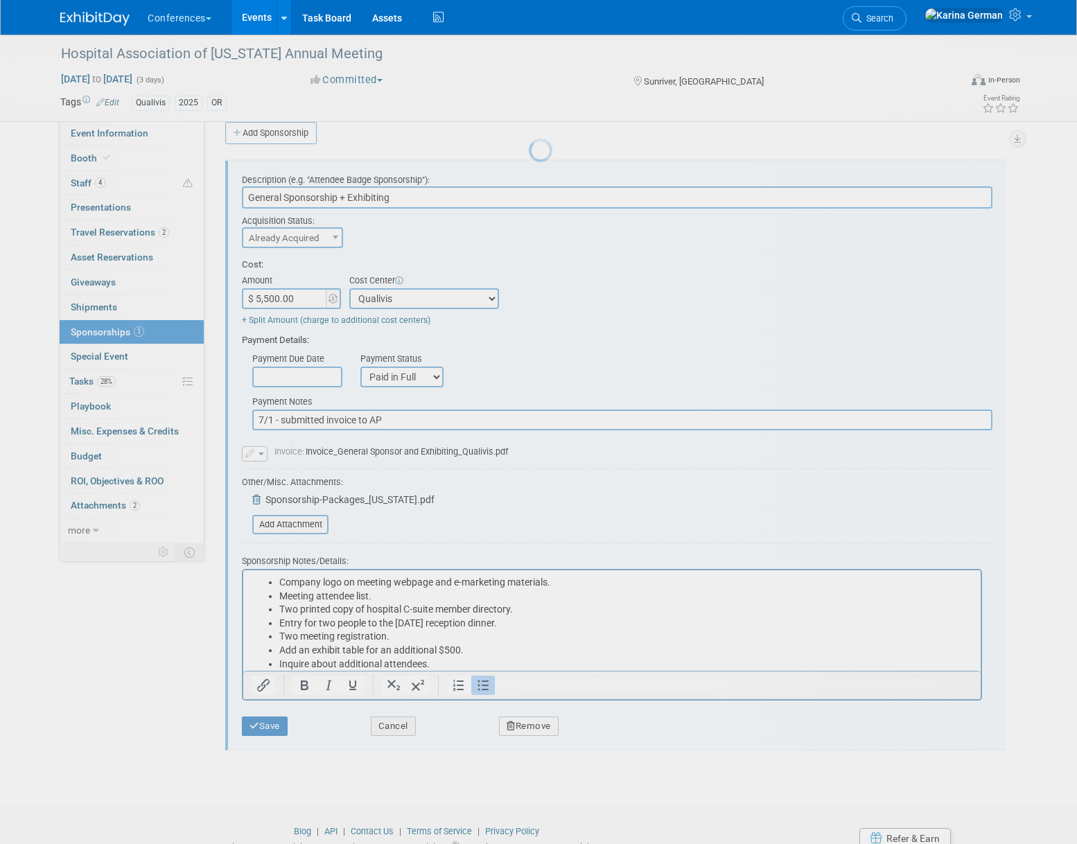
scroll to position [20, 0]
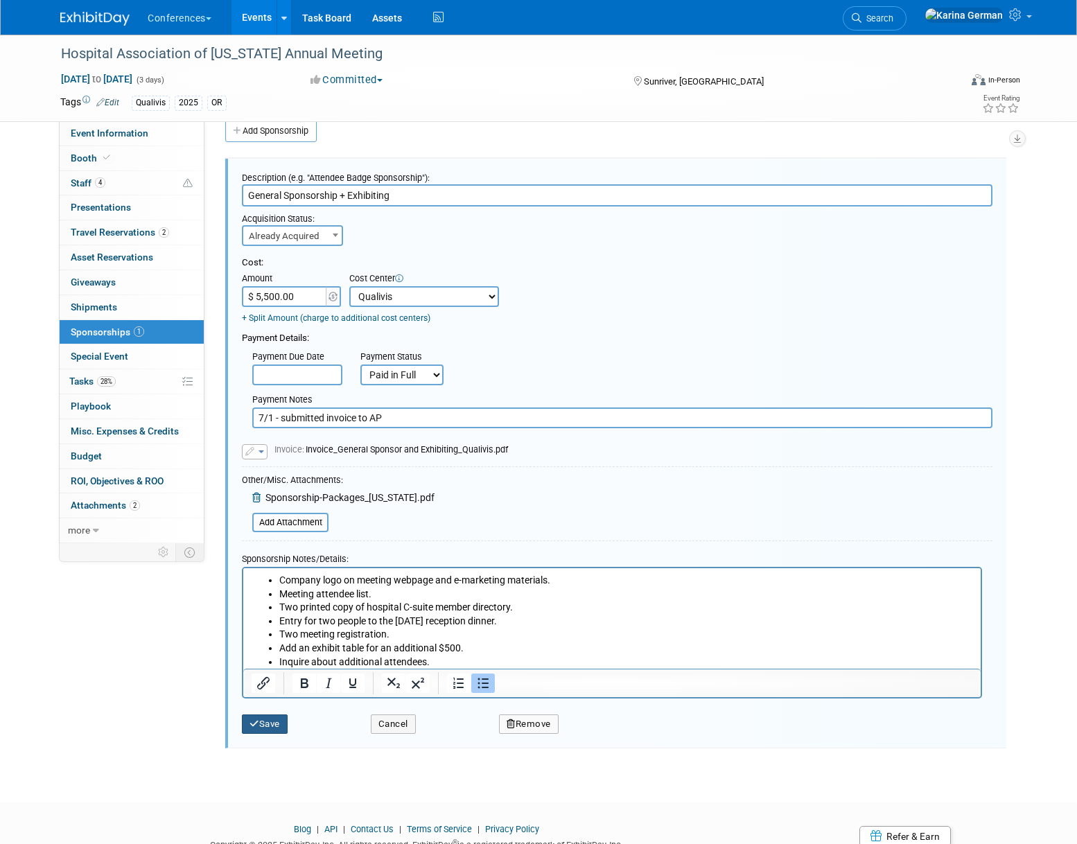
click at [265, 727] on button "Save" at bounding box center [265, 724] width 46 height 19
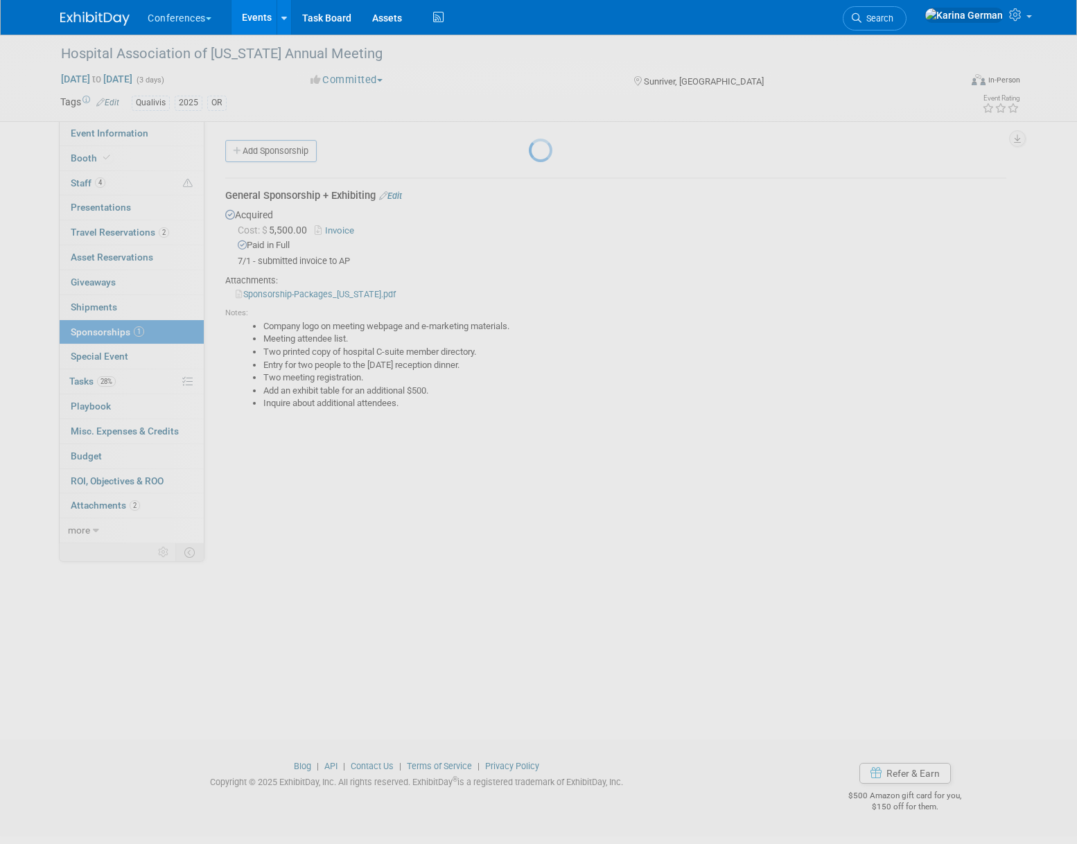
scroll to position [0, 0]
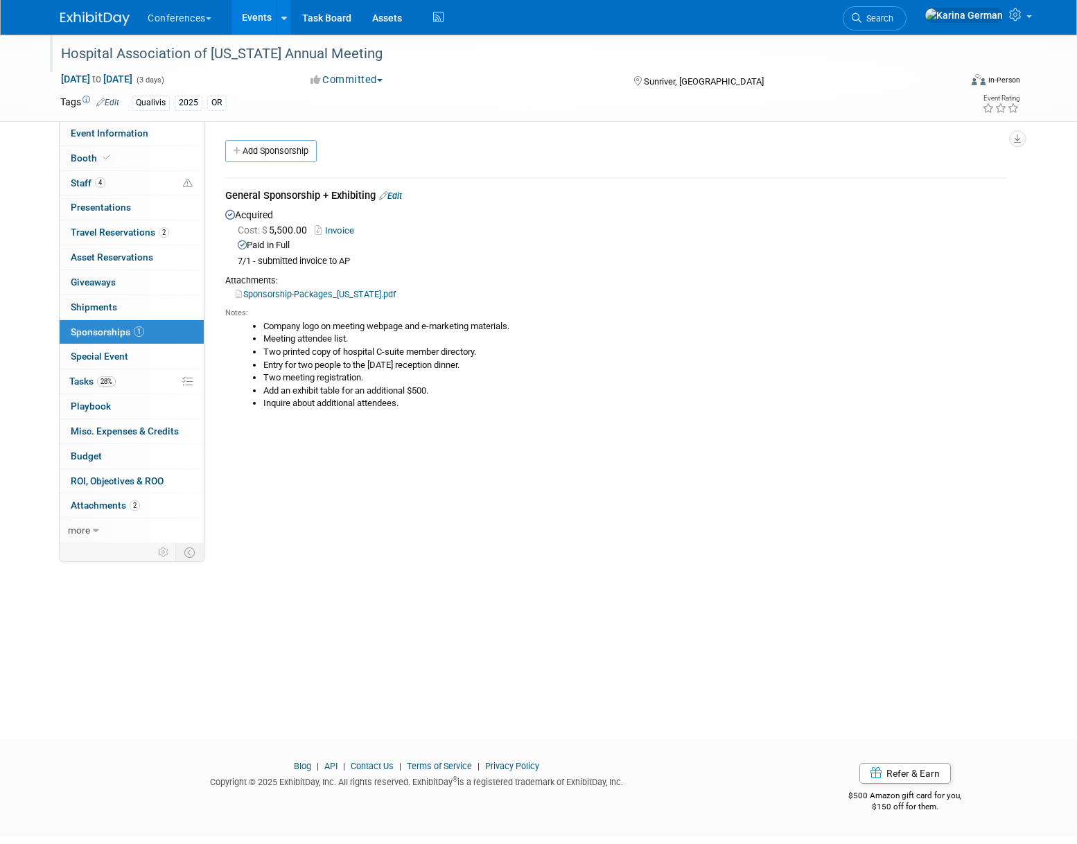
click at [286, 49] on div "Hospital Association of [US_STATE] Annual Meeting" at bounding box center [497, 54] width 882 height 25
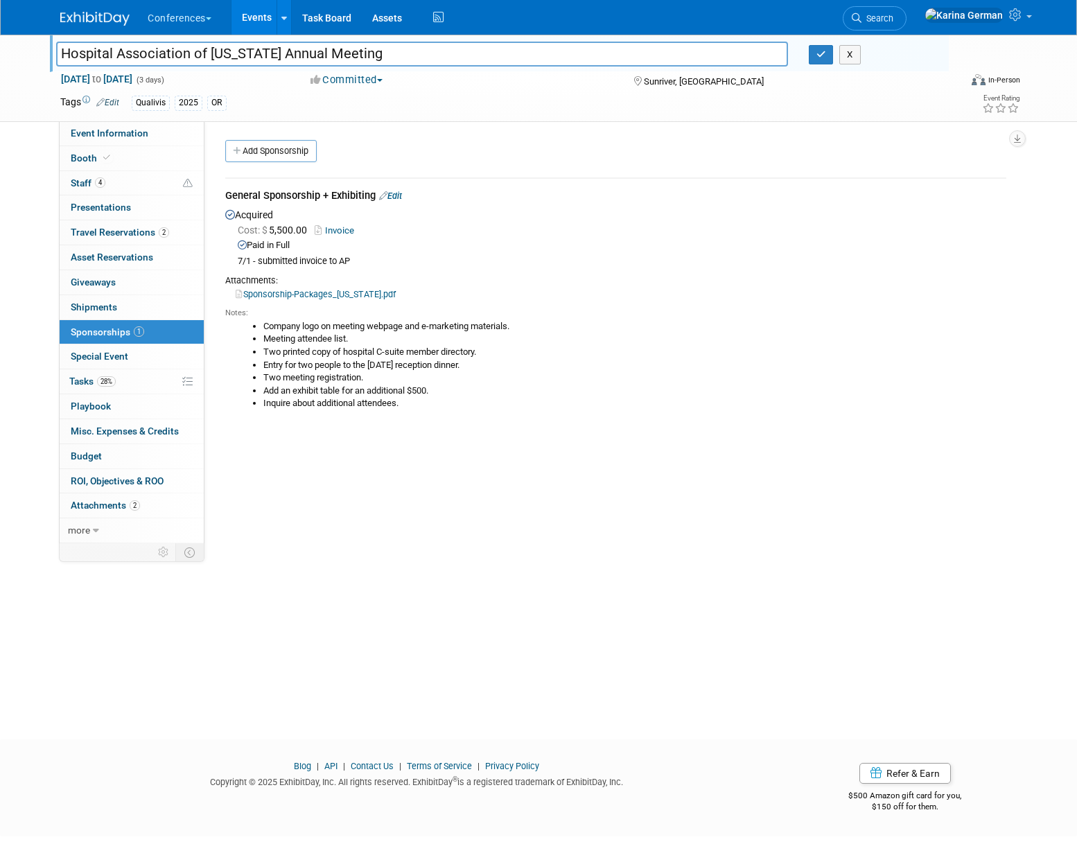
click at [286, 49] on input "Hospital Association of [US_STATE] Annual Meeting" at bounding box center [422, 54] width 732 height 24
click at [137, 135] on span "Event Information" at bounding box center [110, 133] width 78 height 11
select select "Qualivis"
select select "Karina"
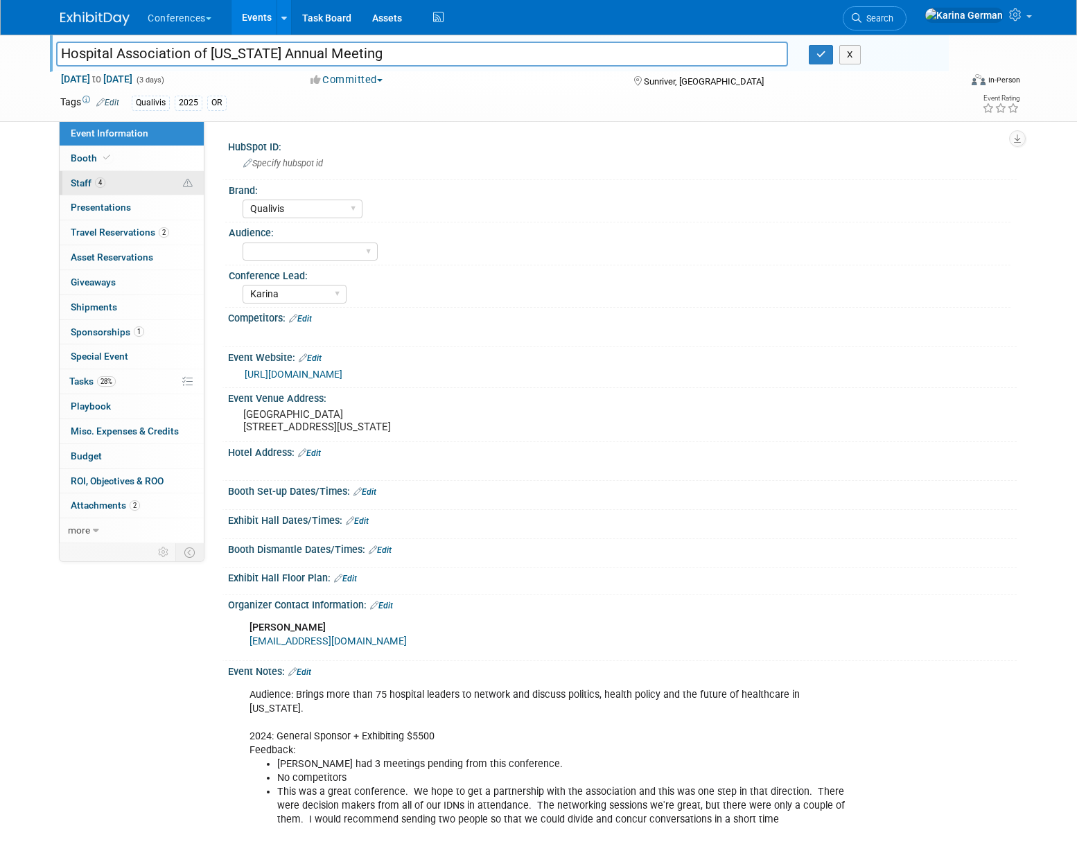
click at [137, 184] on link "4 Staff 4" at bounding box center [132, 183] width 144 height 24
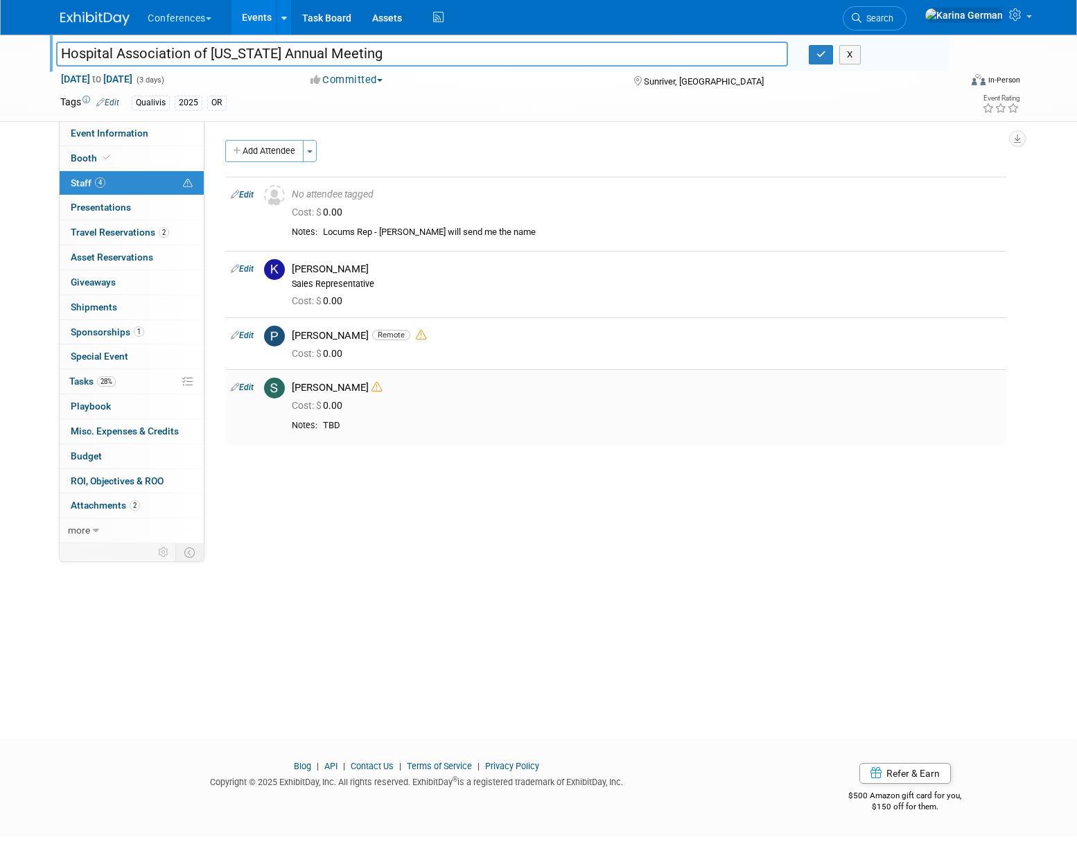
click at [247, 385] on link "Edit" at bounding box center [242, 388] width 23 height 10
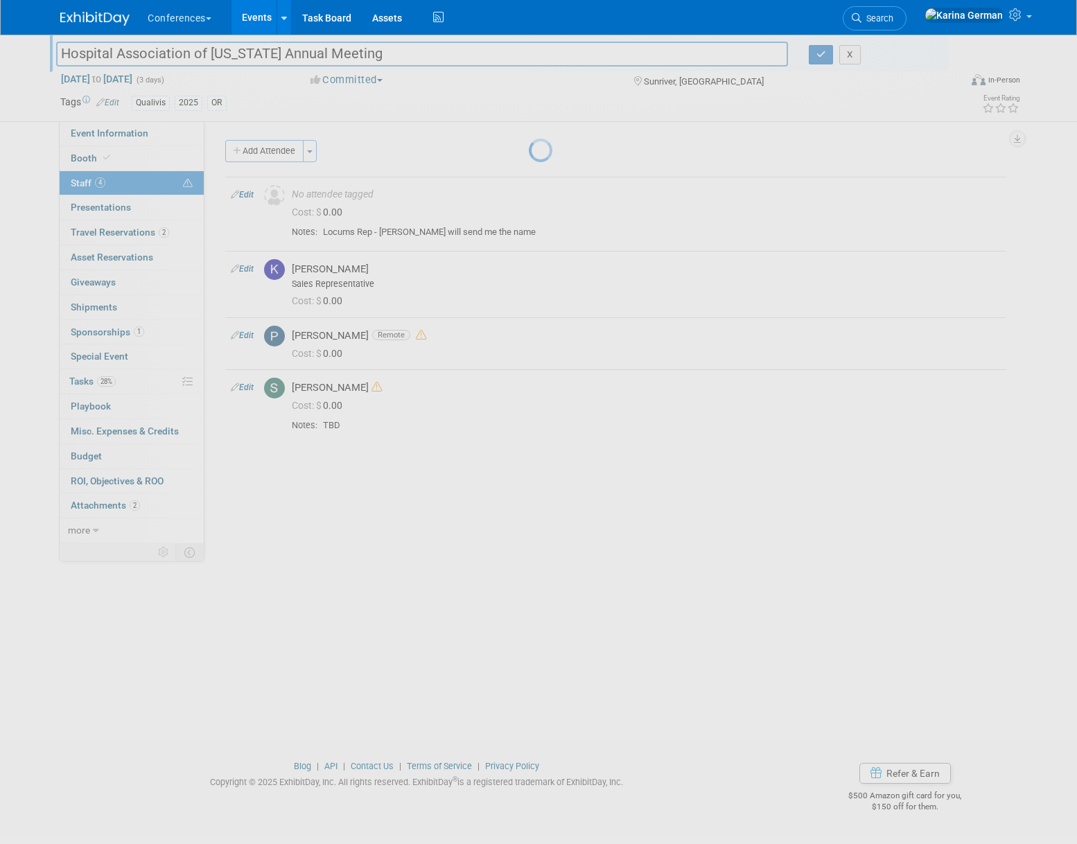
select select "49cf288e-5269-4ef4-b79f-55a294abe354"
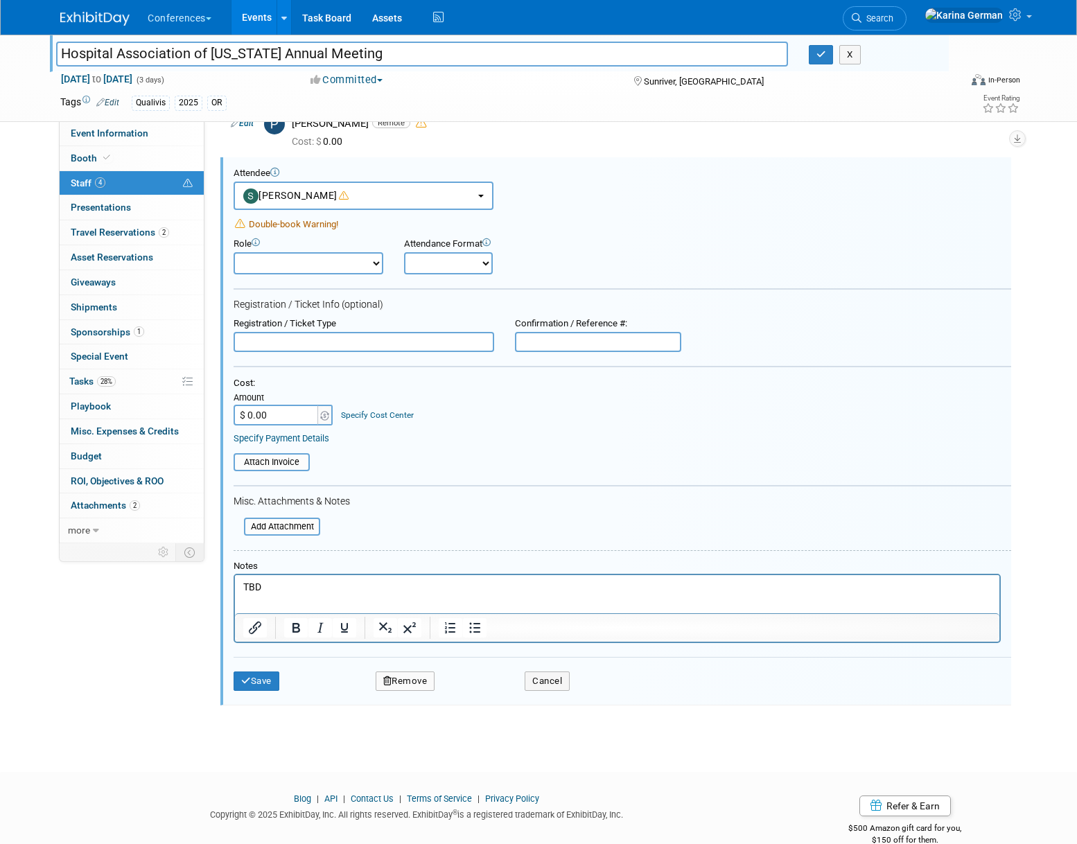
scroll to position [233, 0]
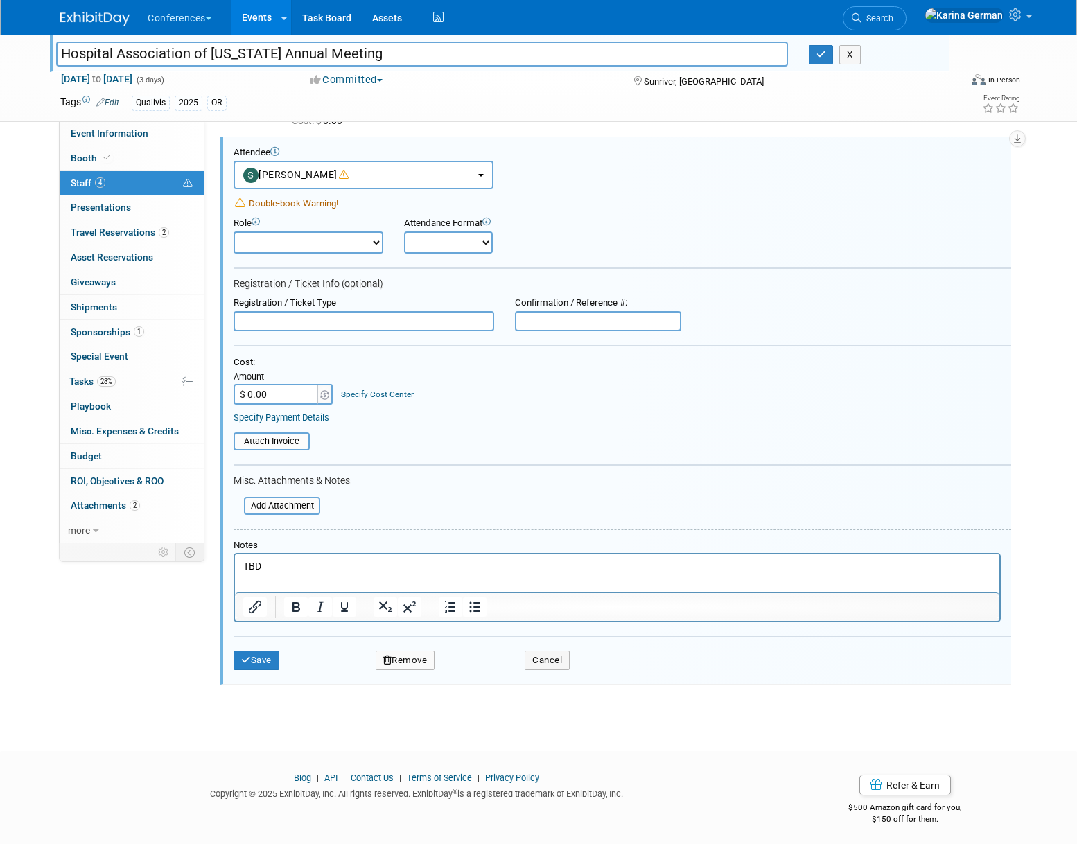
click at [403, 653] on button "Remove" at bounding box center [406, 660] width 60 height 19
click at [479, 670] on link "Yes" at bounding box center [481, 672] width 40 height 22
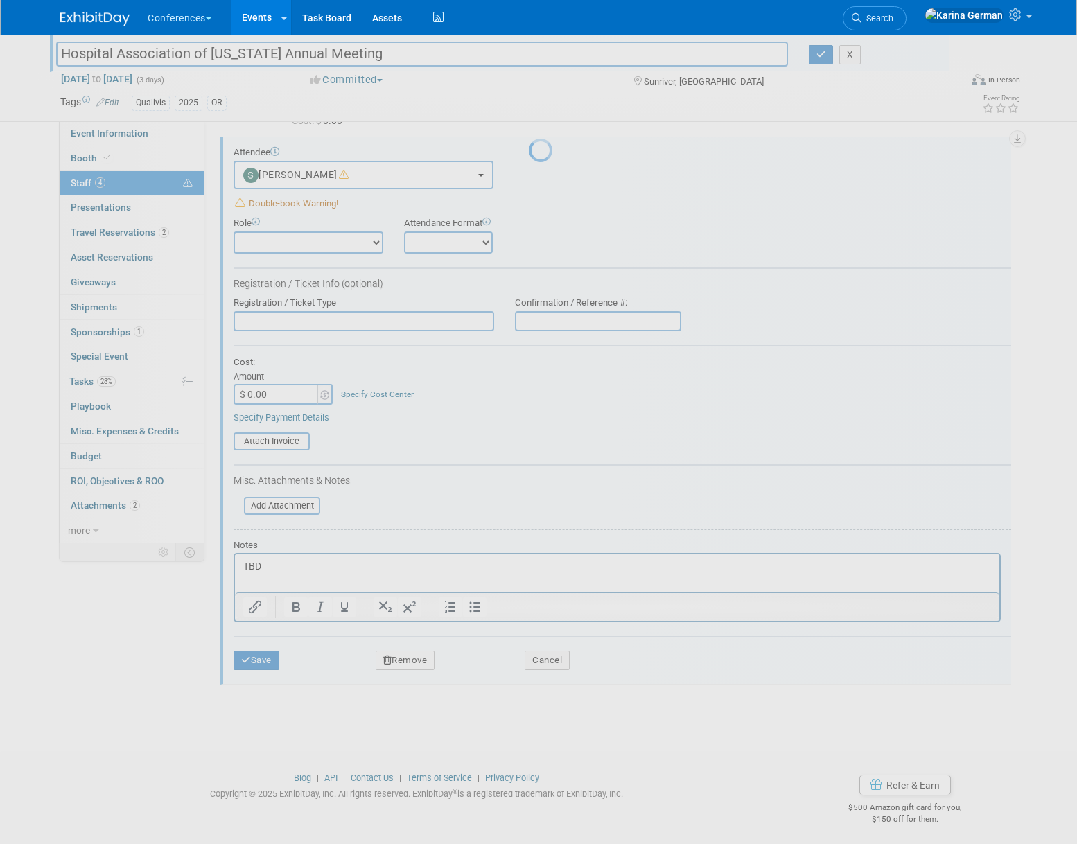
scroll to position [0, 0]
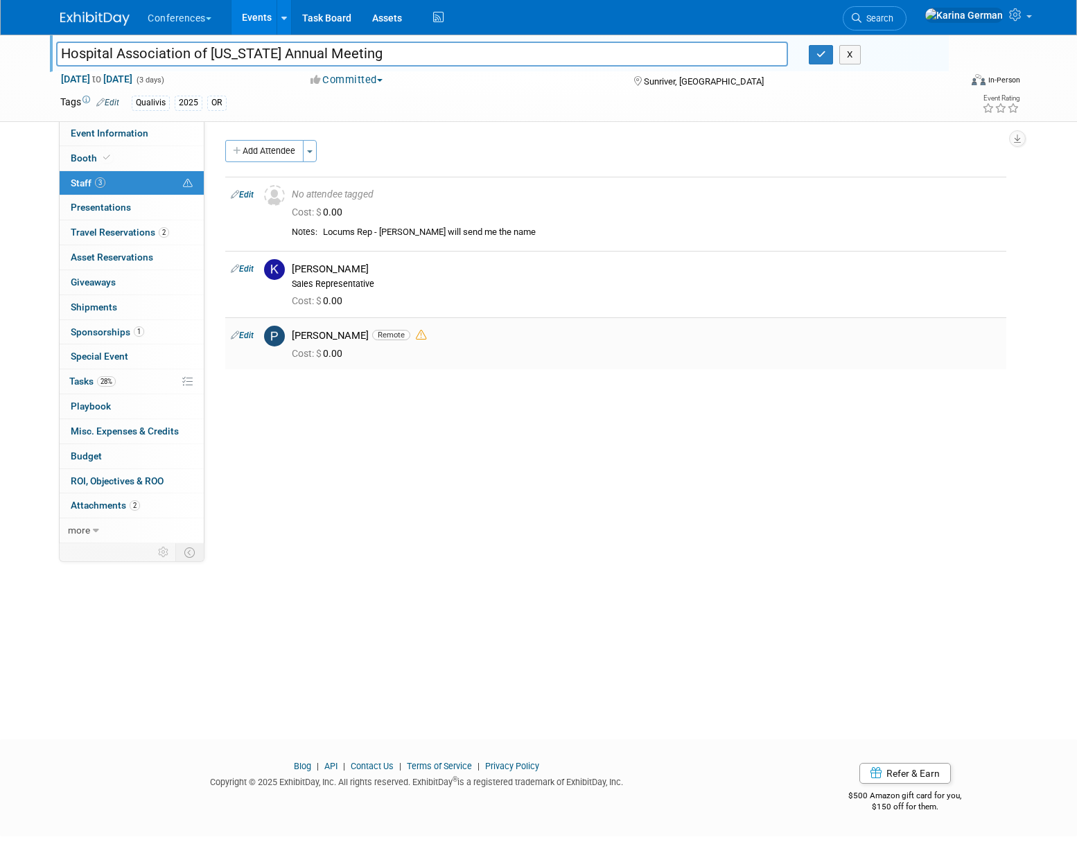
click at [241, 331] on link "Edit" at bounding box center [242, 336] width 23 height 10
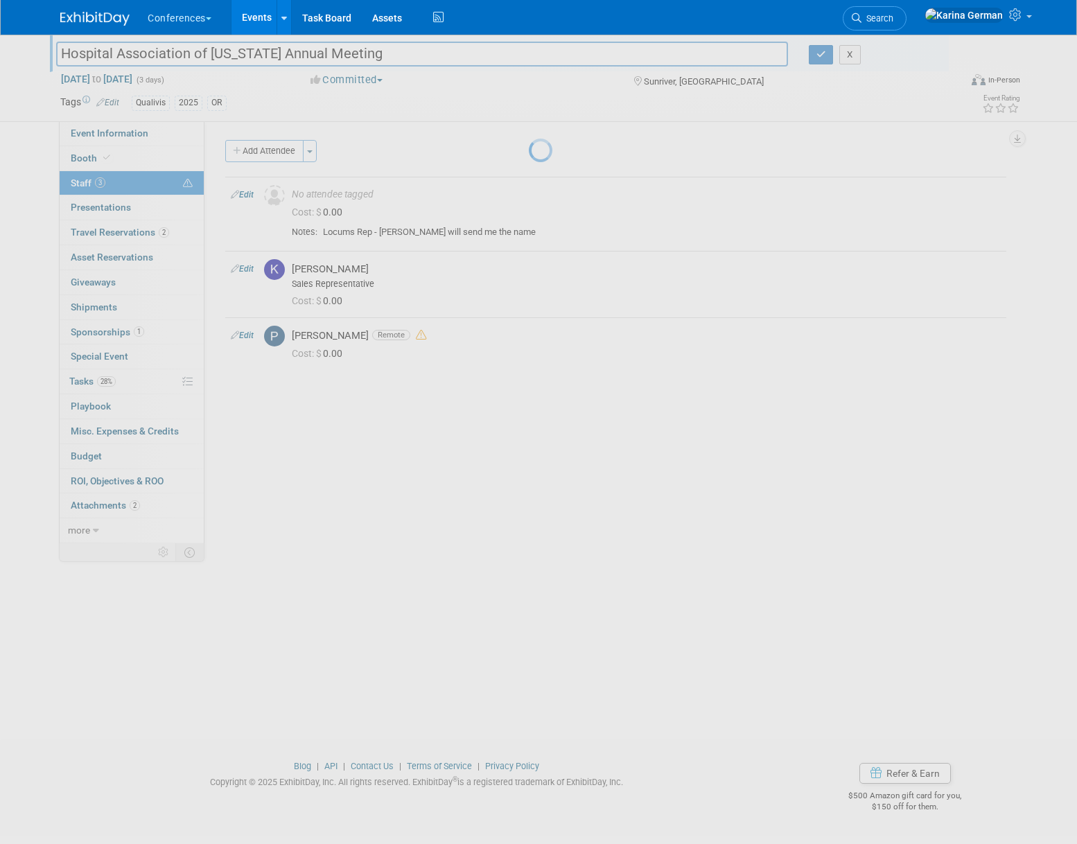
select select "1508a43f-6a04-4d61-9847-08ff896ee707"
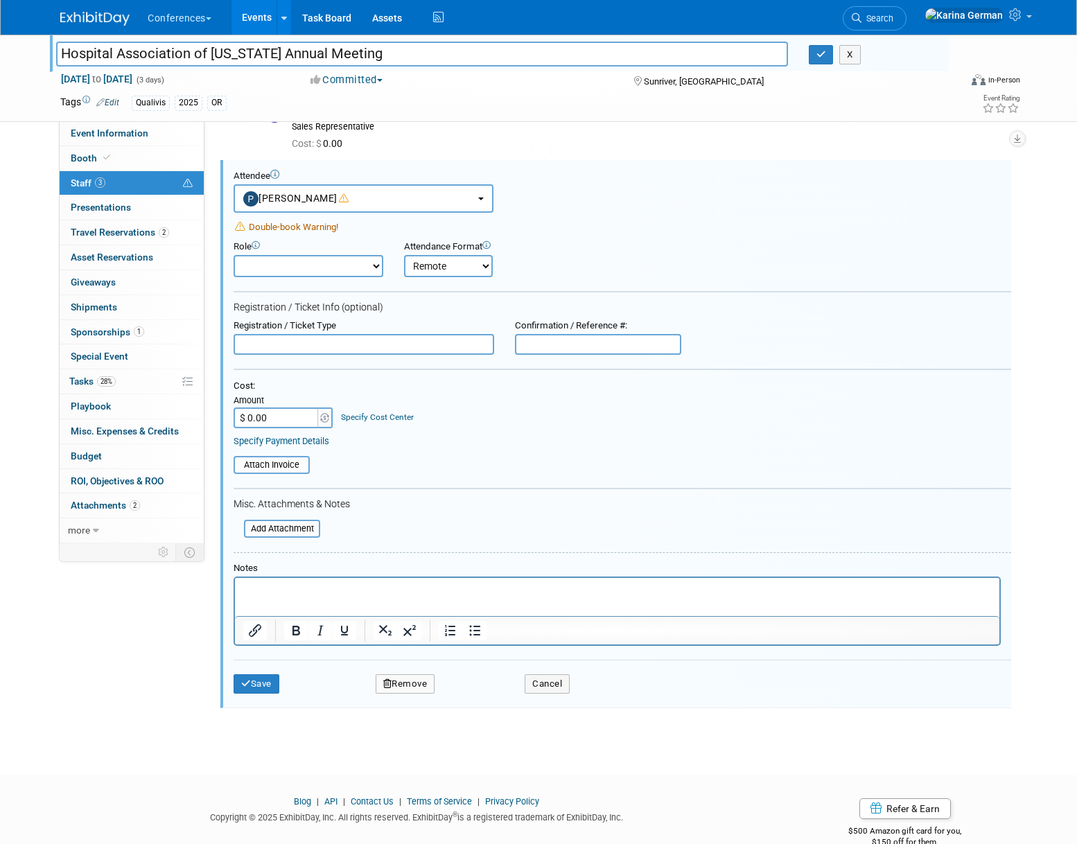
scroll to position [159, 0]
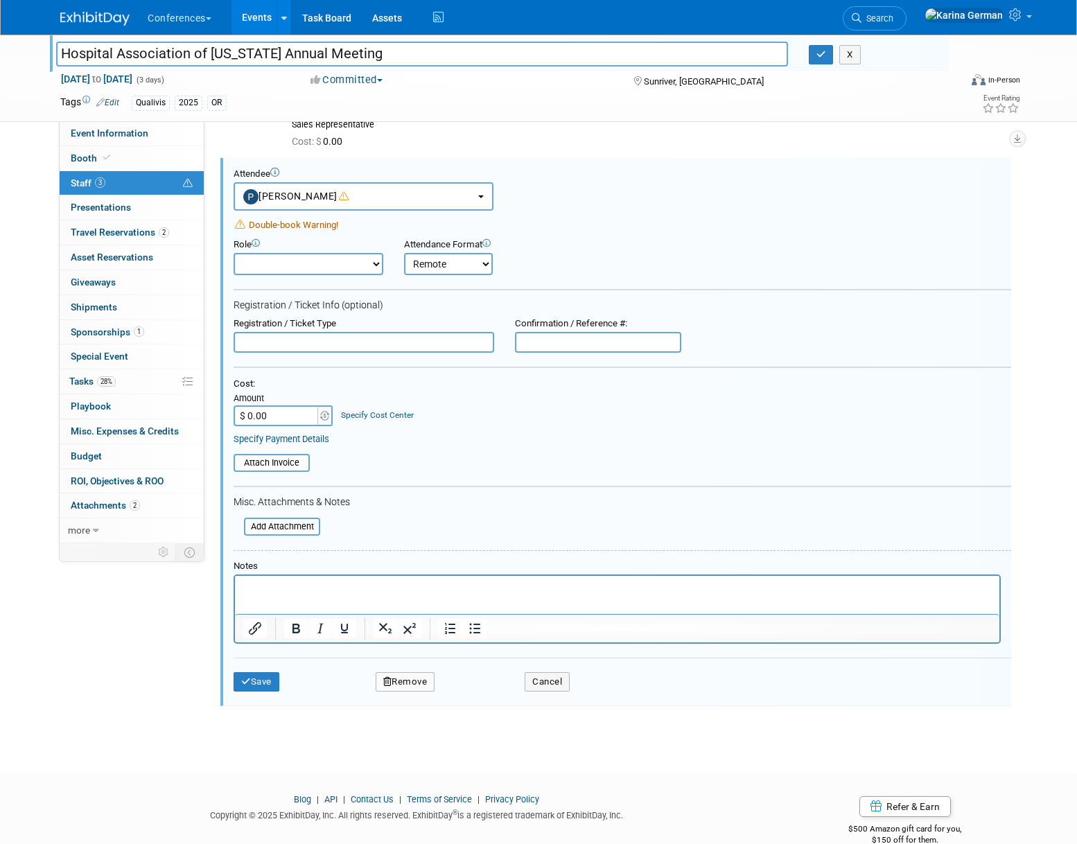
click at [412, 677] on button "Remove" at bounding box center [406, 681] width 60 height 19
click at [471, 687] on link "Yes" at bounding box center [481, 693] width 40 height 22
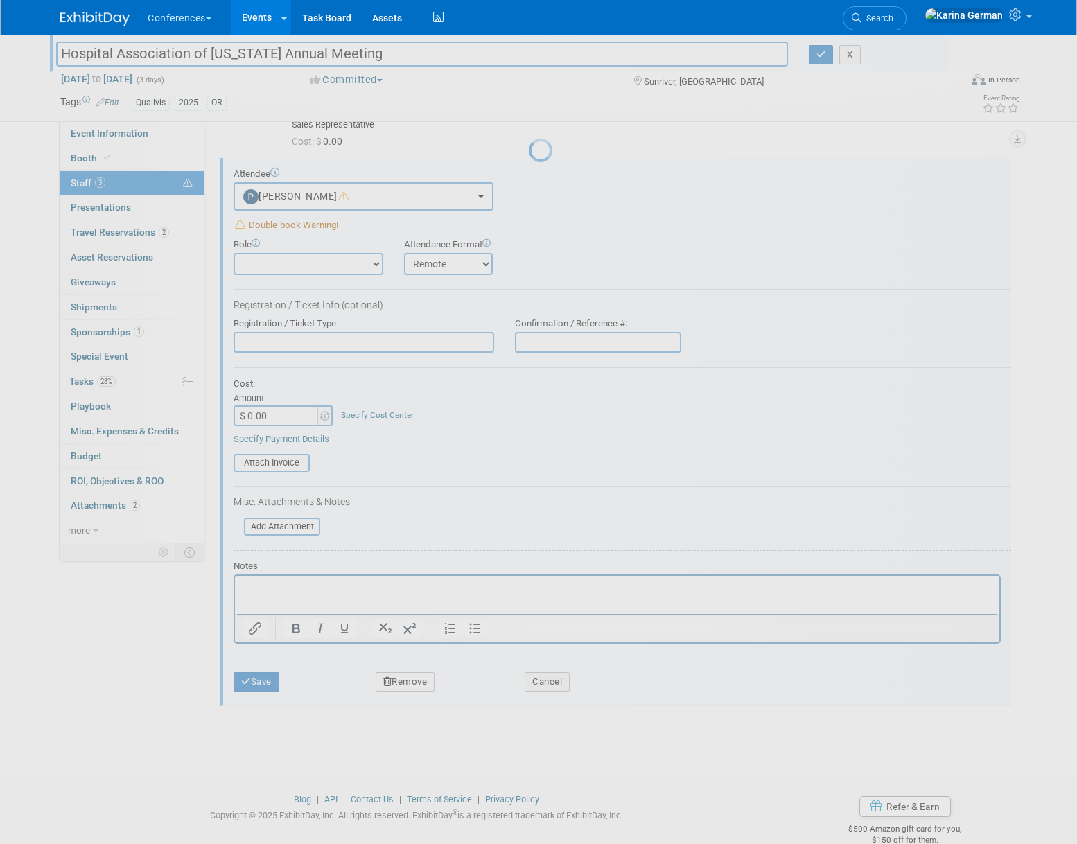
scroll to position [0, 0]
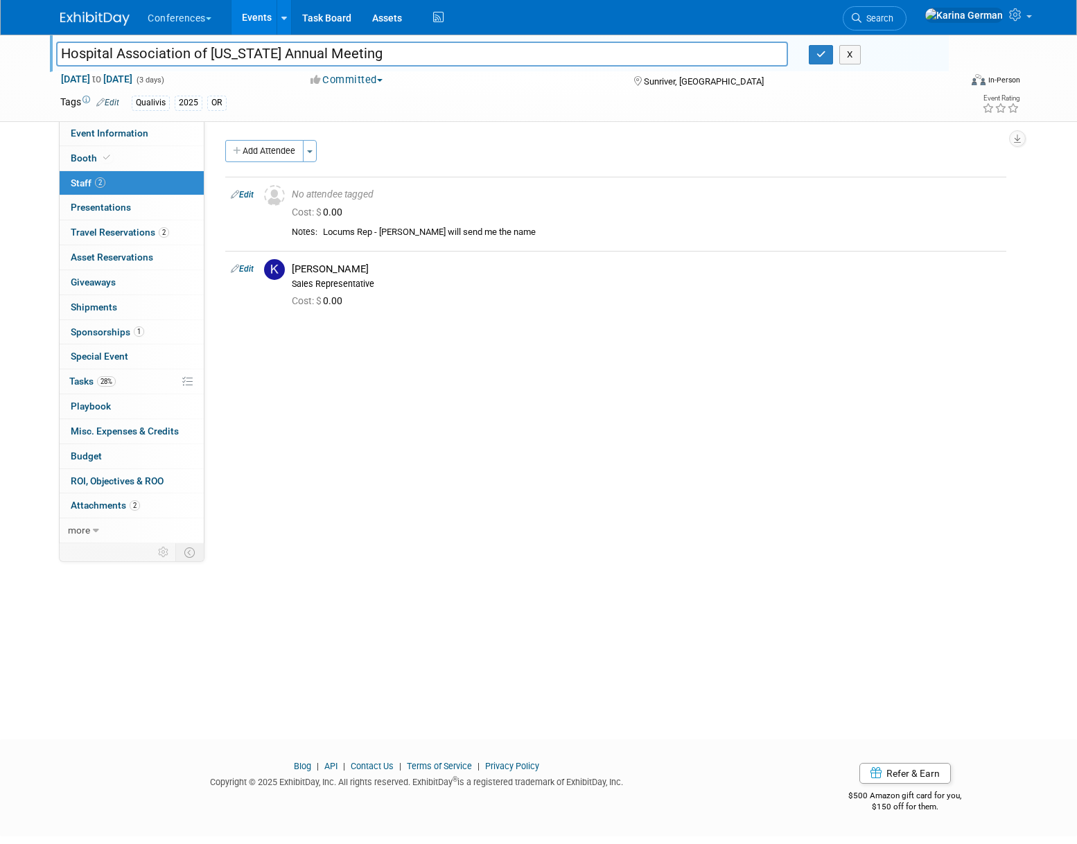
click at [907, 4] on li "Search" at bounding box center [875, 17] width 64 height 34
click at [894, 20] on span "Search" at bounding box center [878, 18] width 32 height 10
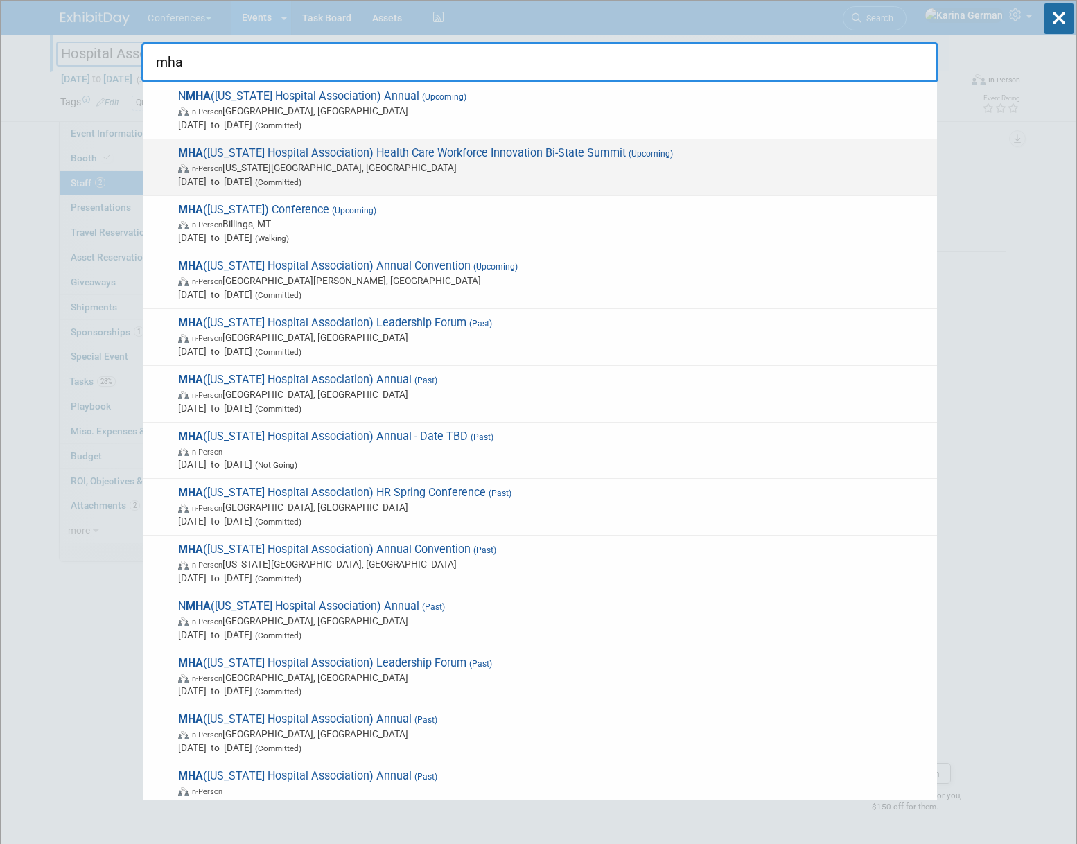
type input "mha"
click at [475, 185] on span "Oct 2, 2025 to Oct 3, 2025 (Committed)" at bounding box center [554, 182] width 752 height 14
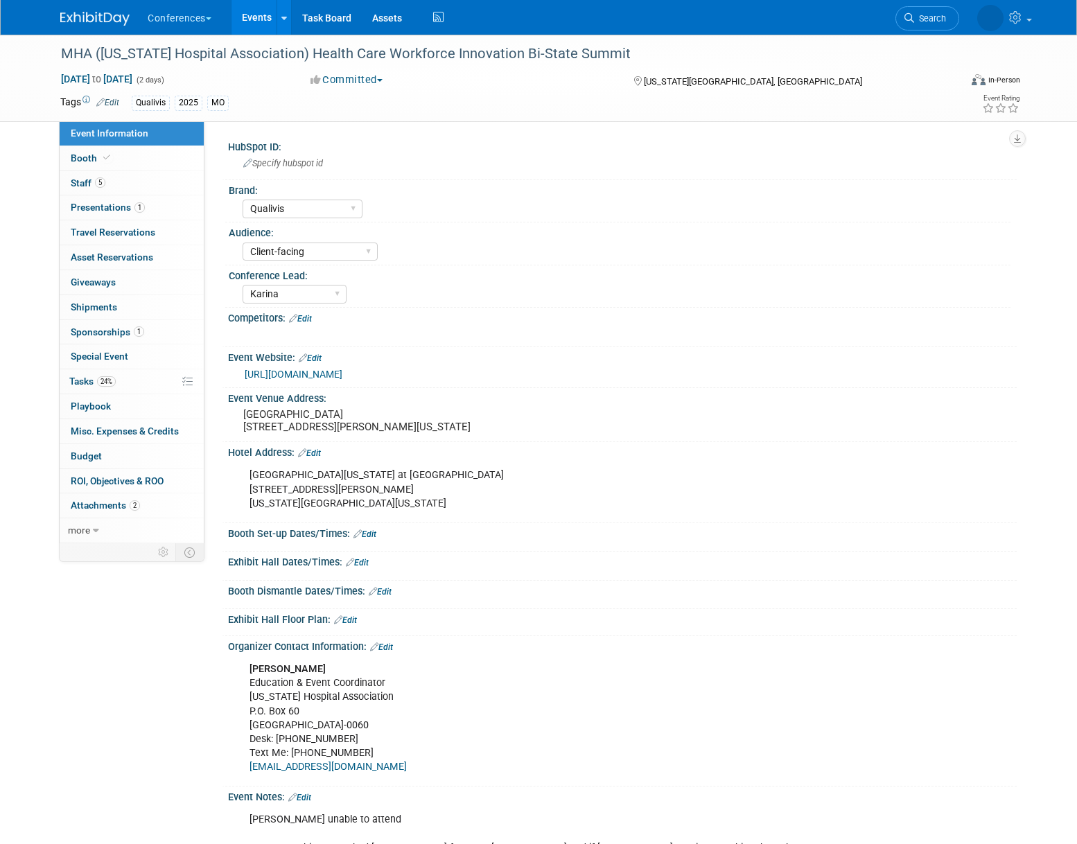
select select "Qualivis"
select select "Client-facing"
select select "Karina"
click at [137, 193] on link "5 Staff 5" at bounding box center [132, 183] width 144 height 24
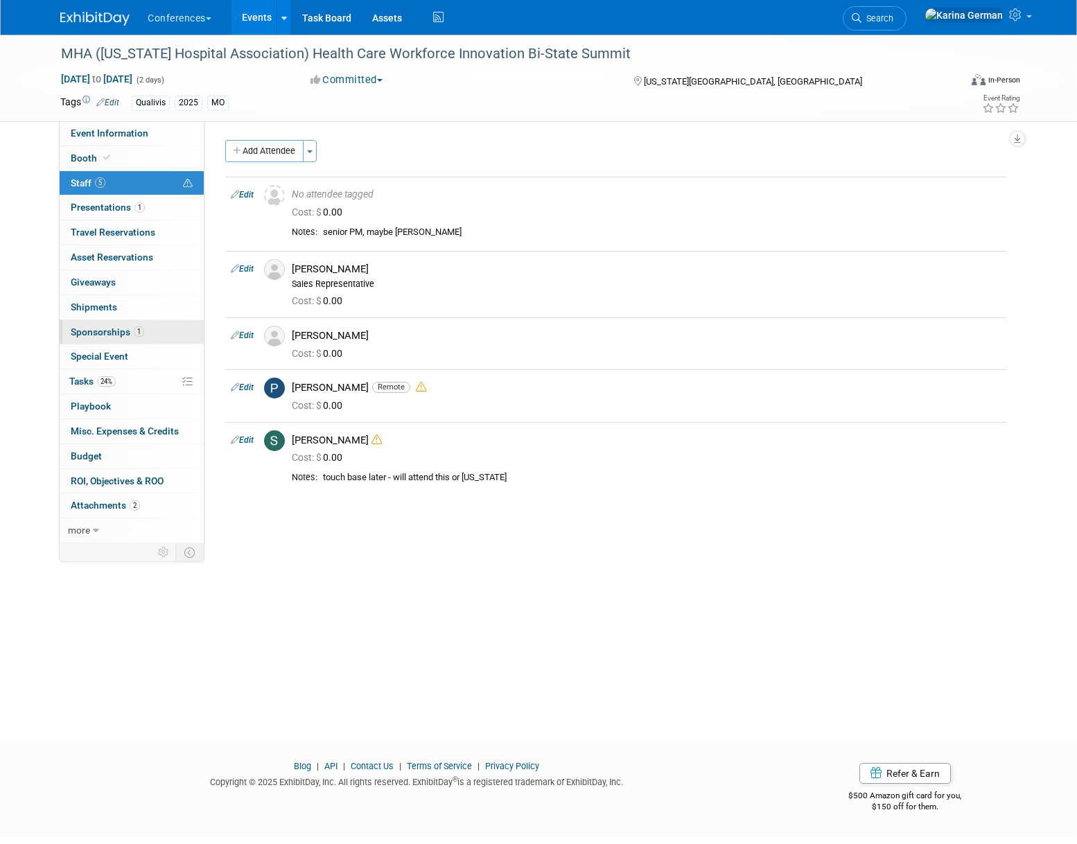
click at [150, 325] on link "1 Sponsorships 1" at bounding box center [132, 332] width 144 height 24
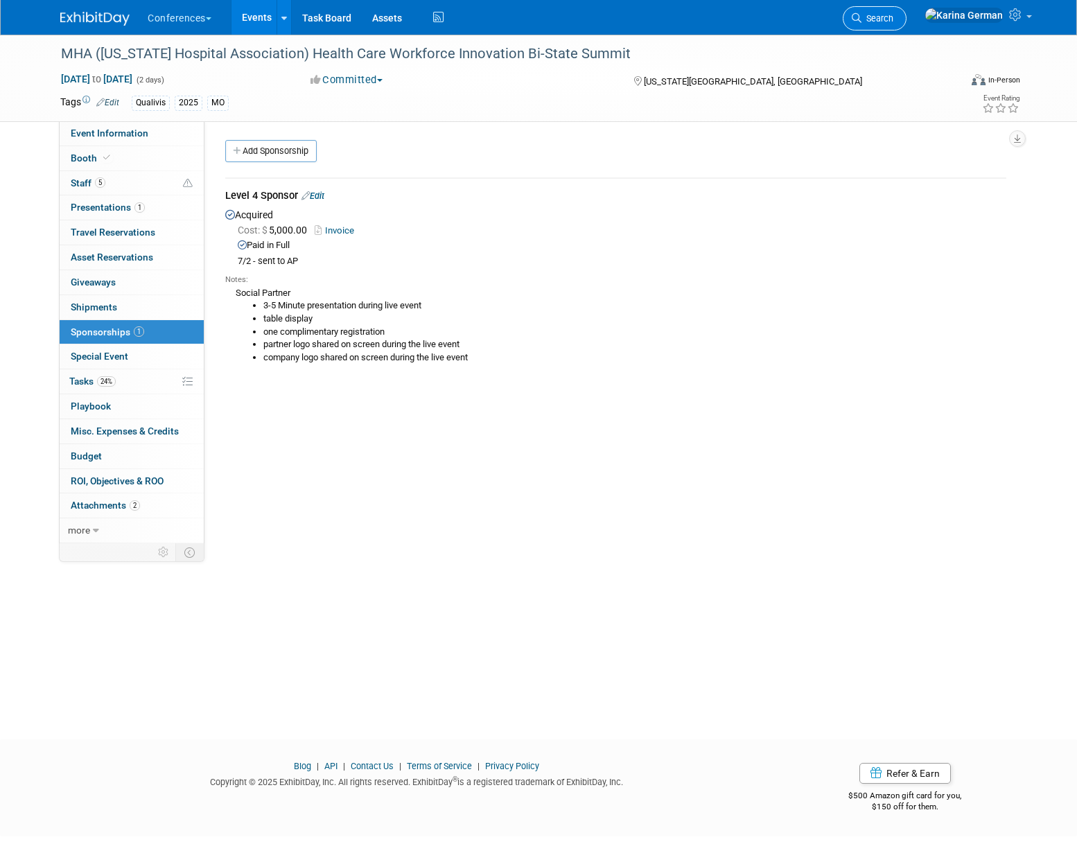
click at [894, 21] on span "Search" at bounding box center [878, 18] width 32 height 10
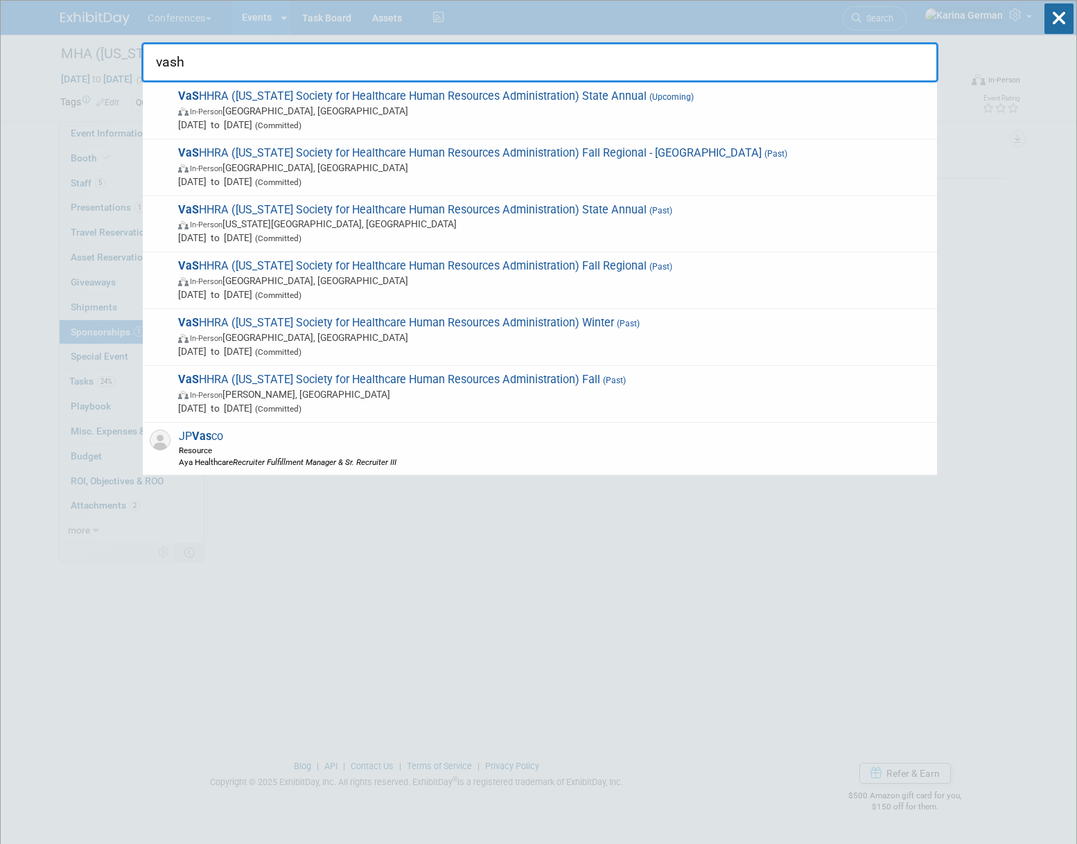
type input "vashh"
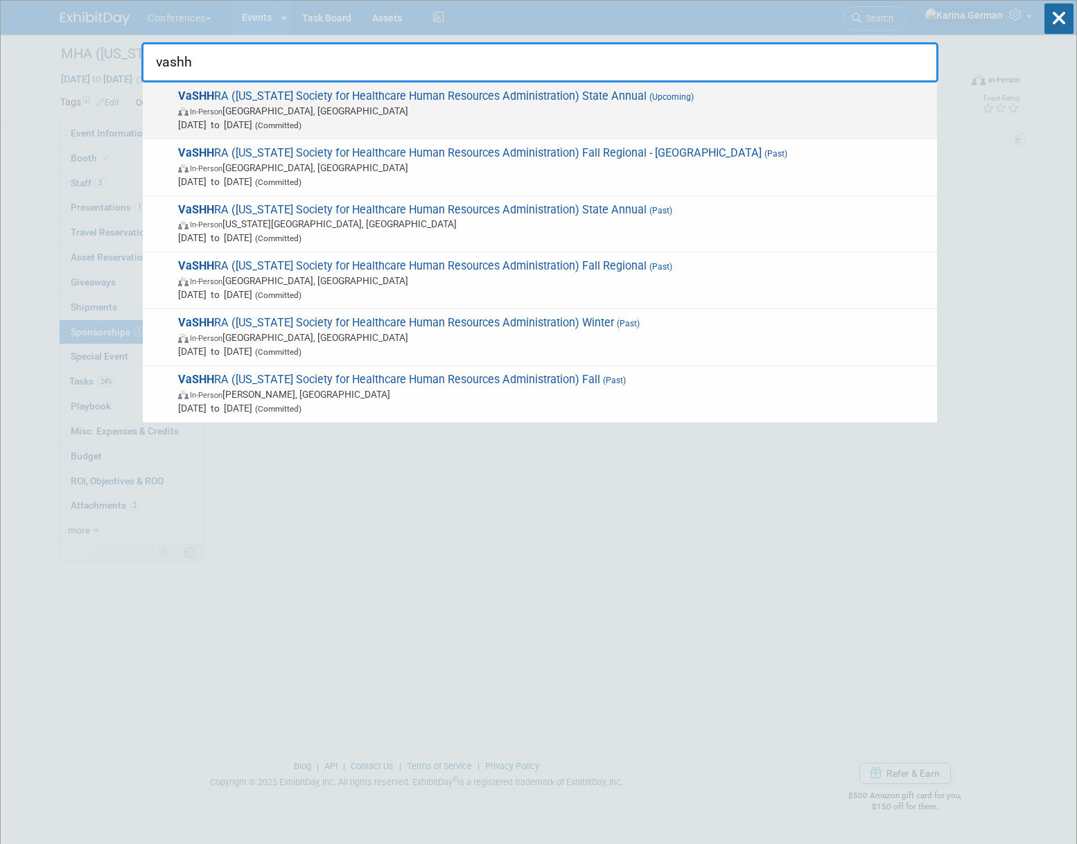
click at [469, 133] on div "VaSHH RA ([US_STATE] Society for Healthcare Human Resources Administration) Sta…" at bounding box center [540, 110] width 794 height 57
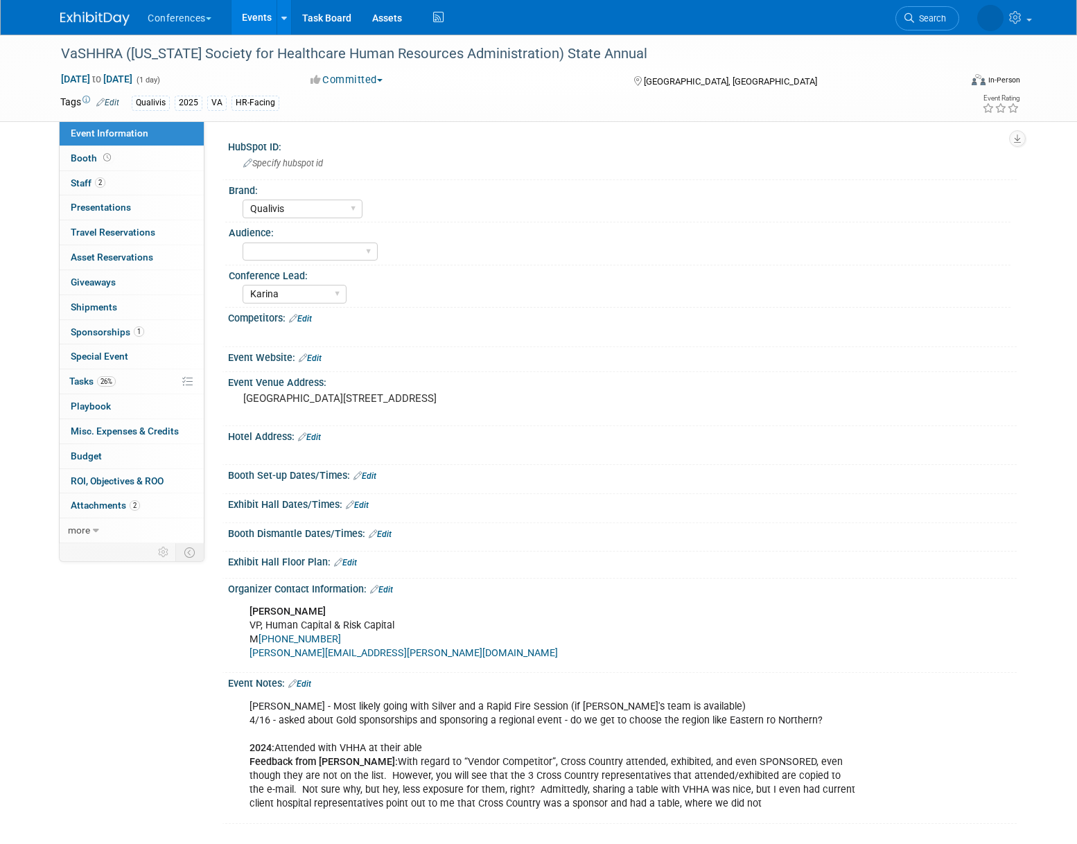
select select "Qualivis"
select select "Karina"
click at [134, 333] on span "1" at bounding box center [139, 331] width 10 height 10
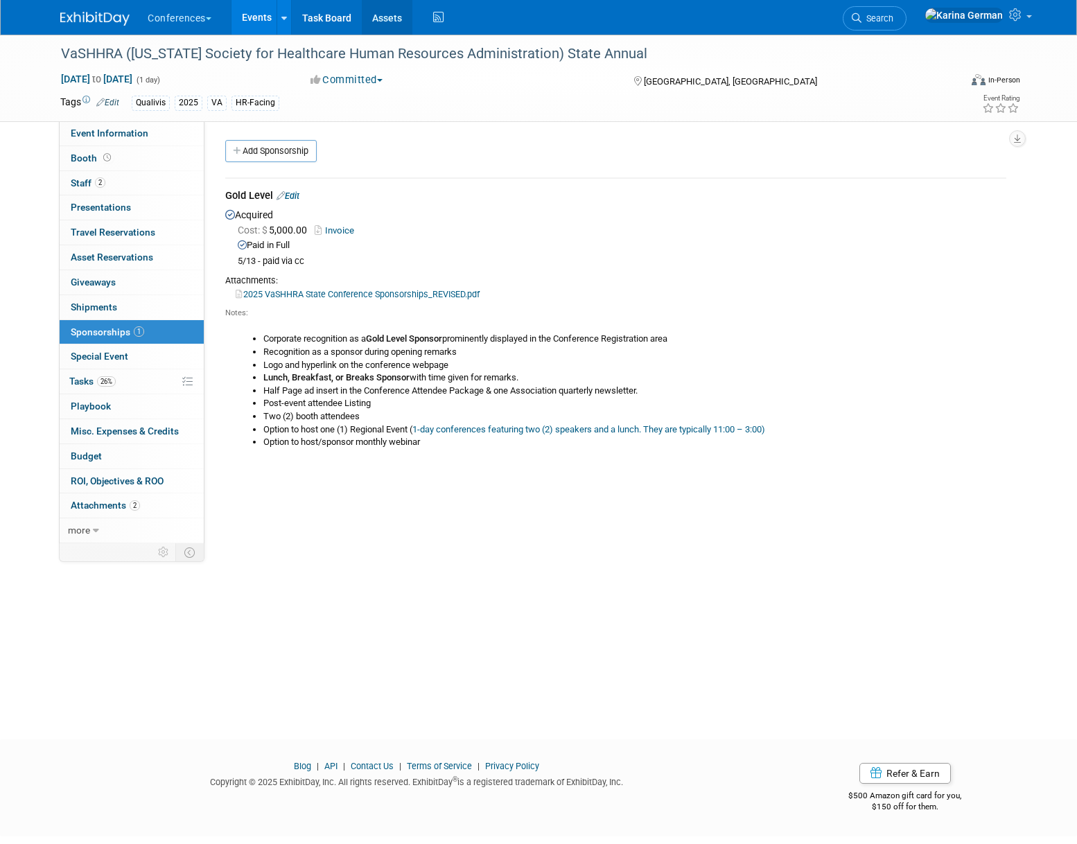
click at [380, 19] on link "Assets" at bounding box center [387, 17] width 51 height 35
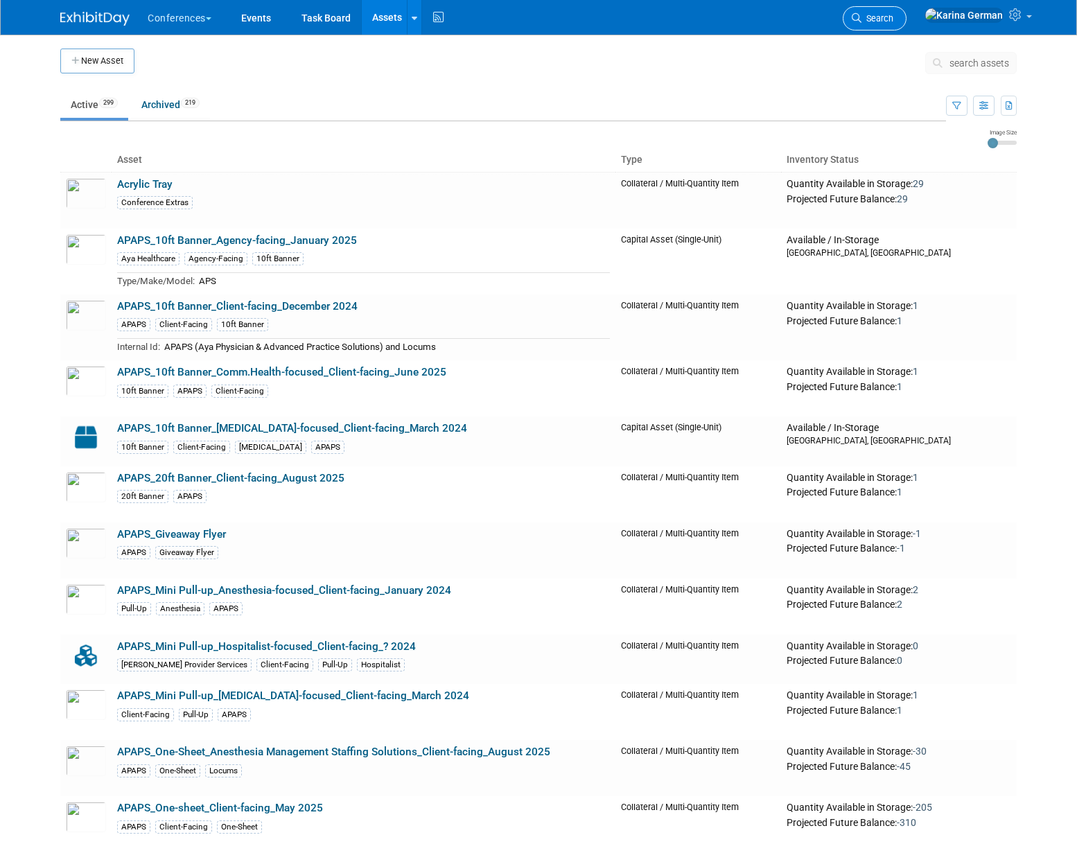
click at [894, 19] on span "Search" at bounding box center [878, 18] width 32 height 10
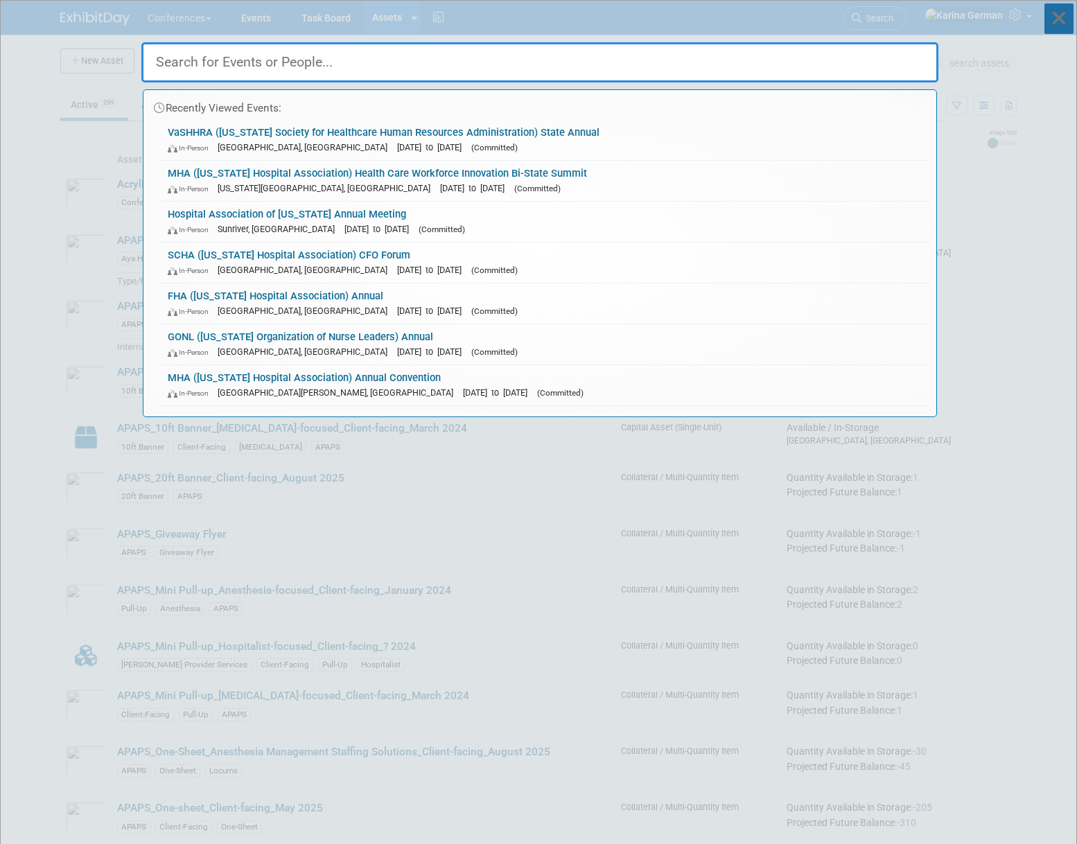
click at [1059, 16] on icon at bounding box center [1059, 18] width 29 height 31
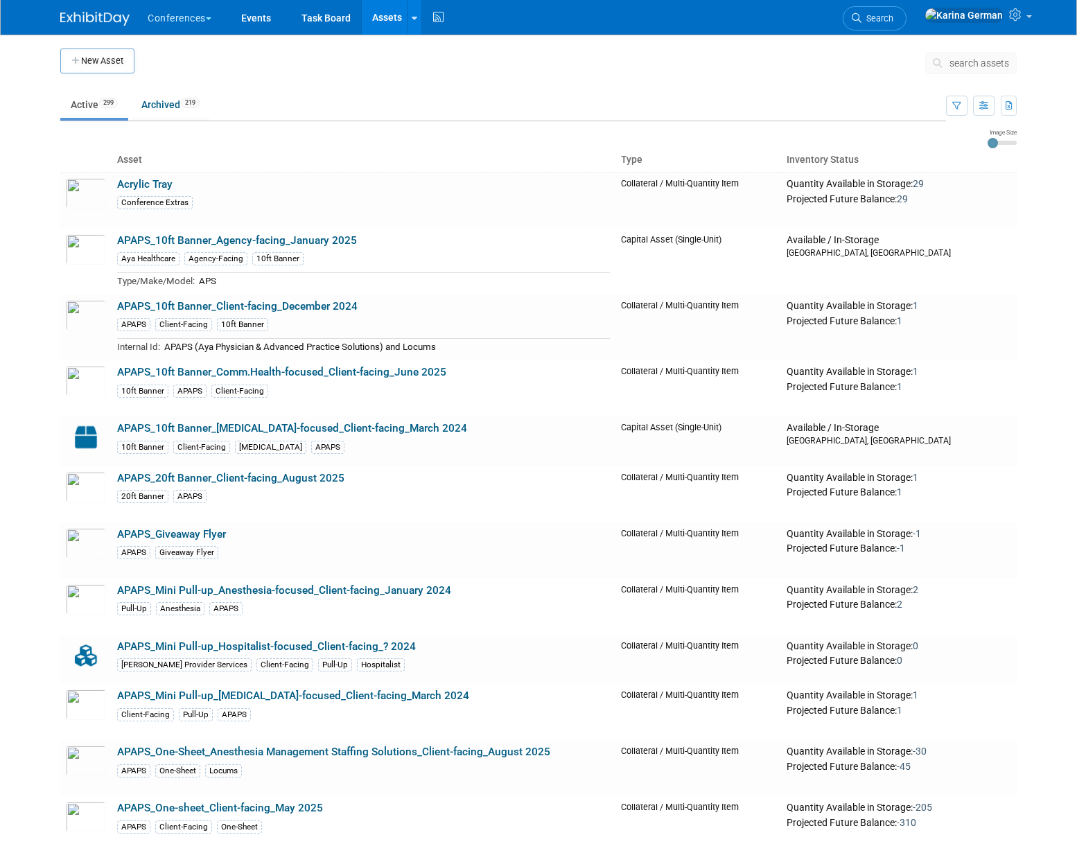
click at [977, 67] on span "search assets" at bounding box center [980, 63] width 60 height 11
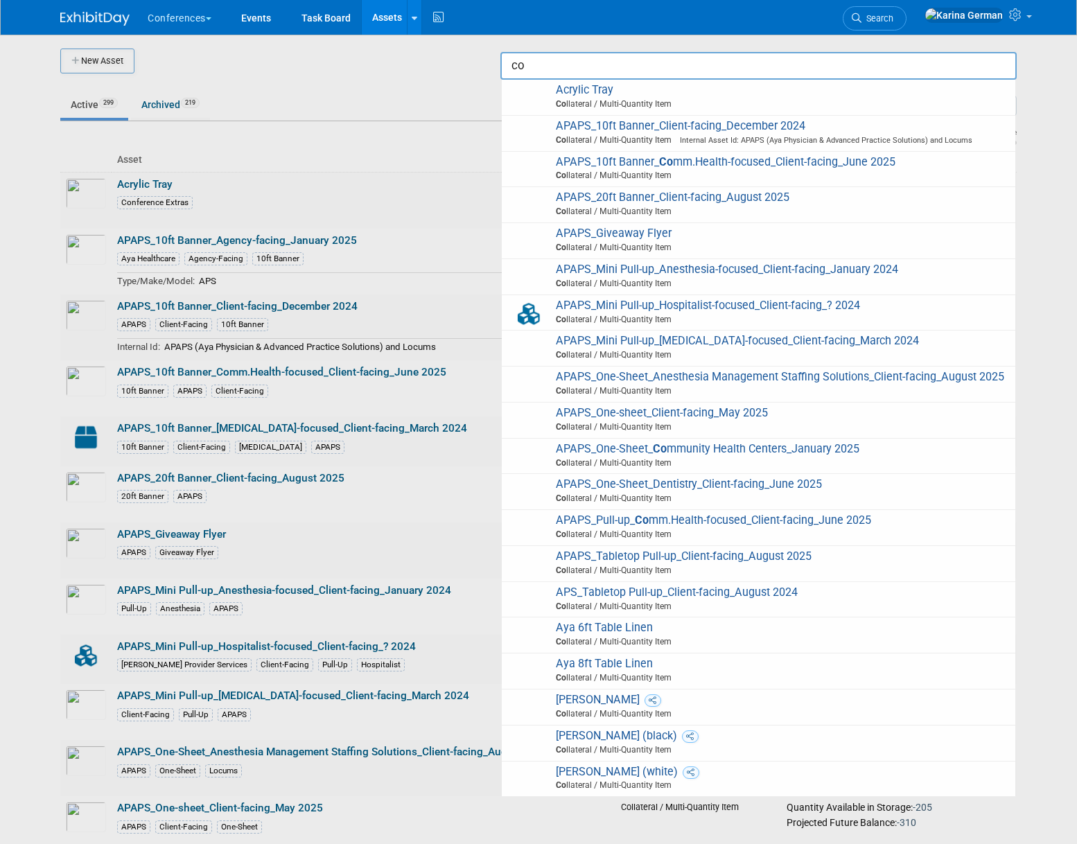
type input "c"
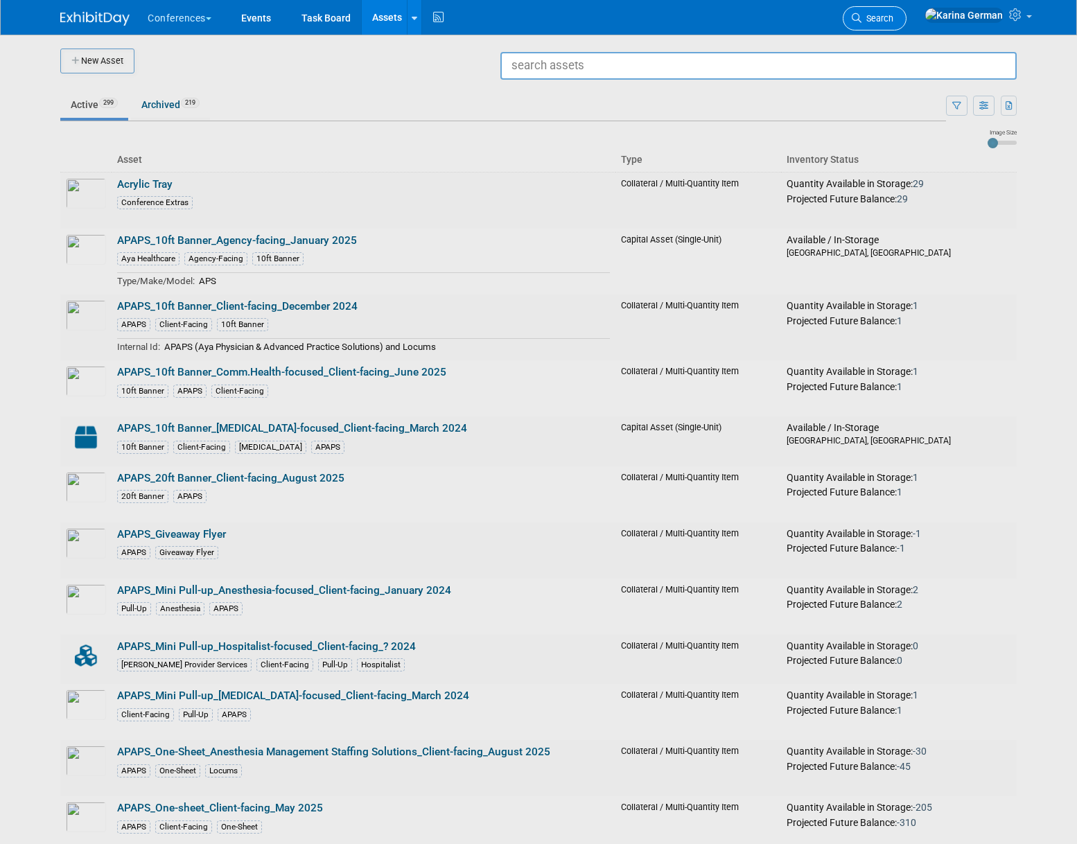
click at [907, 26] on link "Search" at bounding box center [875, 18] width 64 height 24
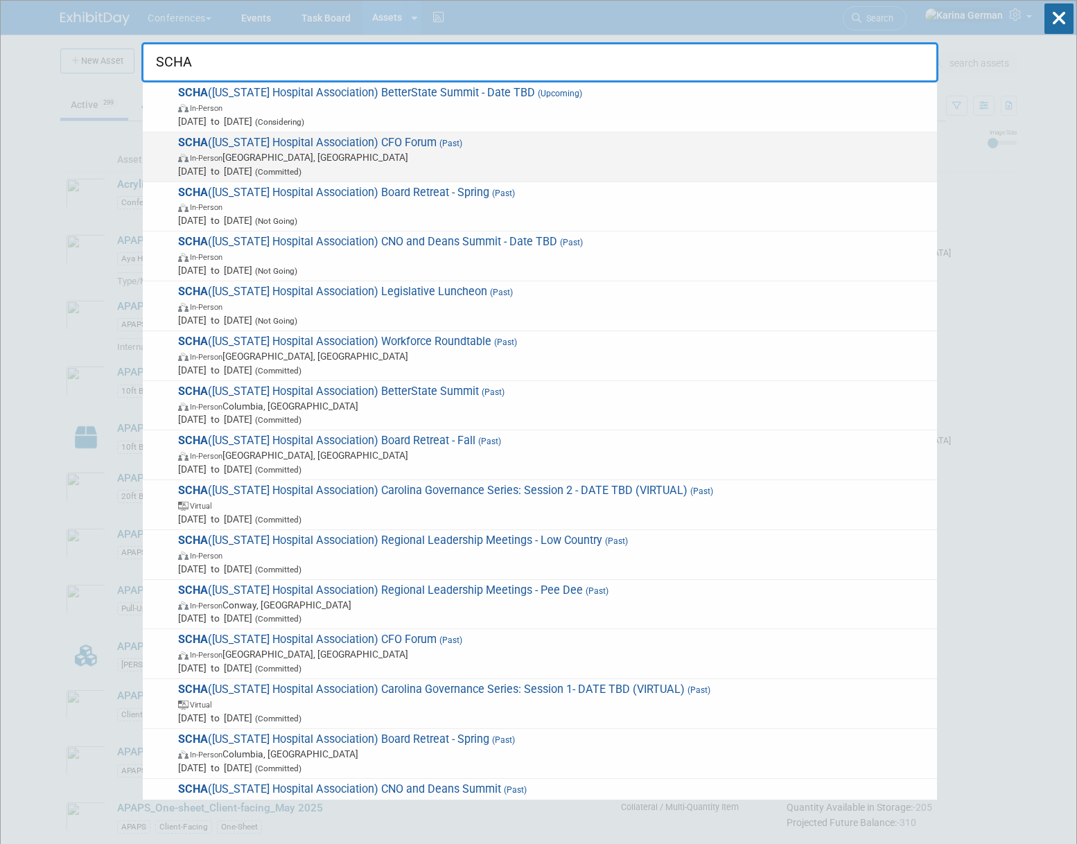
type input "SCHA"
click at [529, 159] on span "In-Person Charleston, SC" at bounding box center [554, 157] width 752 height 14
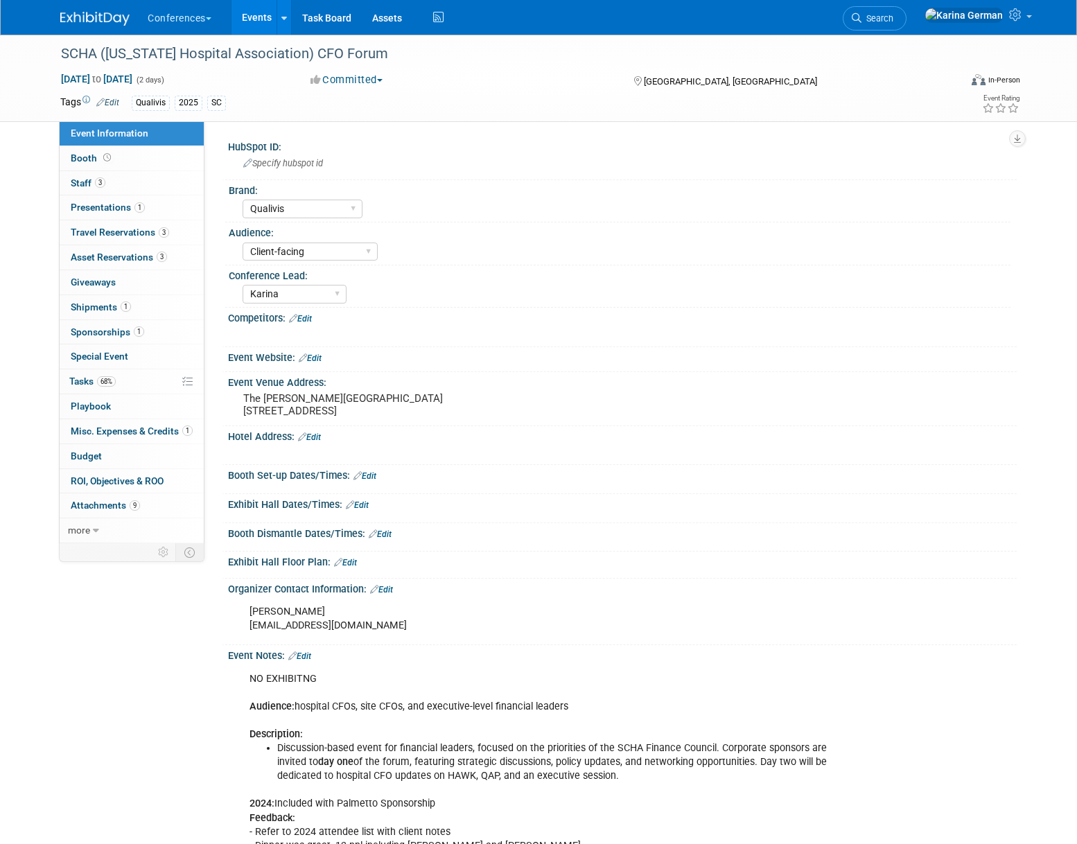
select select "Qualivis"
select select "Client-facing"
select select "Karina"
click at [162, 388] on link "68% Tasks 68%" at bounding box center [132, 381] width 144 height 24
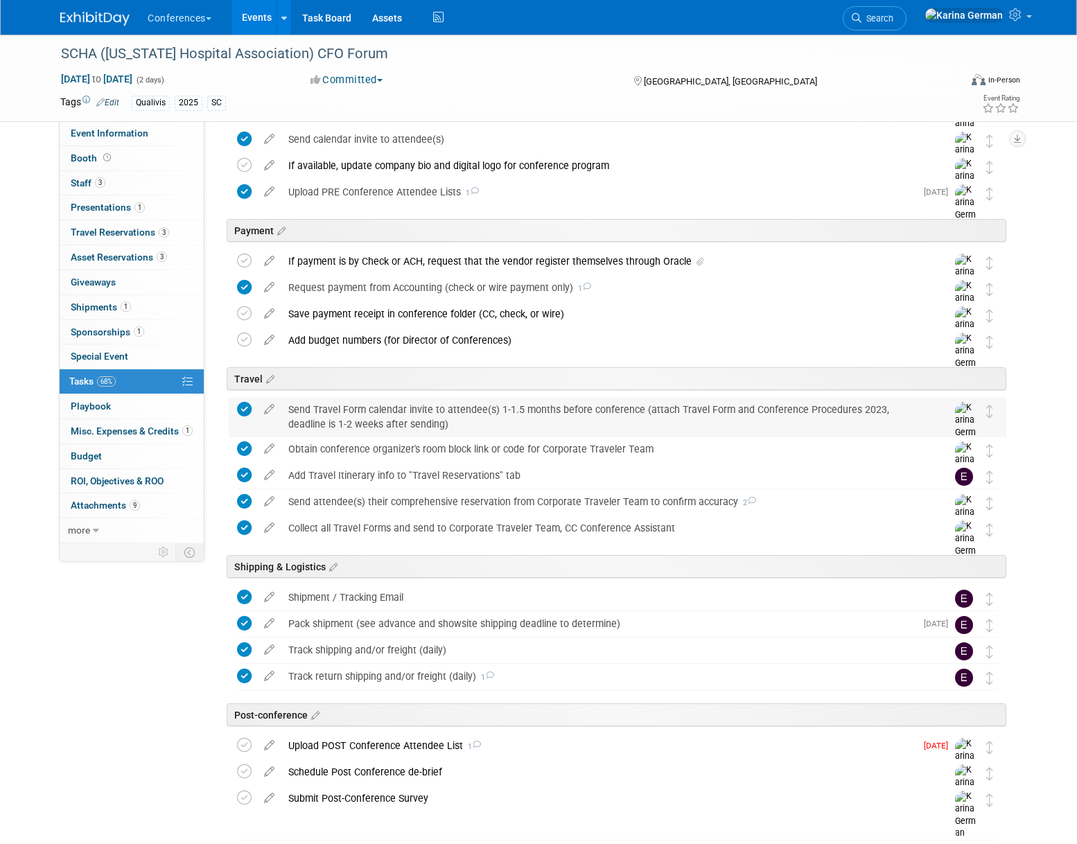
scroll to position [294, 0]
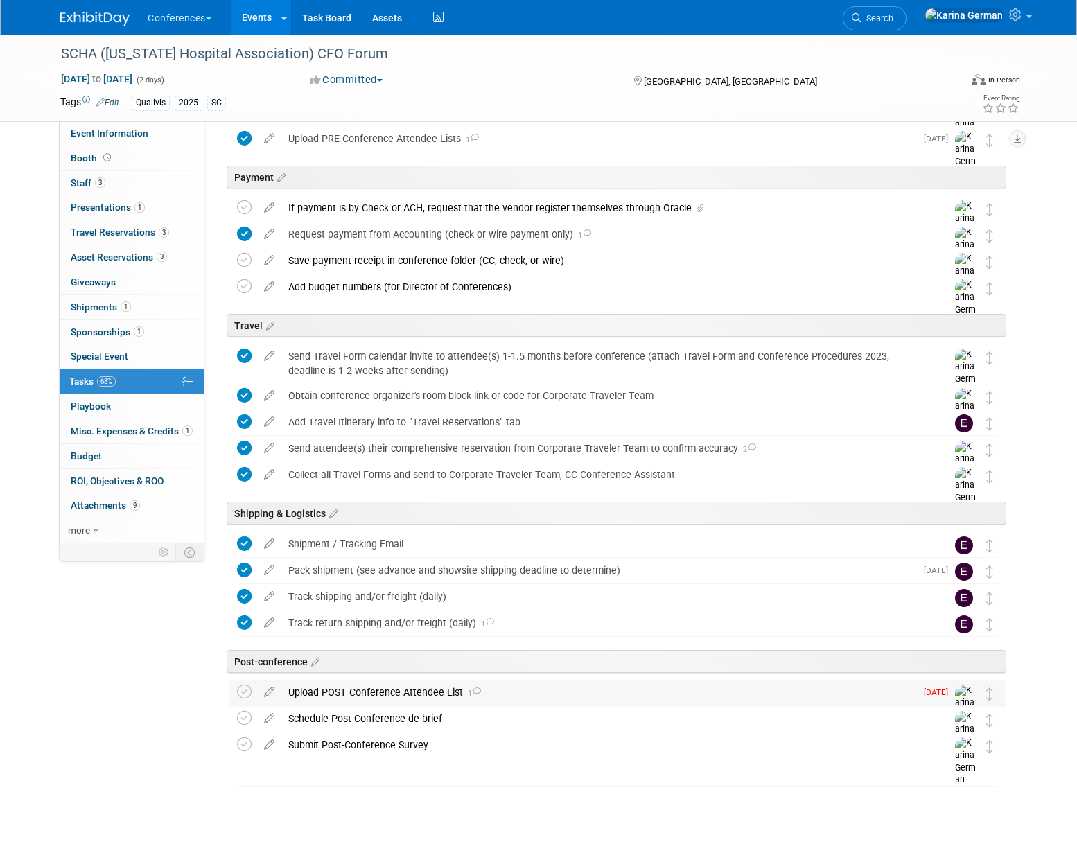
click at [410, 701] on div "Upload POST Conference Attendee List 1" at bounding box center [598, 693] width 634 height 24
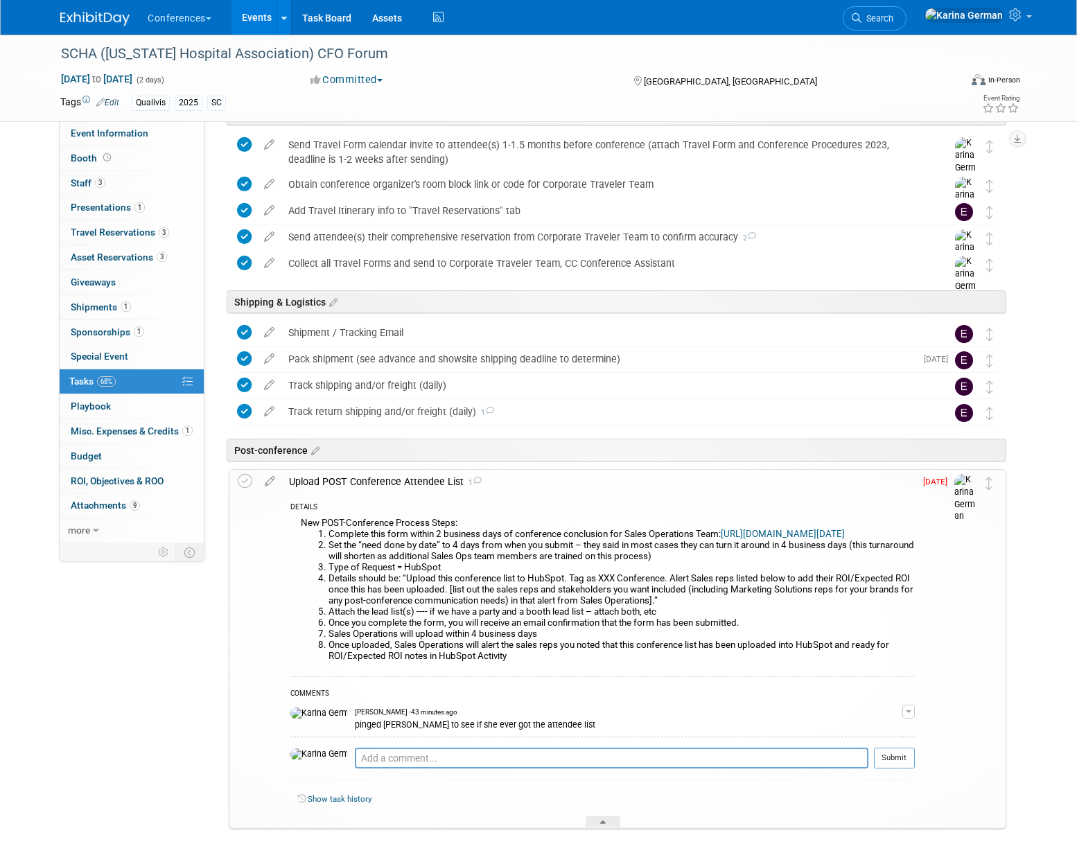
scroll to position [509, 0]
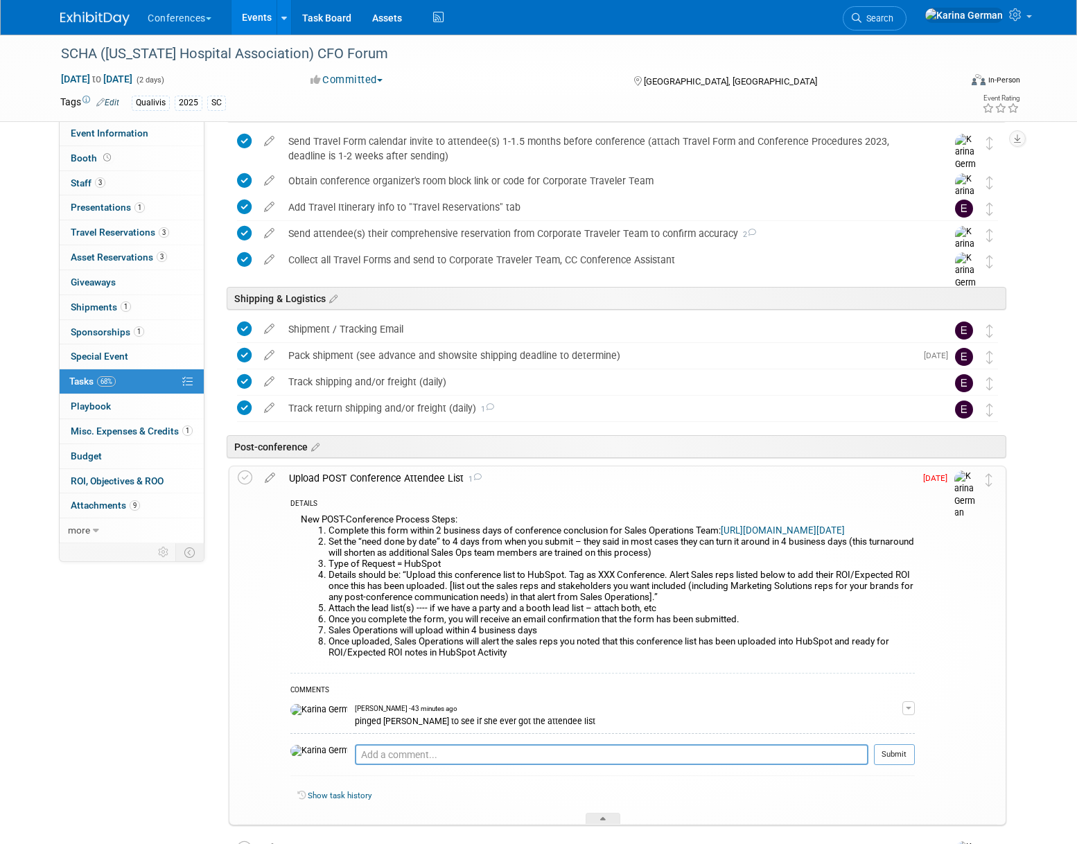
click at [378, 776] on div "Pro tip: Press Ctrl-Enter to submit comment." at bounding box center [612, 770] width 514 height 10
click at [376, 764] on textarea at bounding box center [612, 754] width 514 height 21
type textarea "submitted to salesops"
click at [895, 765] on button "Submit" at bounding box center [894, 754] width 41 height 21
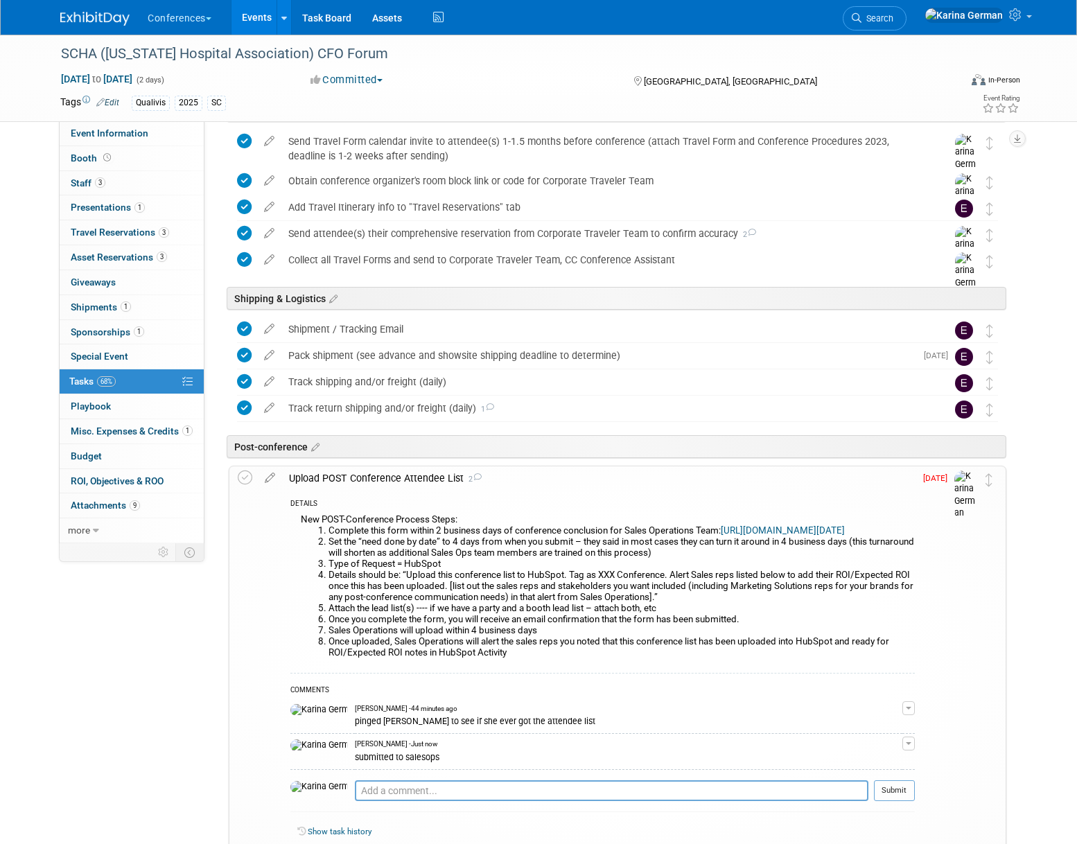
click at [721, 536] on link "[URL][DOMAIN_NAME][DATE]" at bounding box center [783, 530] width 124 height 10
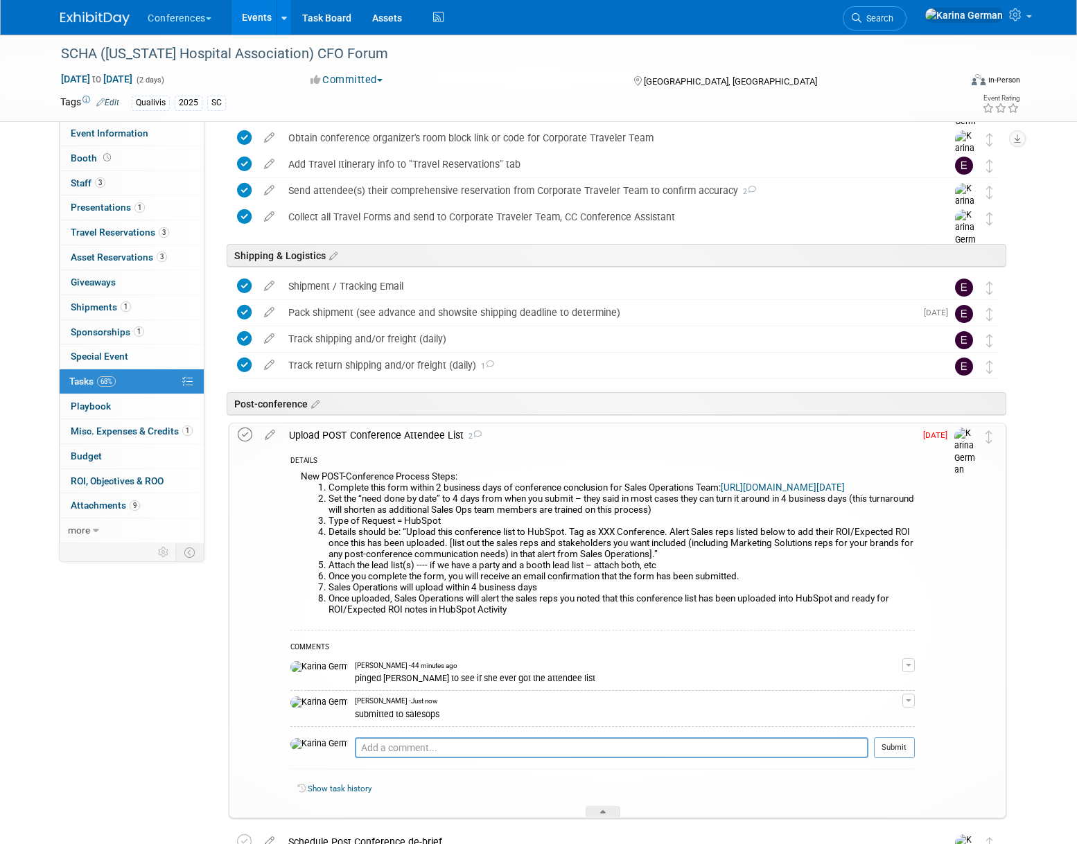
click at [243, 431] on icon at bounding box center [245, 435] width 15 height 15
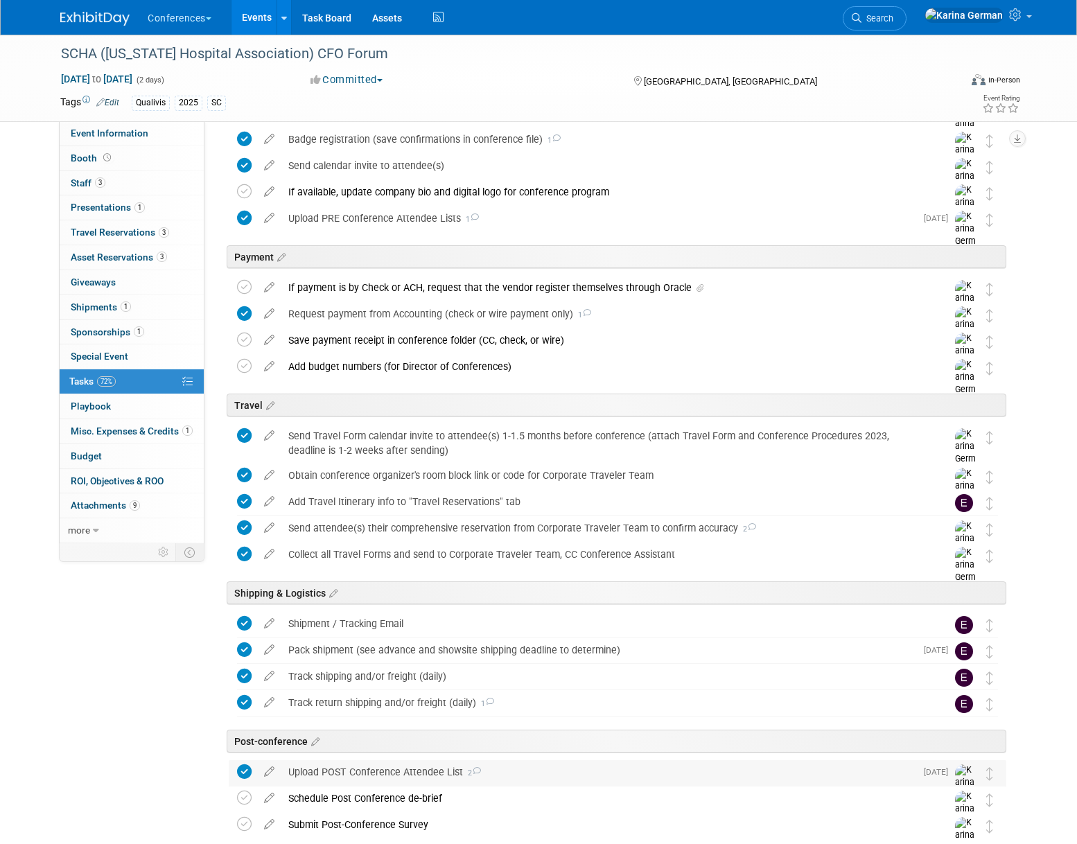
scroll to position [0, 0]
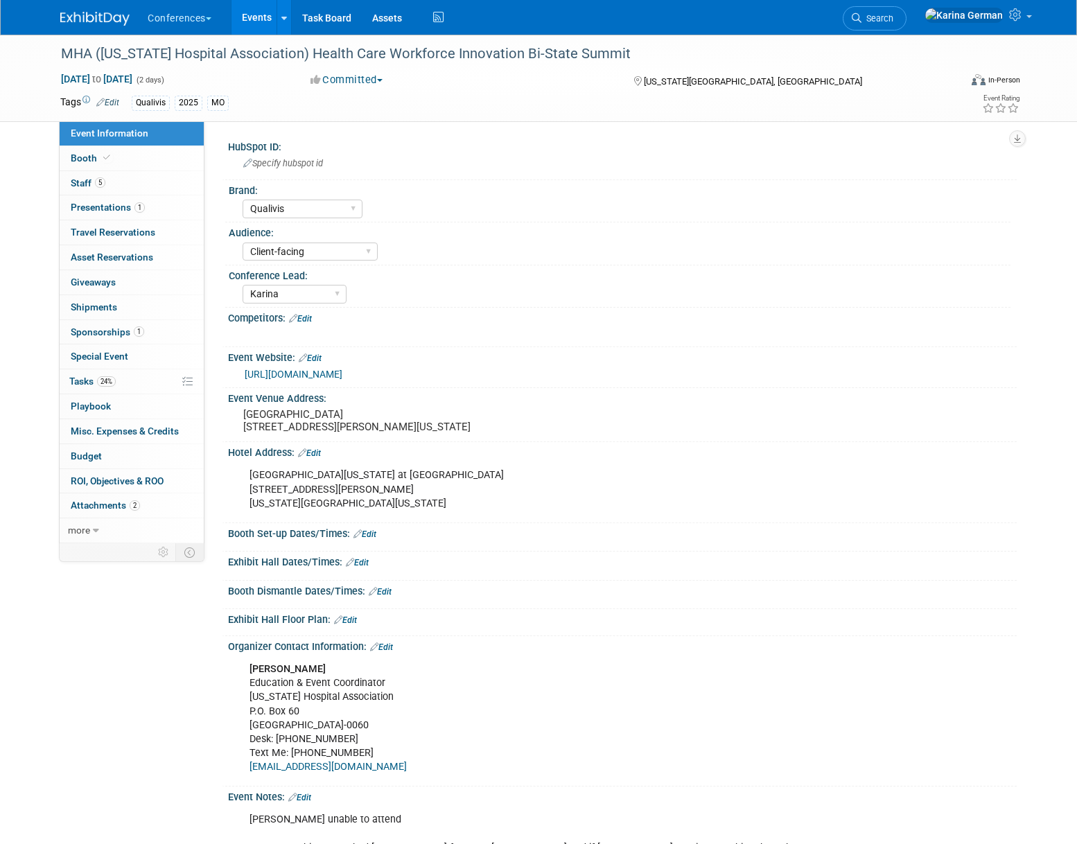
select select "Qualivis"
select select "Client-facing"
select select "Karina"
click at [131, 183] on link "5 Staff 5" at bounding box center [132, 183] width 144 height 24
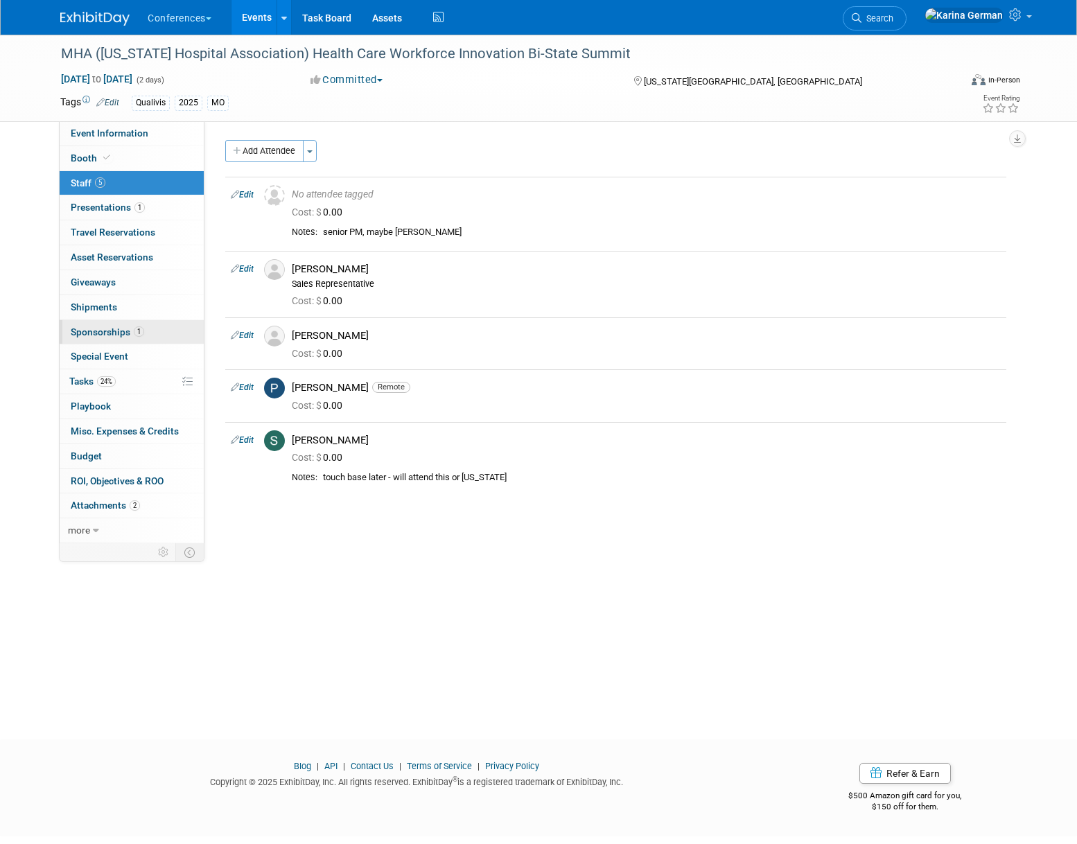
click at [155, 331] on link "1 Sponsorships 1" at bounding box center [132, 332] width 144 height 24
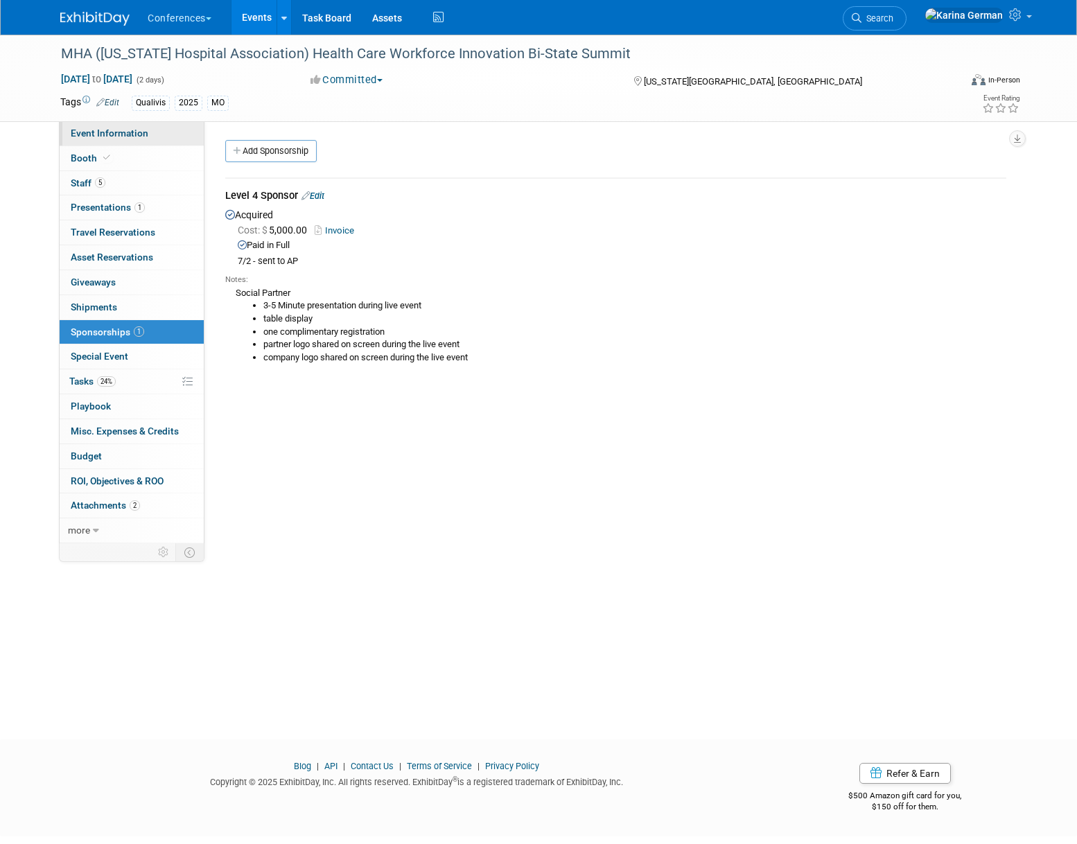
click at [157, 139] on link "Event Information" at bounding box center [132, 133] width 144 height 24
select select "Qualivis"
select select "Client-facing"
select select "Karina"
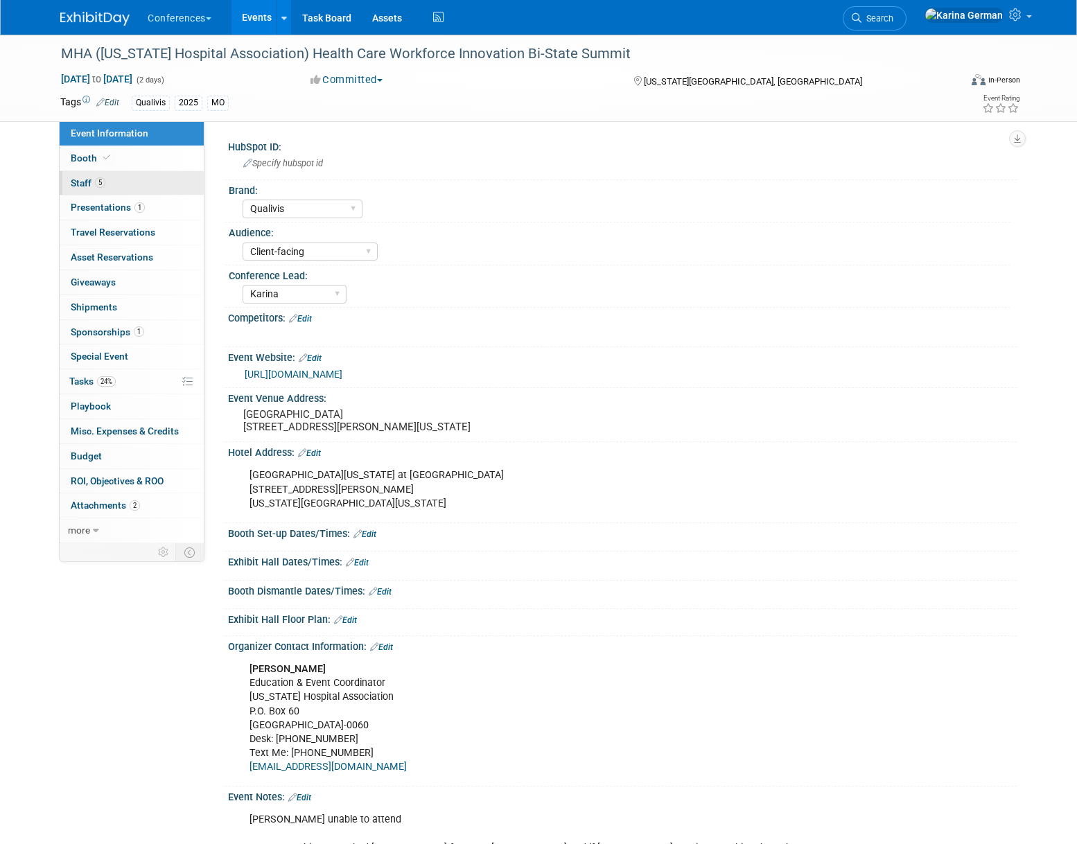
click at [169, 187] on link "5 Staff 5" at bounding box center [132, 183] width 144 height 24
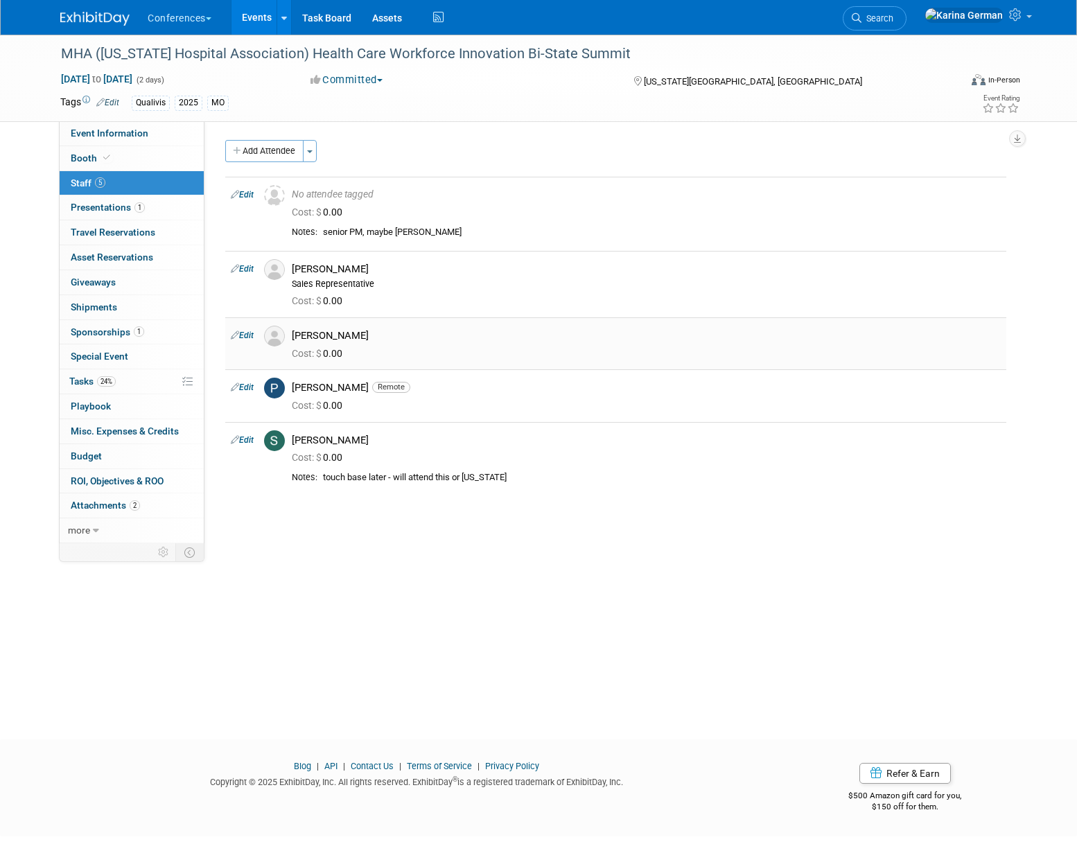
click at [241, 334] on link "Edit" at bounding box center [242, 336] width 23 height 10
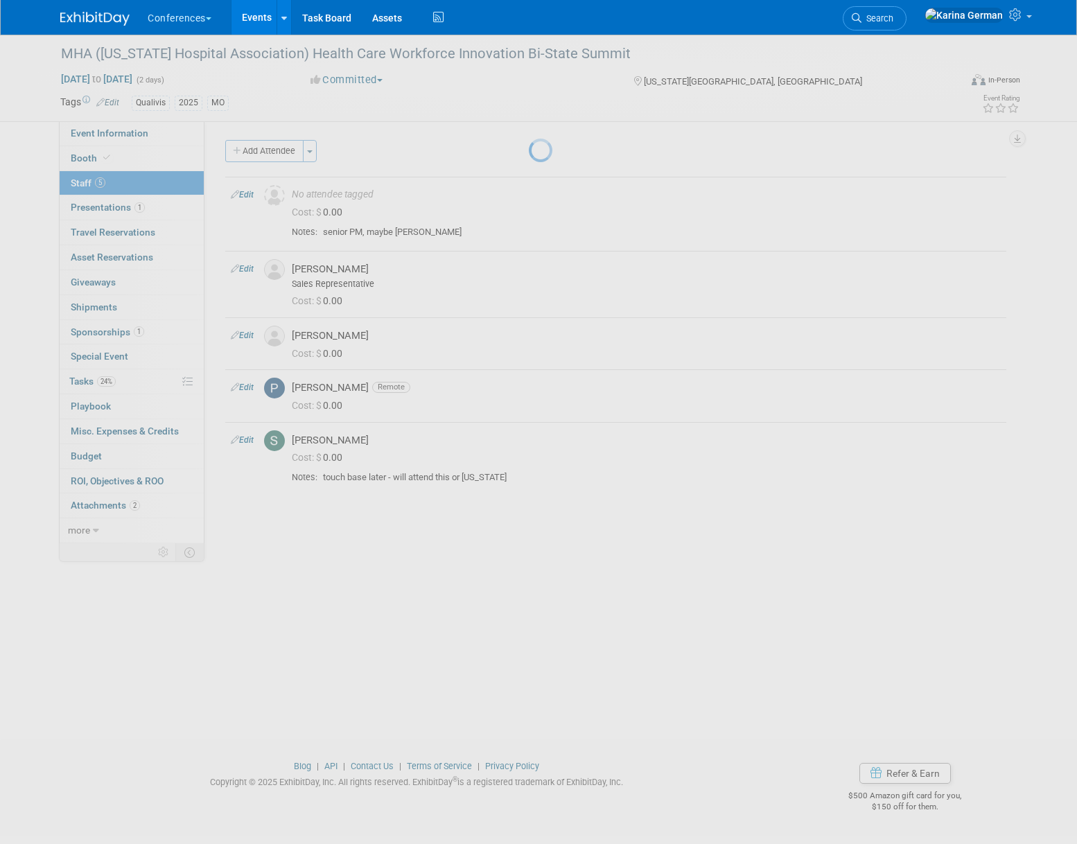
select select "dfa7fdad-f891-47a0-8a7f-74501d67a7d1"
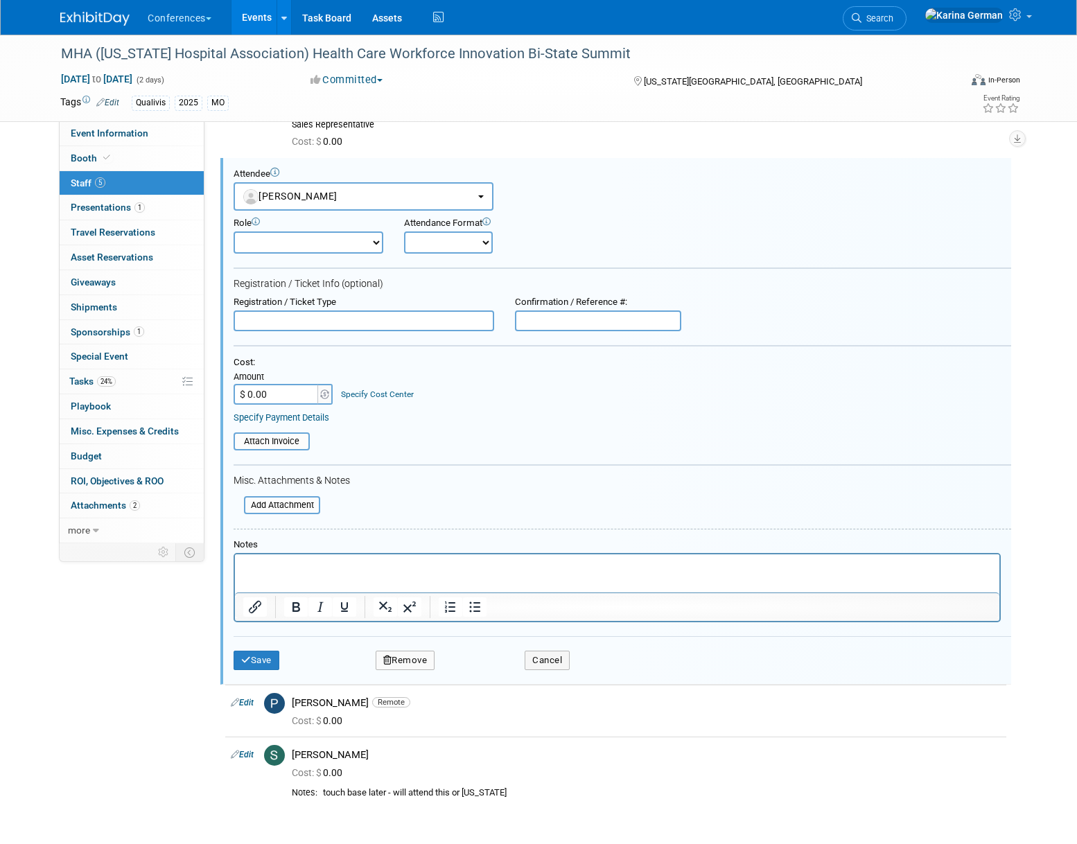
click at [417, 658] on button "Remove" at bounding box center [406, 660] width 60 height 19
click at [469, 673] on icon at bounding box center [471, 672] width 8 height 8
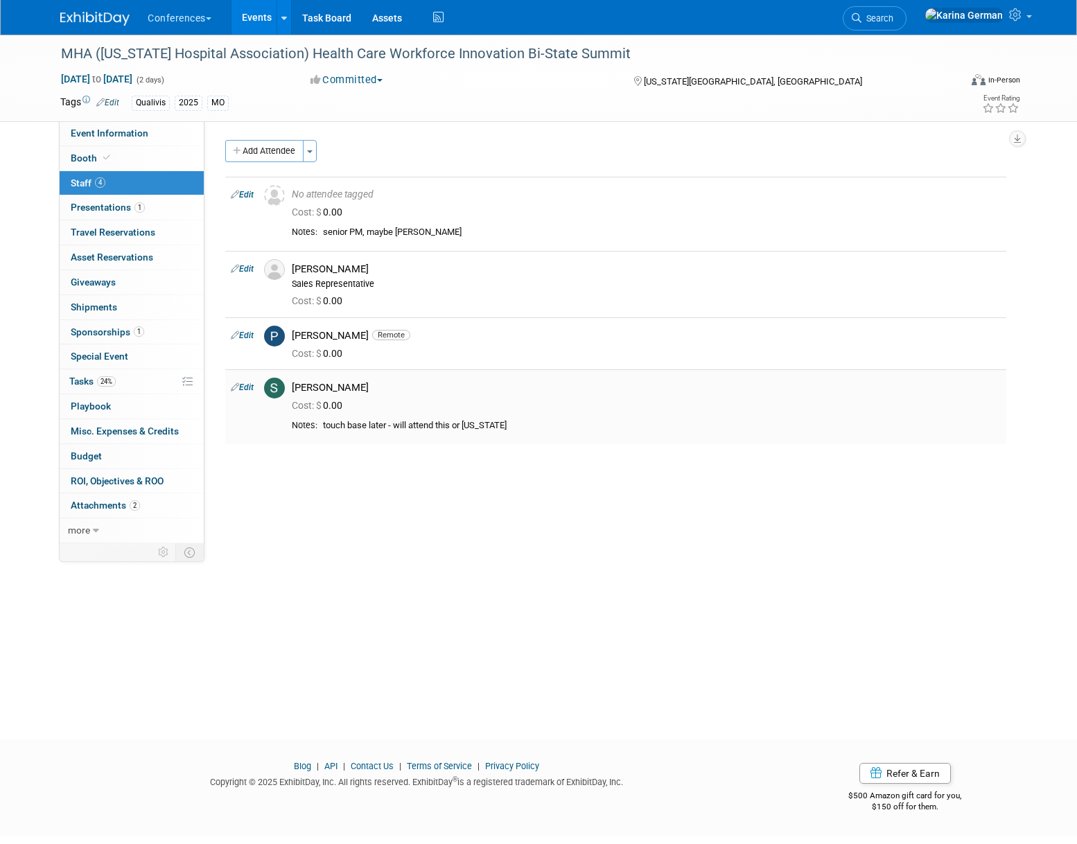
click at [243, 388] on link "Edit" at bounding box center [242, 388] width 23 height 10
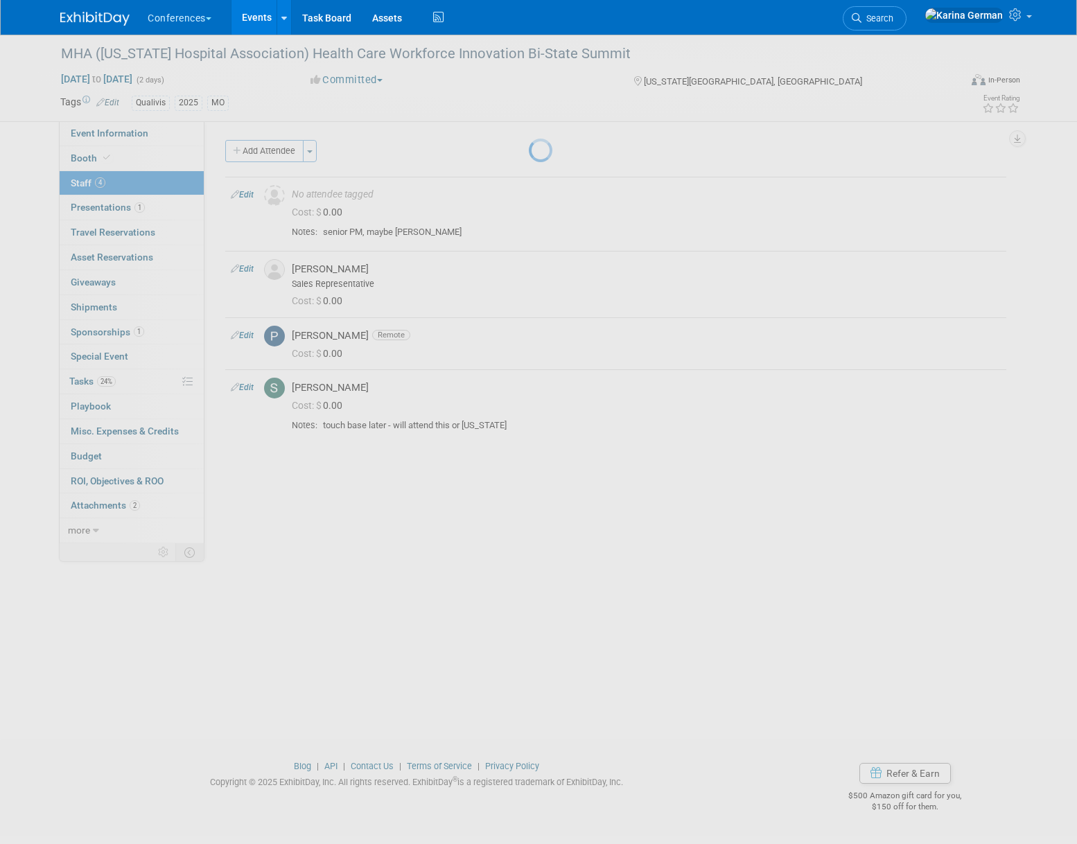
select select "49cf288e-5269-4ef4-b79f-55a294abe354"
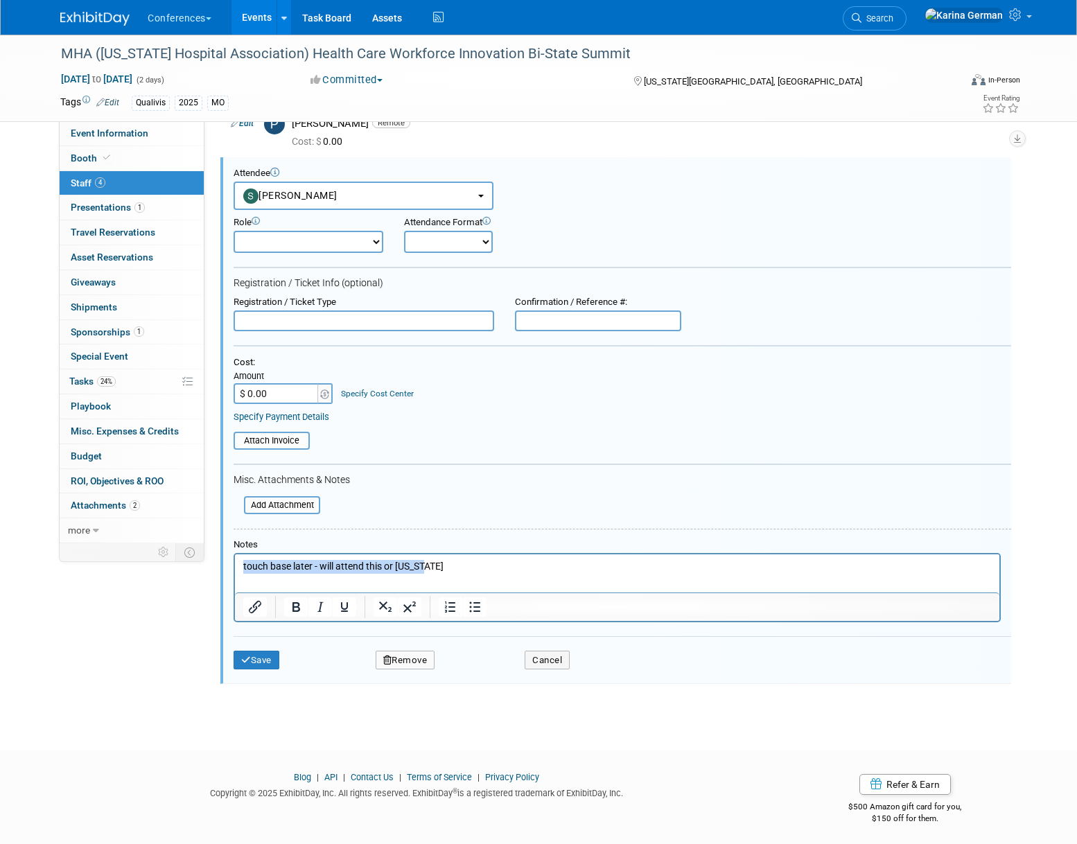
drag, startPoint x: 451, startPoint y: 566, endPoint x: 219, endPoint y: 564, distance: 232.2
click at [235, 564] on html "touch base later - will attend this or [US_STATE]" at bounding box center [617, 563] width 765 height 19
click at [263, 664] on button "Save" at bounding box center [257, 660] width 46 height 19
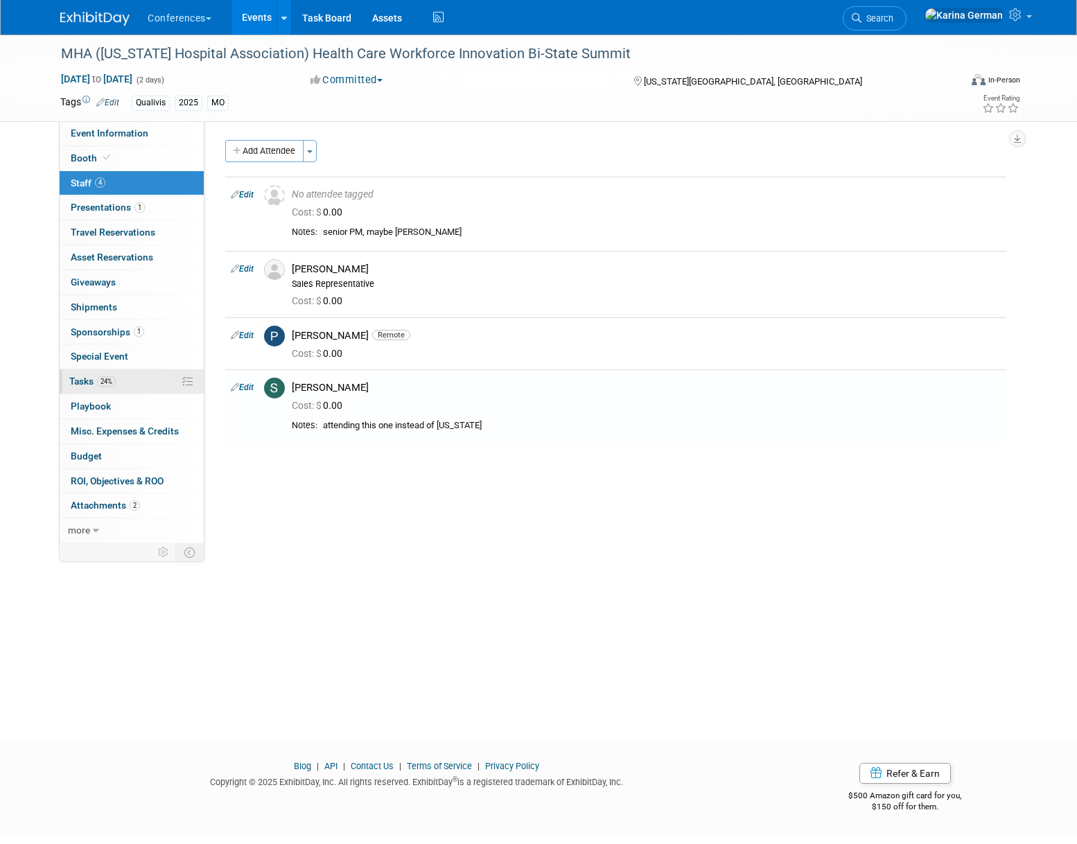
click at [127, 385] on link "24% Tasks 24%" at bounding box center [132, 381] width 144 height 24
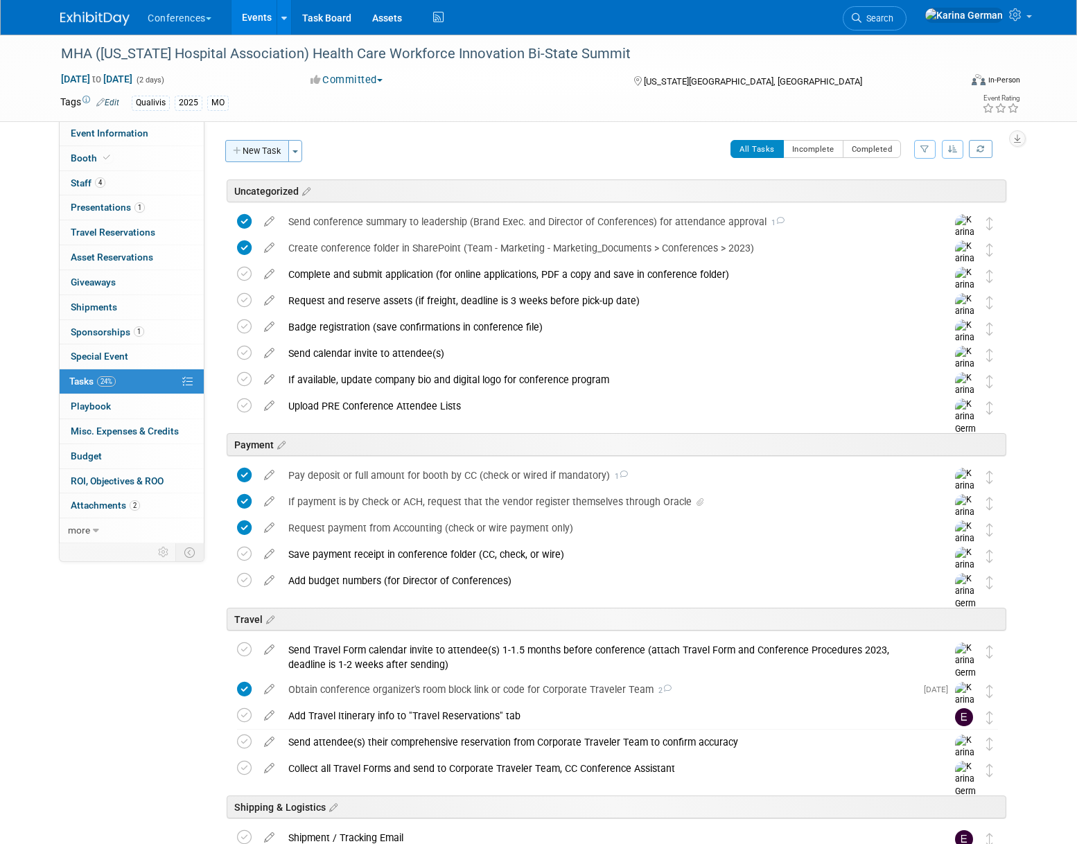
click at [271, 148] on button "New Task" at bounding box center [257, 151] width 64 height 22
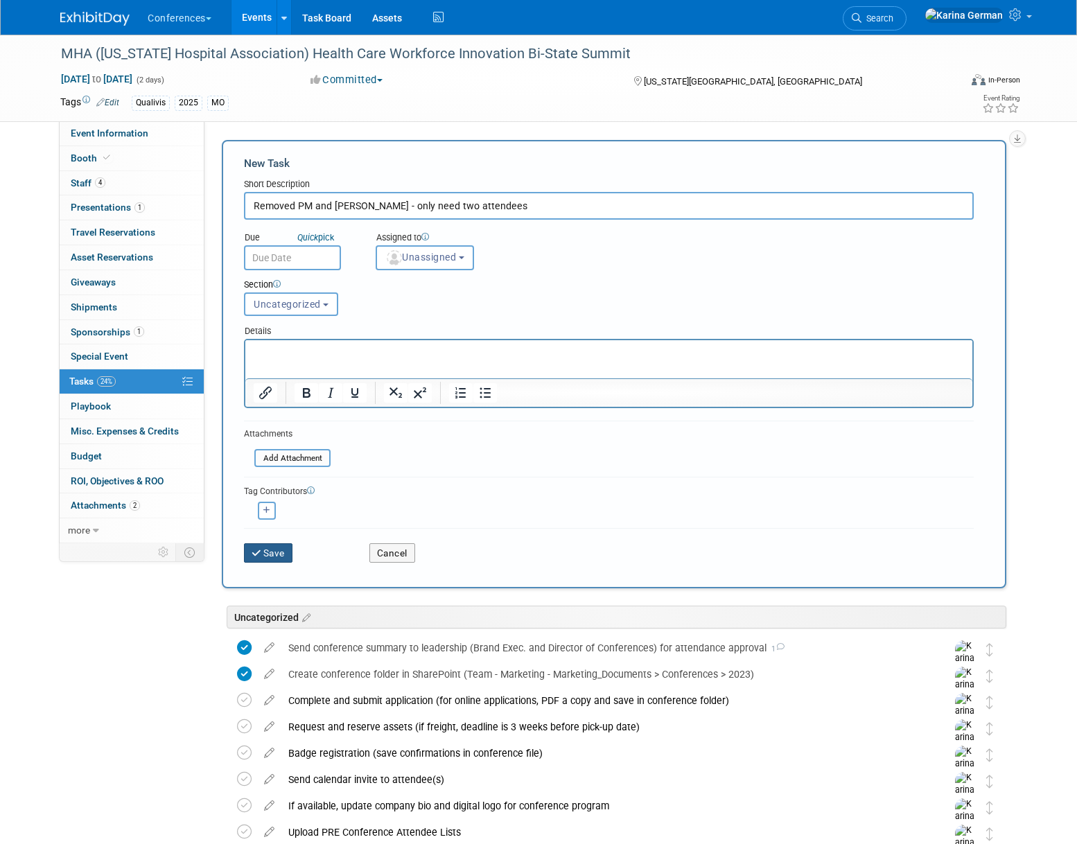
type input "Removed PM and [PERSON_NAME] - only need two attendees"
click at [254, 546] on button "Save" at bounding box center [268, 552] width 49 height 19
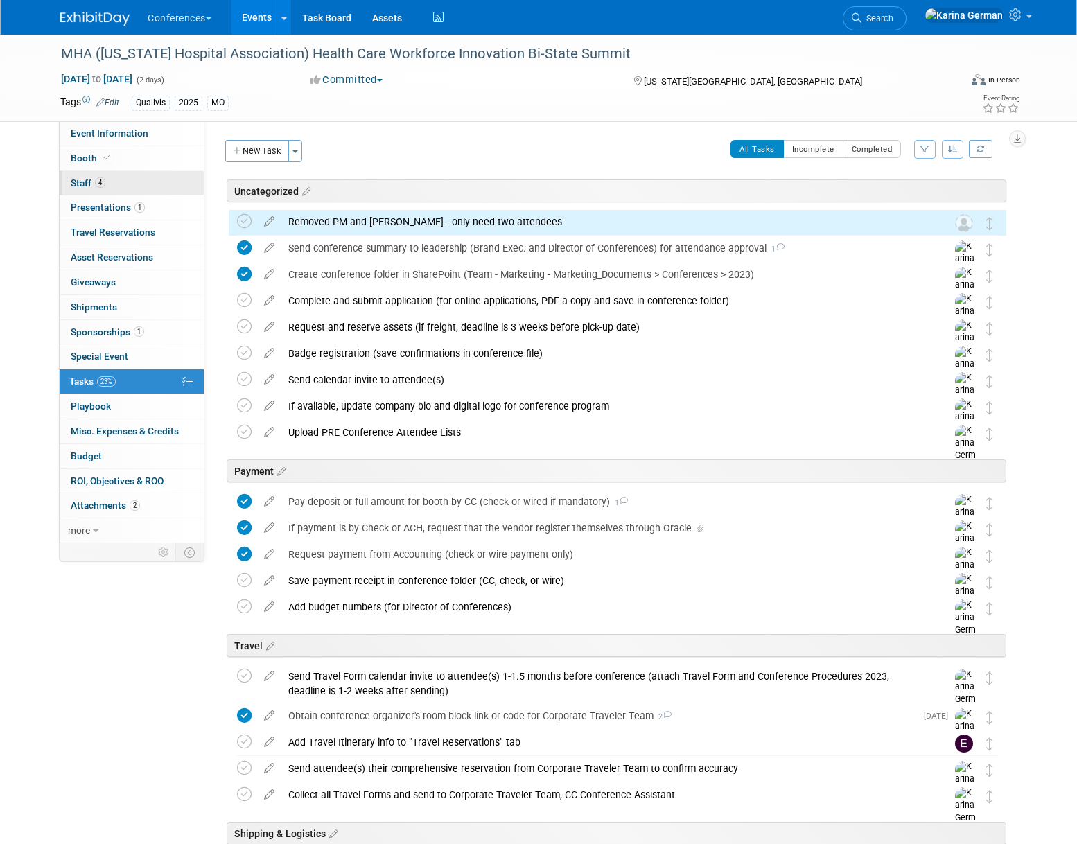
click at [94, 186] on span "Staff 4" at bounding box center [88, 182] width 35 height 11
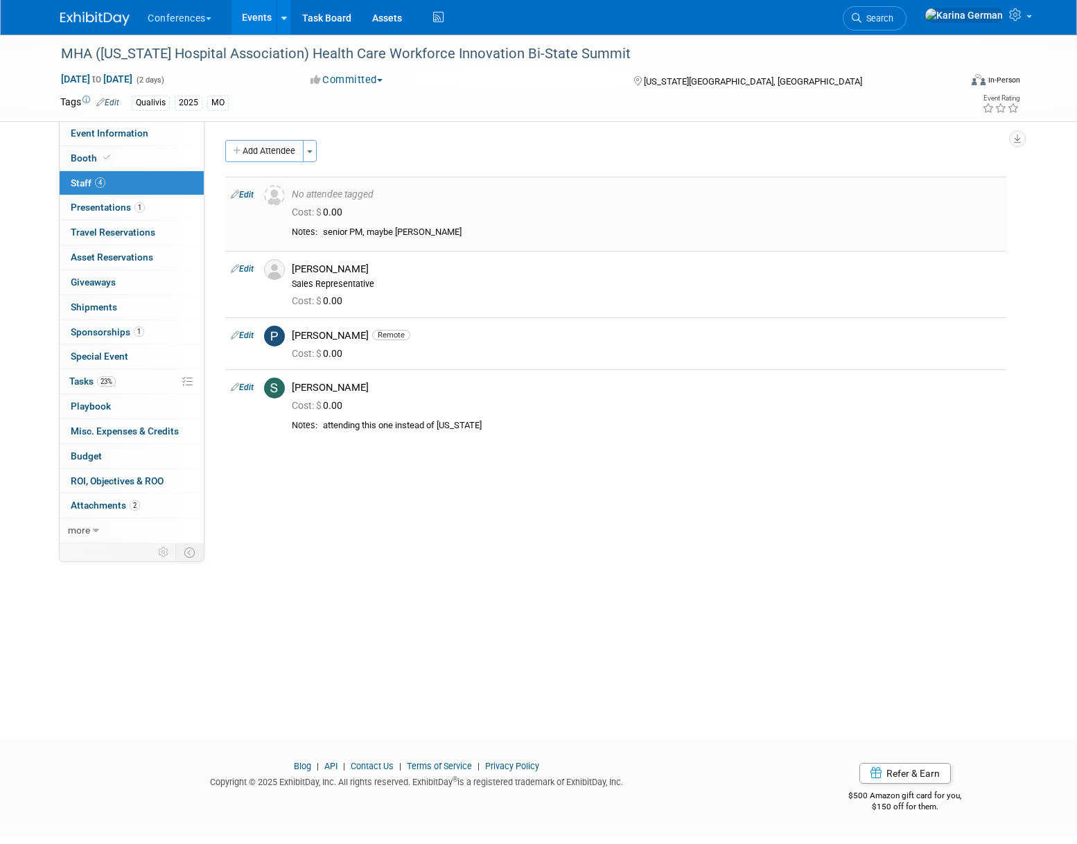
click at [244, 194] on link "Edit" at bounding box center [242, 195] width 23 height 10
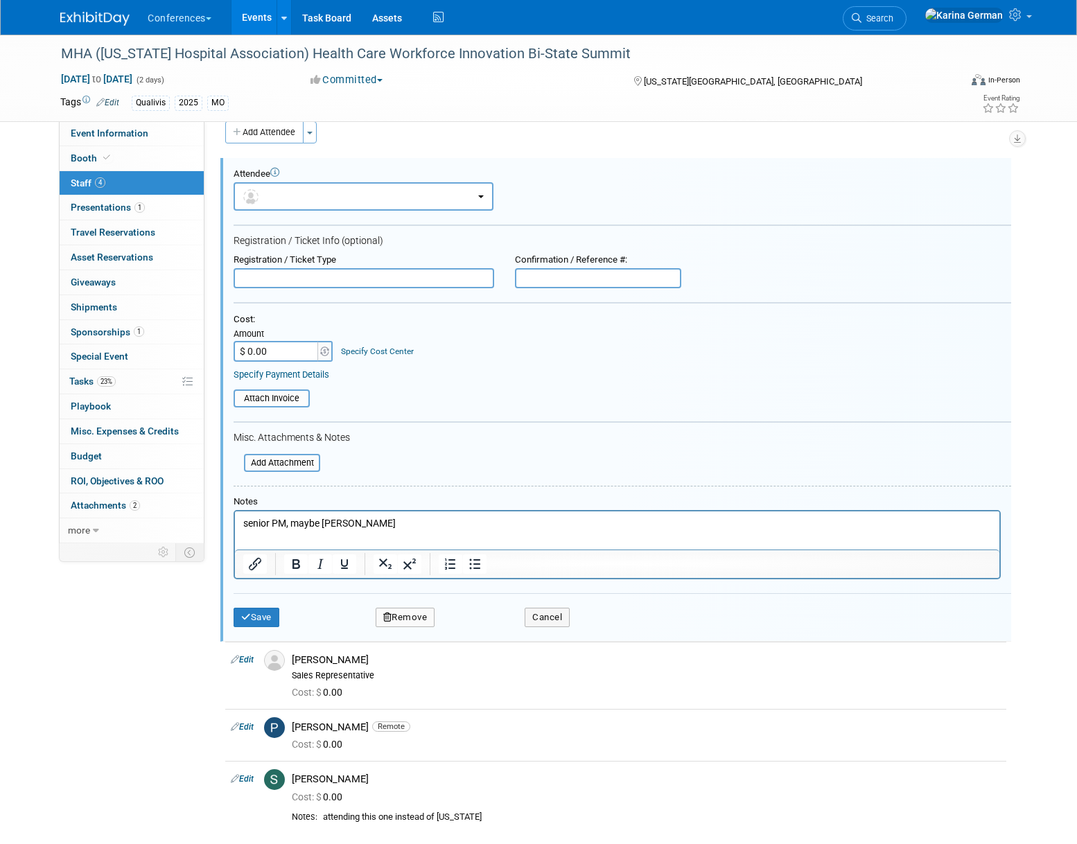
click at [394, 613] on button "Remove" at bounding box center [406, 617] width 60 height 19
click at [474, 629] on icon at bounding box center [471, 630] width 8 height 8
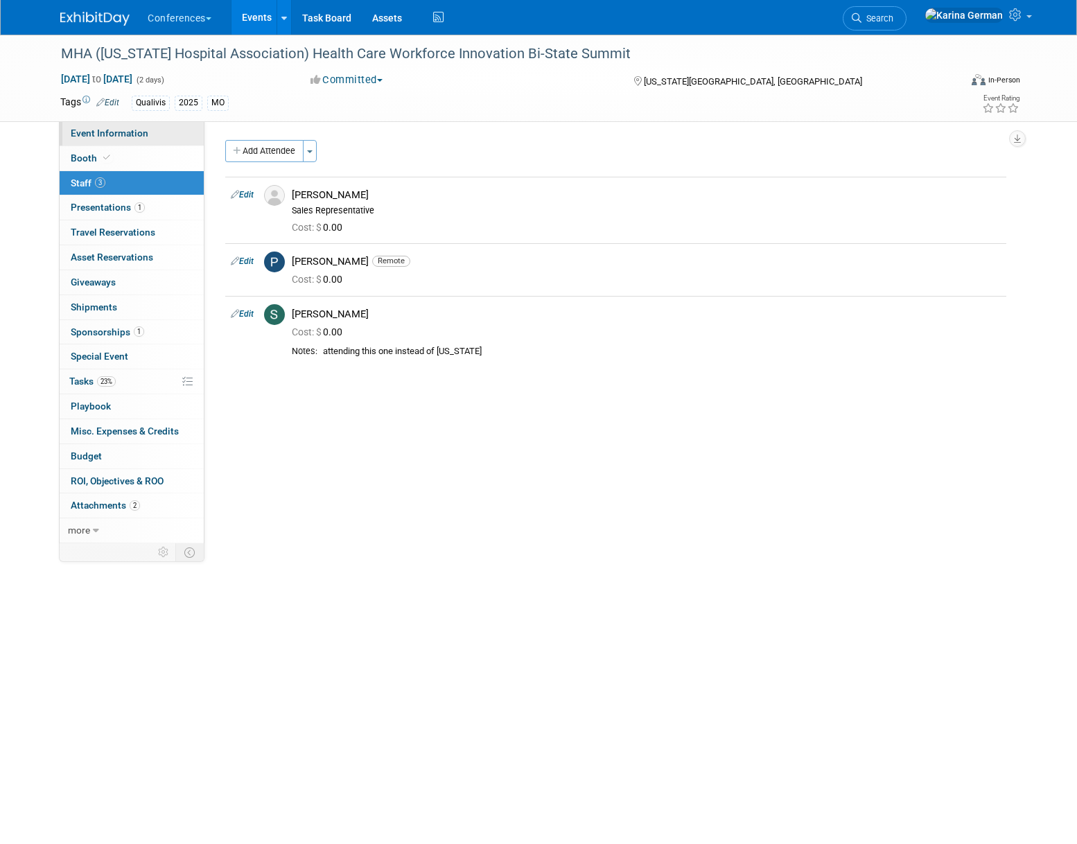
click at [154, 134] on link "Event Information" at bounding box center [132, 133] width 144 height 24
select select "Qualivis"
select select "Client-facing"
select select "Karina"
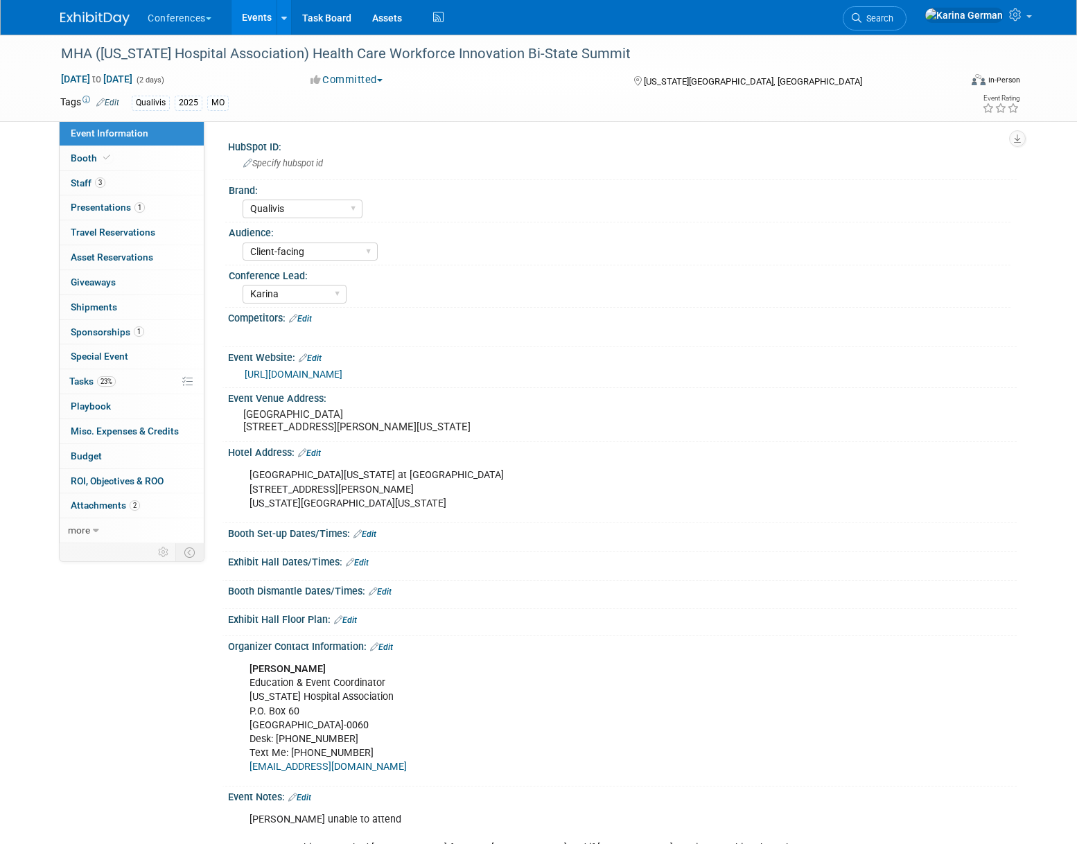
click at [323, 374] on link "[URL][DOMAIN_NAME]" at bounding box center [294, 374] width 98 height 11
